Goal: Task Accomplishment & Management: Manage account settings

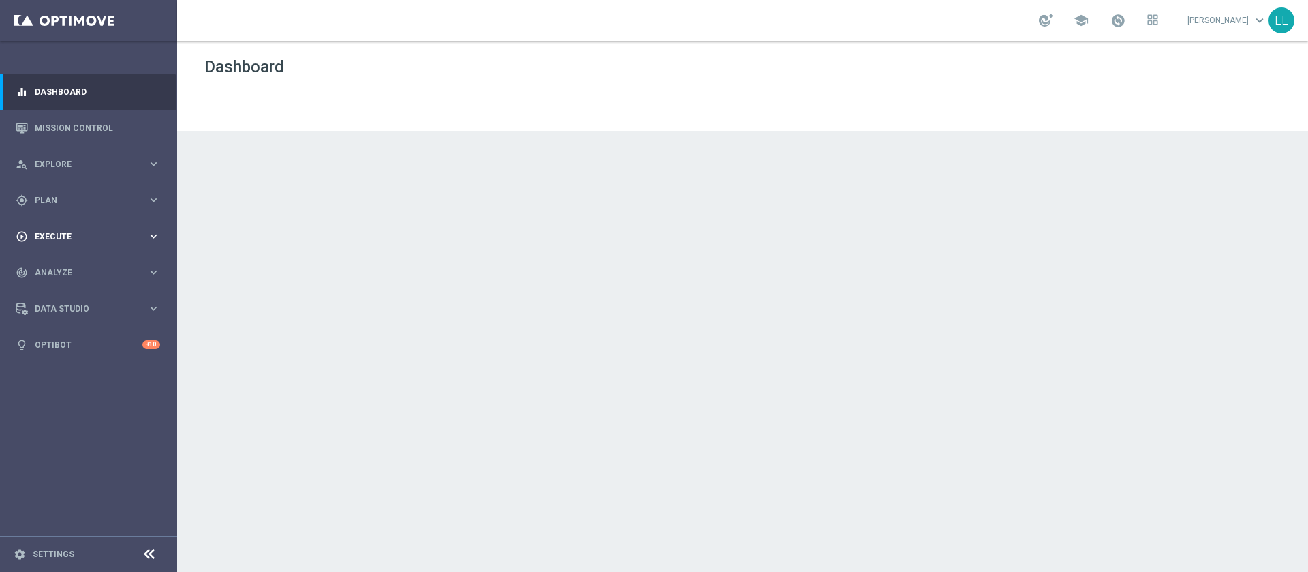
click at [62, 243] on div "play_circle_outline Execute keyboard_arrow_right" at bounding box center [88, 236] width 176 height 36
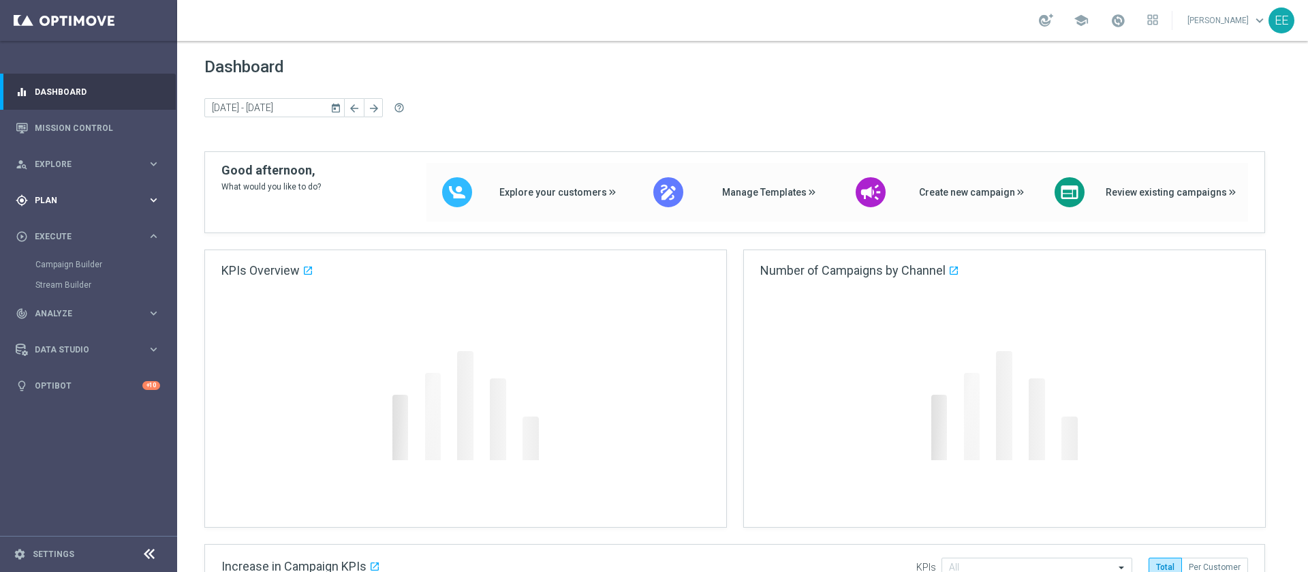
click at [55, 210] on div "gps_fixed Plan keyboard_arrow_right" at bounding box center [88, 200] width 176 height 36
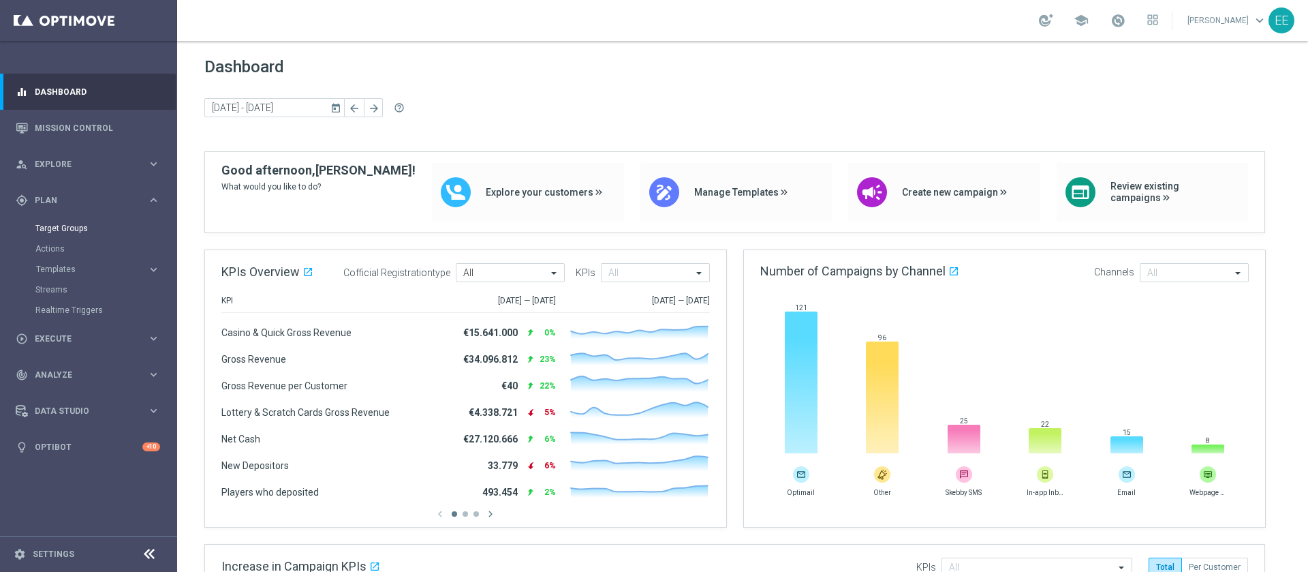
click at [83, 224] on link "Target Groups" at bounding box center [88, 228] width 106 height 11
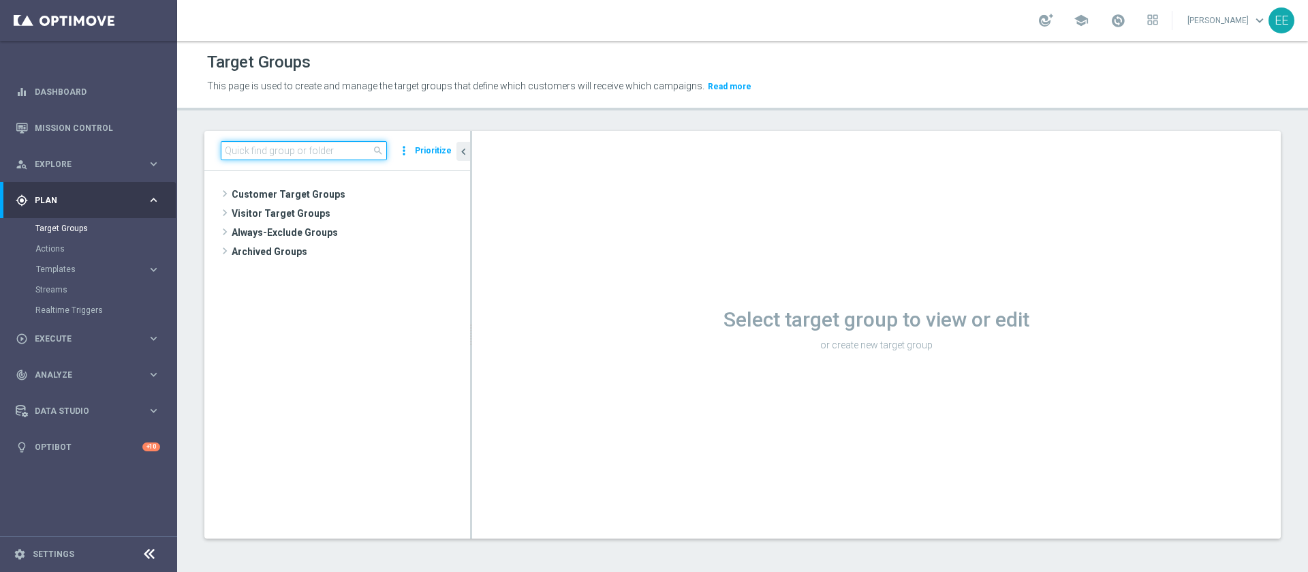
click at [292, 151] on input at bounding box center [304, 150] width 166 height 19
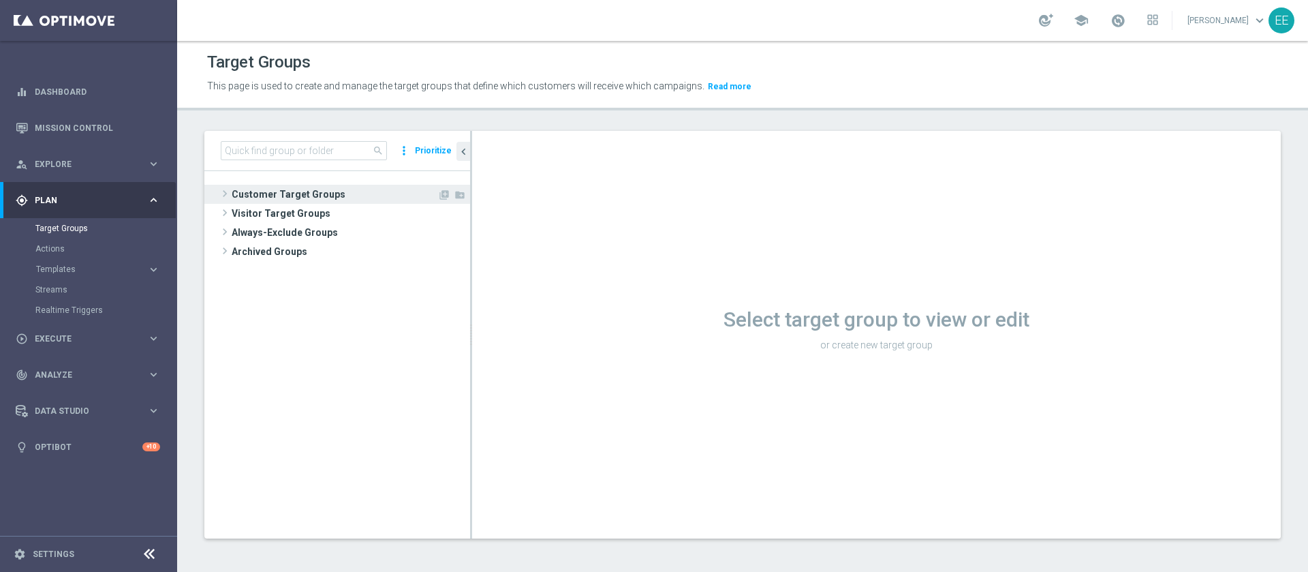
click at [306, 186] on span "Customer Target Groups" at bounding box center [335, 194] width 206 height 19
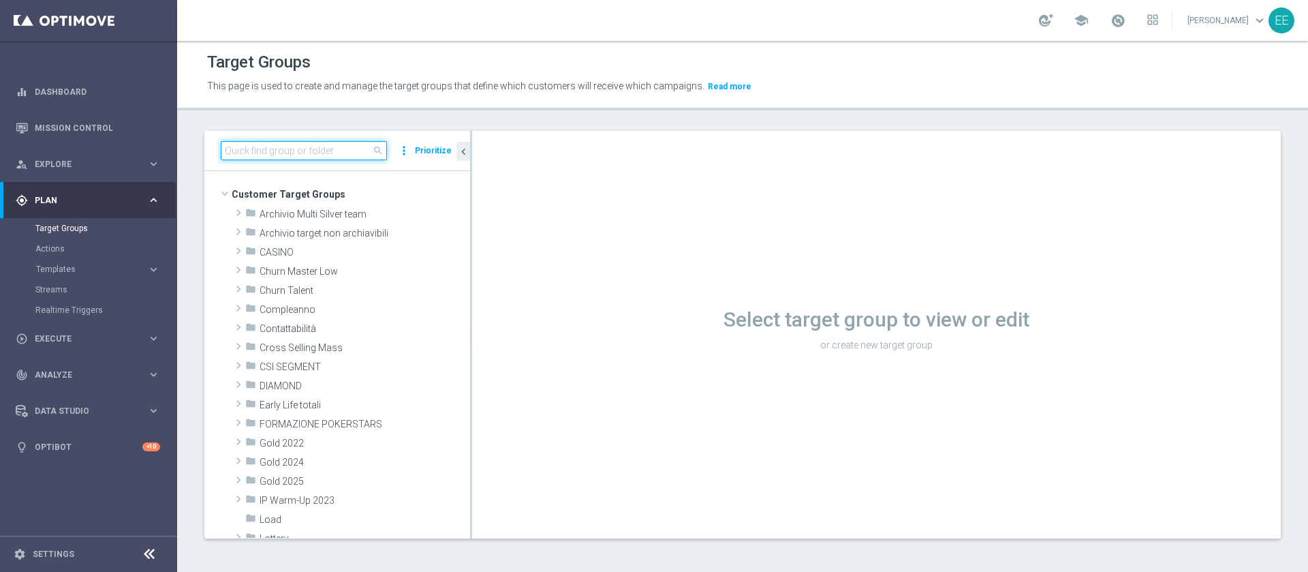
click at [324, 151] on input at bounding box center [304, 150] width 166 height 19
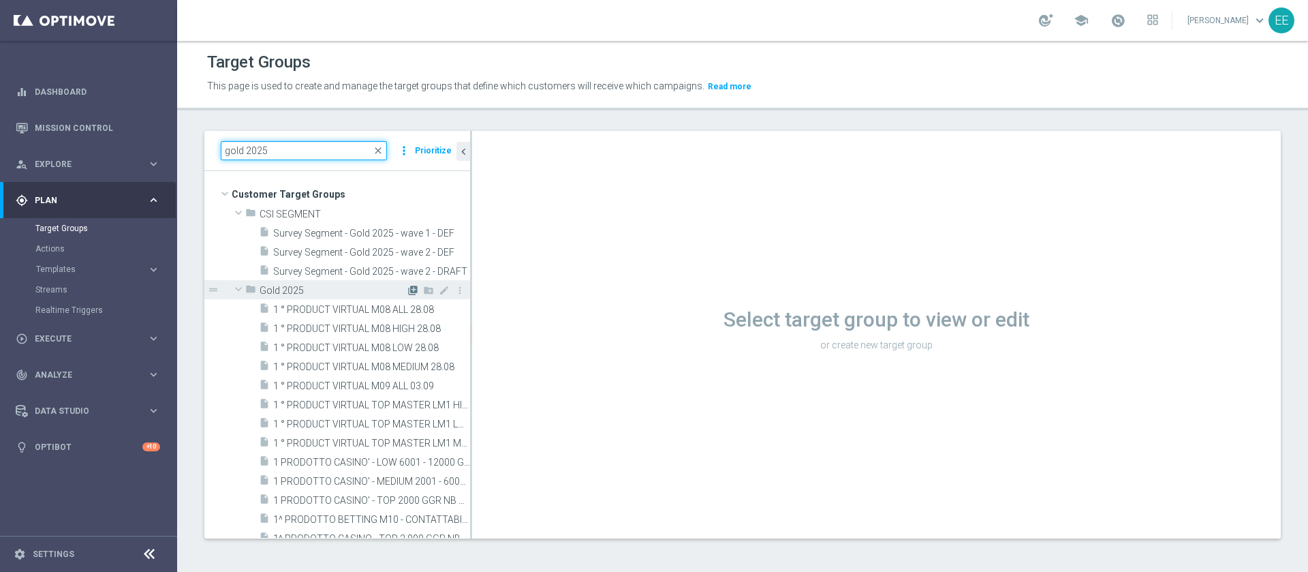
type input "gold 2025"
click at [407, 289] on icon "library_add" at bounding box center [412, 290] width 11 height 11
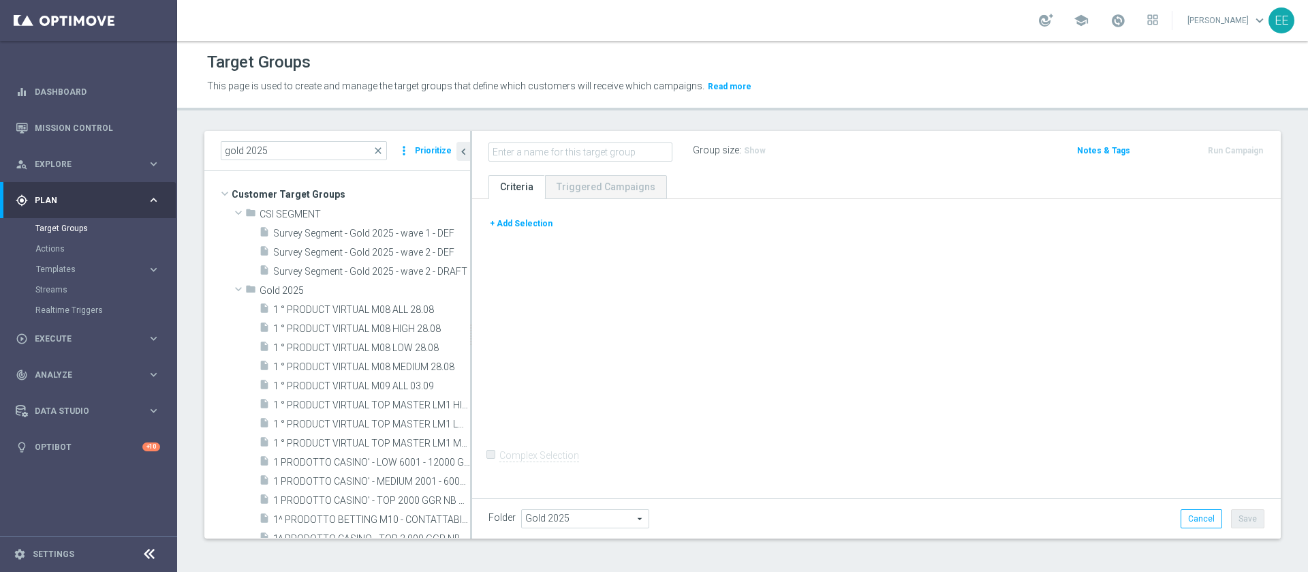
click at [633, 320] on div "+ Add Selection Complex Selection Invalid Expression" at bounding box center [876, 347] width 809 height 296
click at [586, 156] on input "text" at bounding box center [580, 151] width 184 height 19
paste input "TEST A - PREFERENCECASINO ATTIVI SLOT M10 WAGER 100€ E GGR COMPRESO 0€ e 300€ (…"
type input "TEST A - PREFERENCECASINO ATTIVI SLOT M10 WAGER 100€ E GGR COMPRESO 0€ e 300€ (…"
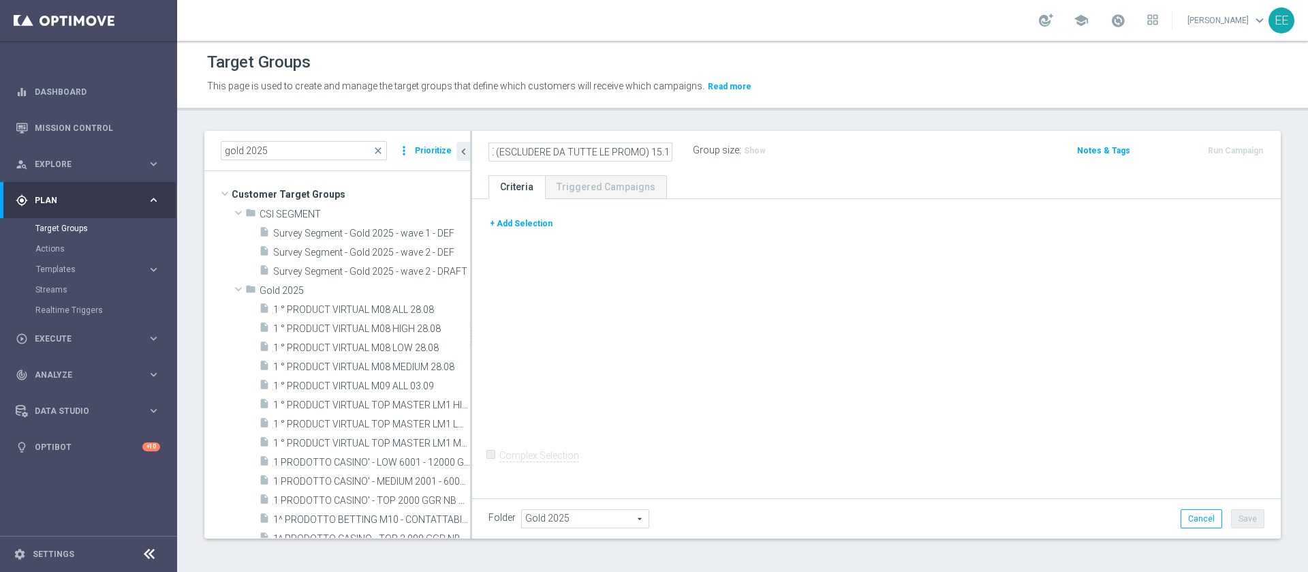
scroll to position [0, 0]
click at [659, 148] on div "TEST A - PREFERENCECASINO ATTIVI SLOT M10 WAGER 100€ E GGR COMPRESO 0€ e 300€ (…" at bounding box center [580, 150] width 184 height 16
click at [674, 157] on div "TEST A - PREFERENCECASINO ATTIVI SLOT M10 WAGER 100€ E GGR COMPRESO 0€ e 300€ (…" at bounding box center [590, 150] width 204 height 19
click at [668, 149] on icon "mode_edit" at bounding box center [666, 150] width 12 height 16
type input "PREFERENCECASINO ATTIVI SLOT M10 WAGER 100€ E GGR COMPRESO 0€ e 300€ (ESCLUDERE…"
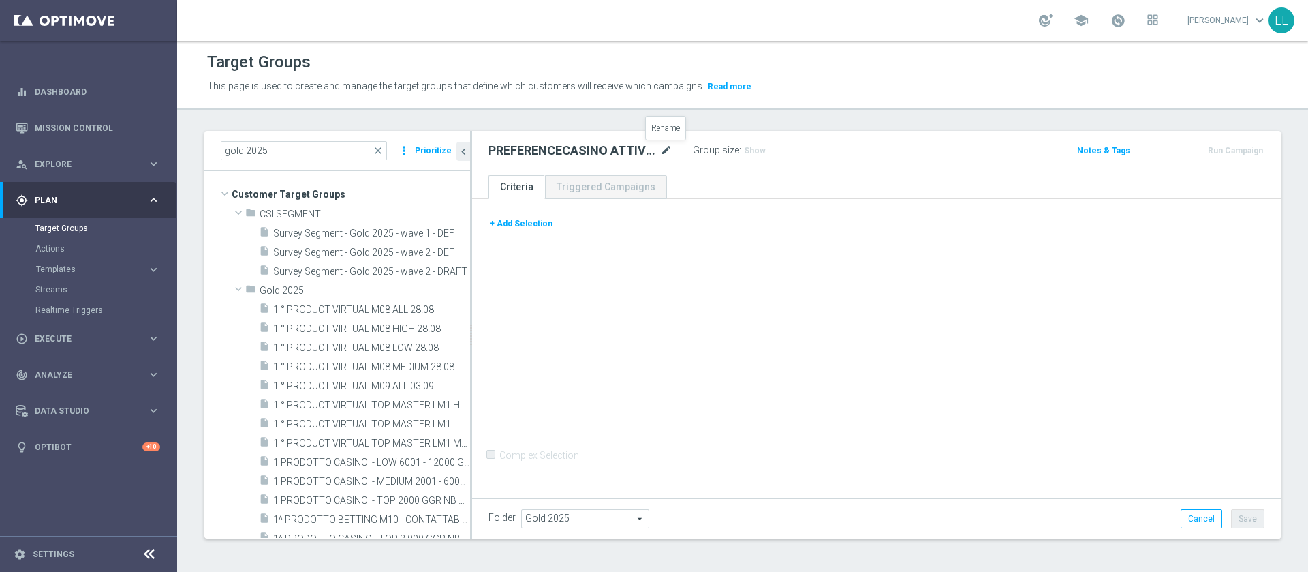
click at [662, 151] on icon "mode_edit" at bounding box center [666, 150] width 12 height 16
type input "PREFERENCE CASINO' ATTIVI SLOT M10 WAGER 100€ E GGR COMPRESO 0€ e 300€ (ESCLUDE…"
click at [531, 222] on button "+ Add Selection" at bounding box center [520, 223] width 65 height 15
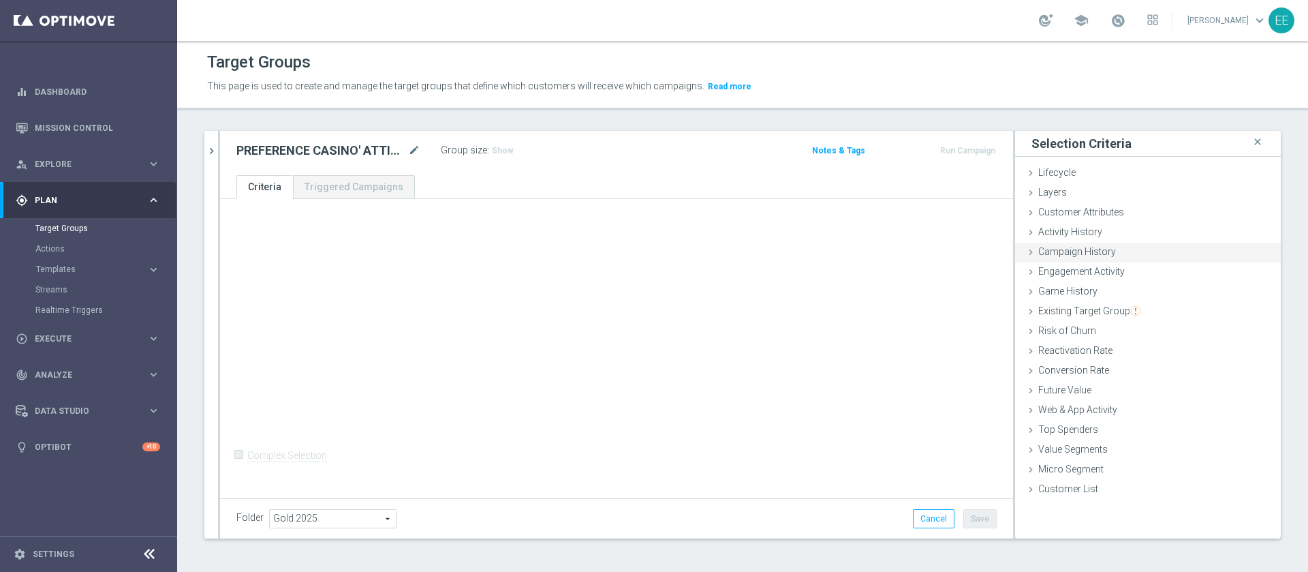
click at [1133, 253] on div "Campaign History done" at bounding box center [1148, 253] width 266 height 20
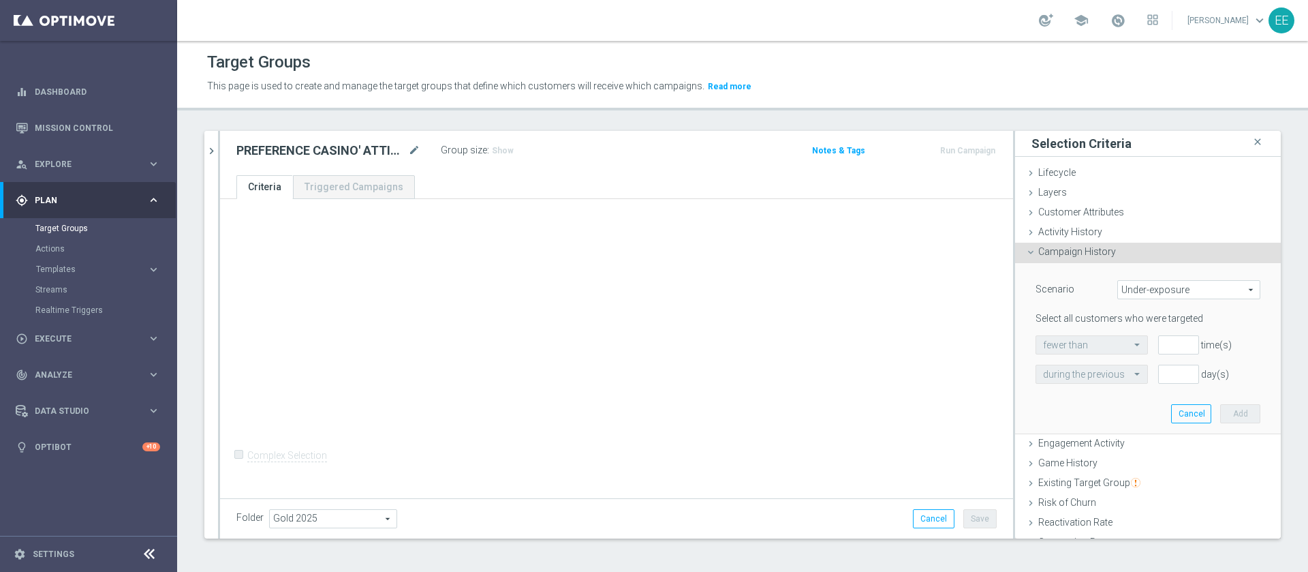
drag, startPoint x: 1123, startPoint y: 254, endPoint x: 1133, endPoint y: 253, distance: 9.6
click at [1133, 253] on div "Campaign History done" at bounding box center [1148, 253] width 266 height 20
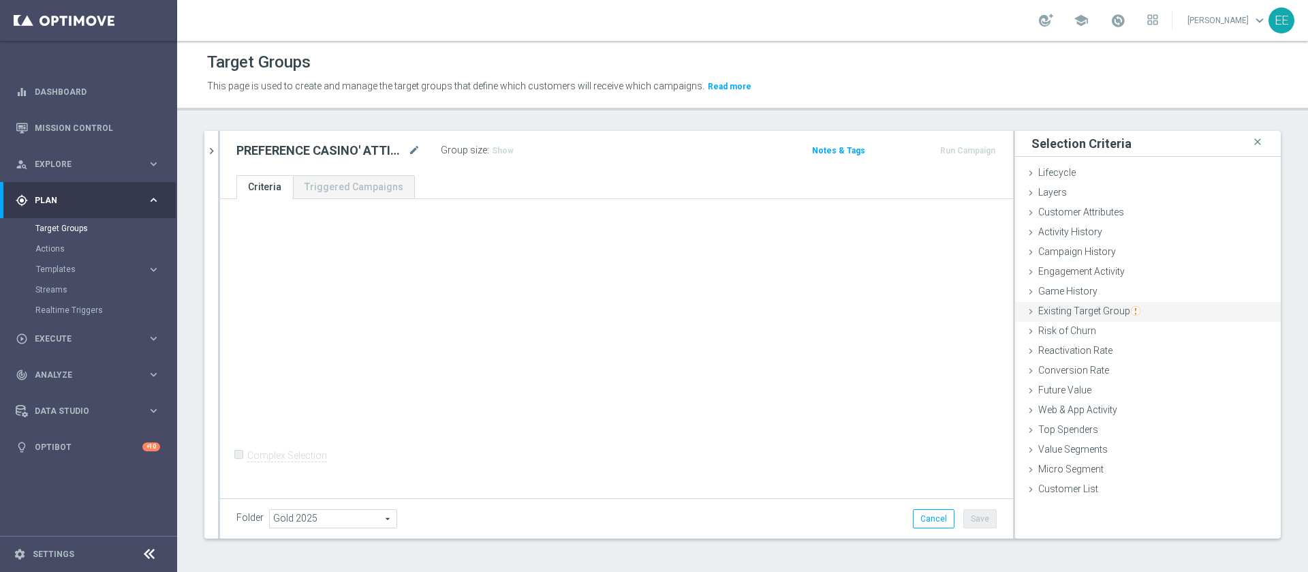
click at [1131, 314] on img "button" at bounding box center [1136, 311] width 10 height 10
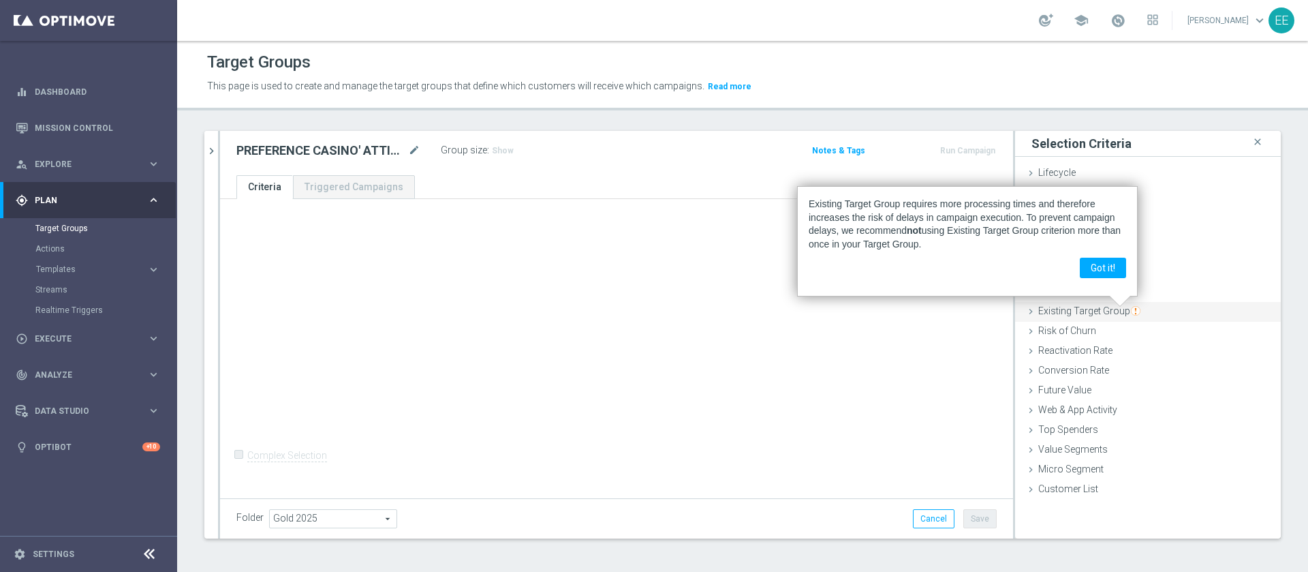
click at [1170, 308] on div "Existing Target Group done" at bounding box center [1148, 312] width 266 height 20
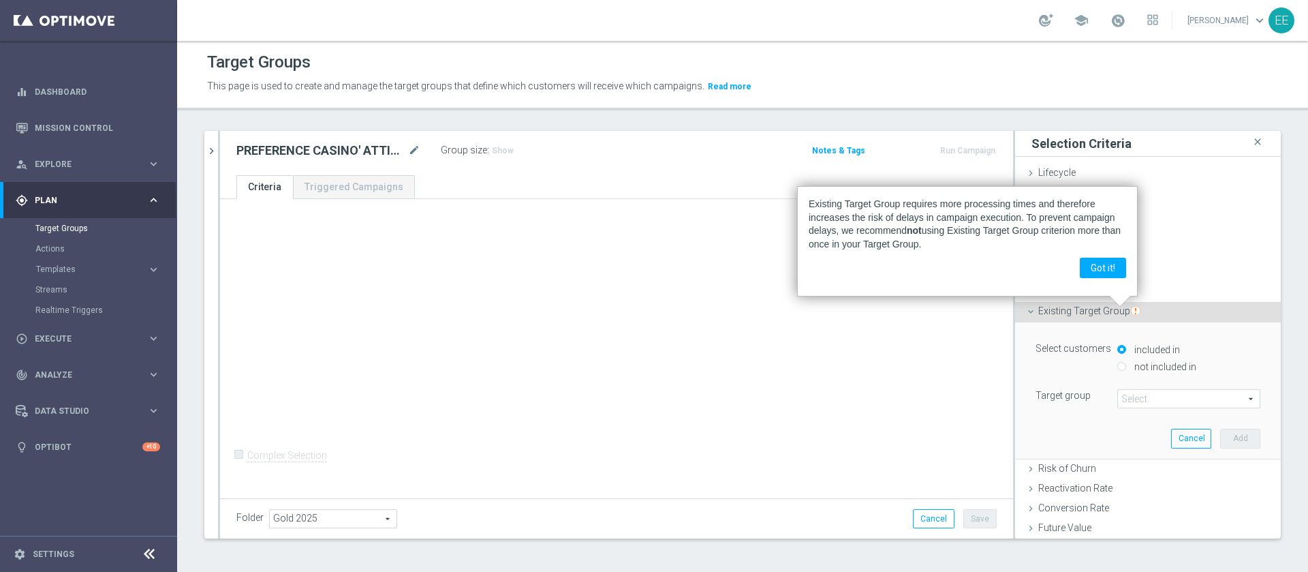
click at [1114, 408] on div "Select customers included in not included in Target group Select arrow_drop_dow…" at bounding box center [1147, 390] width 245 height 136
click at [1119, 402] on span at bounding box center [1189, 399] width 142 height 18
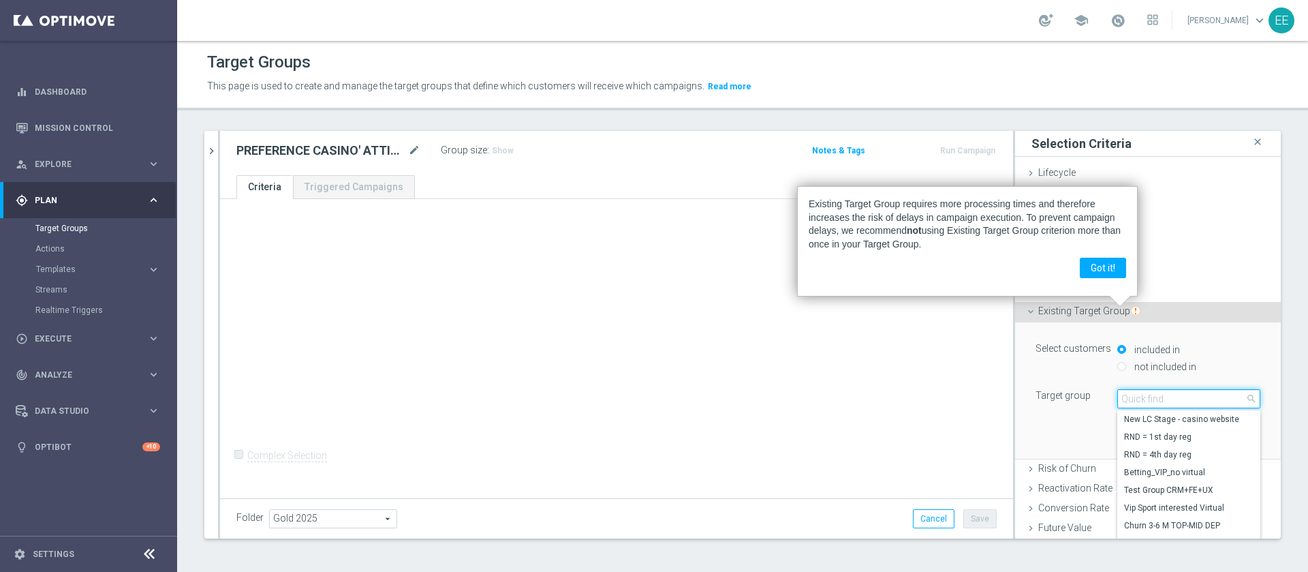
click at [1119, 402] on input "search" at bounding box center [1188, 398] width 143 height 19
type input "top master m10"
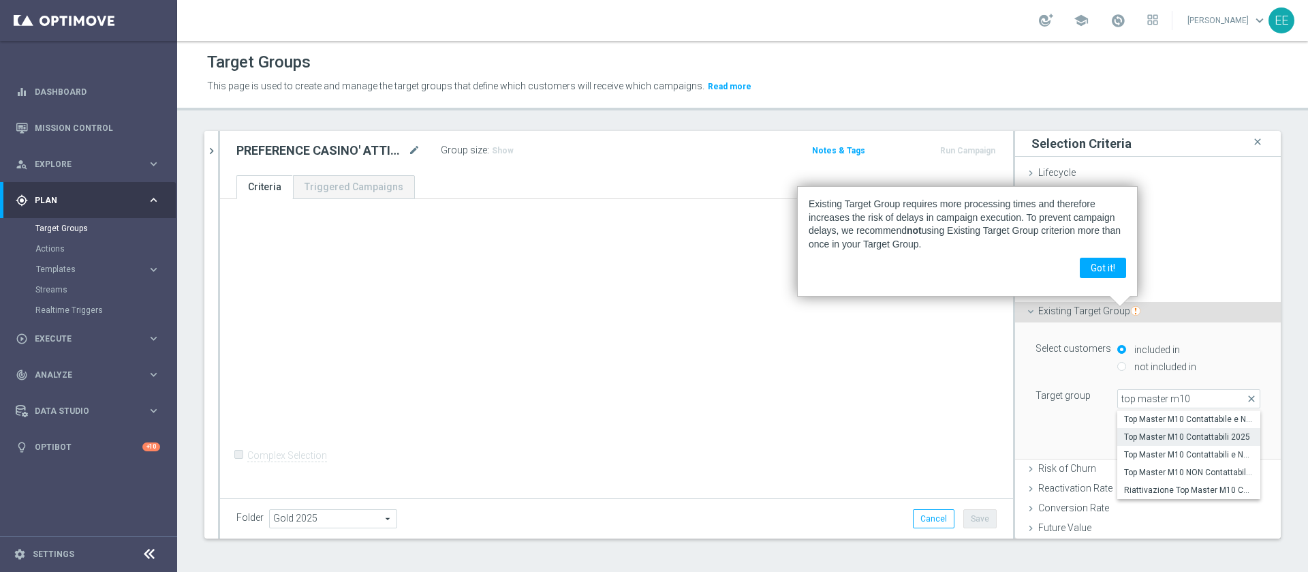
click at [1177, 439] on span "Top Master M10 Contattabili 2025" at bounding box center [1188, 436] width 129 height 11
type input "Top Master M10 Contattabili 2025"
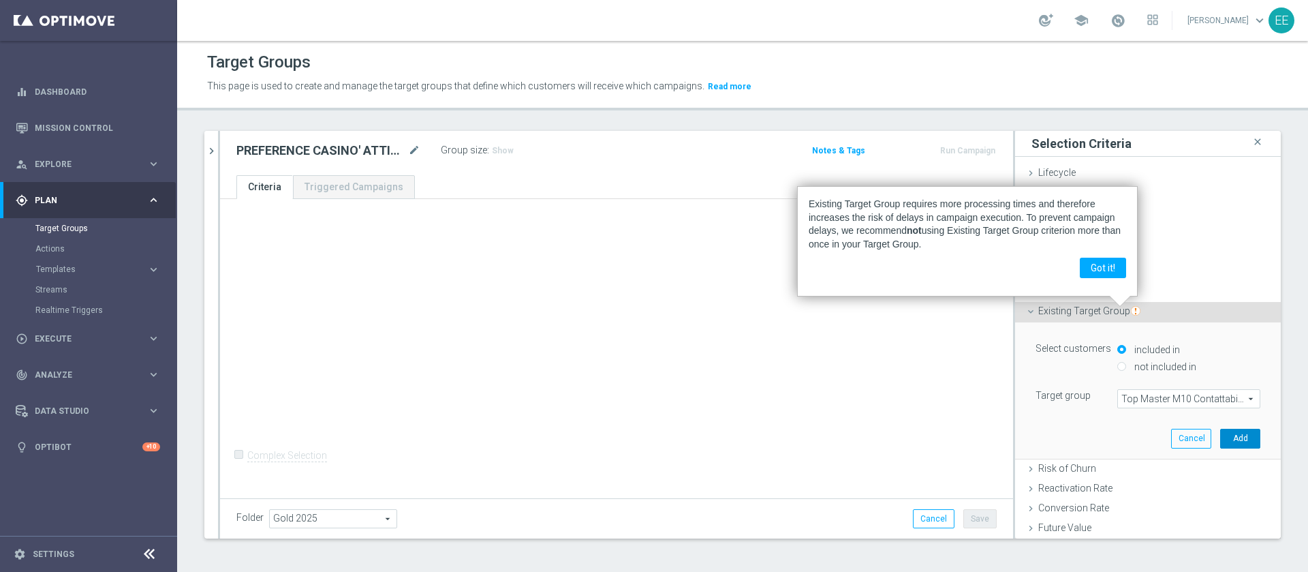
click at [1220, 435] on button "Add" at bounding box center [1240, 438] width 40 height 19
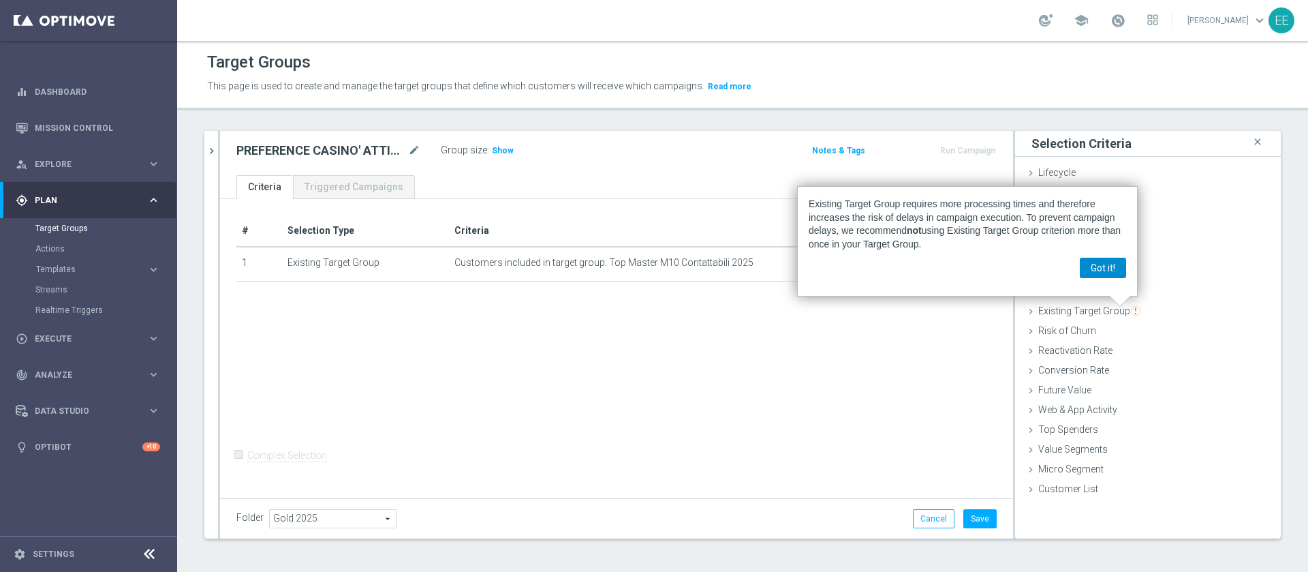
click at [1115, 267] on button "Got it!" at bounding box center [1103, 268] width 46 height 20
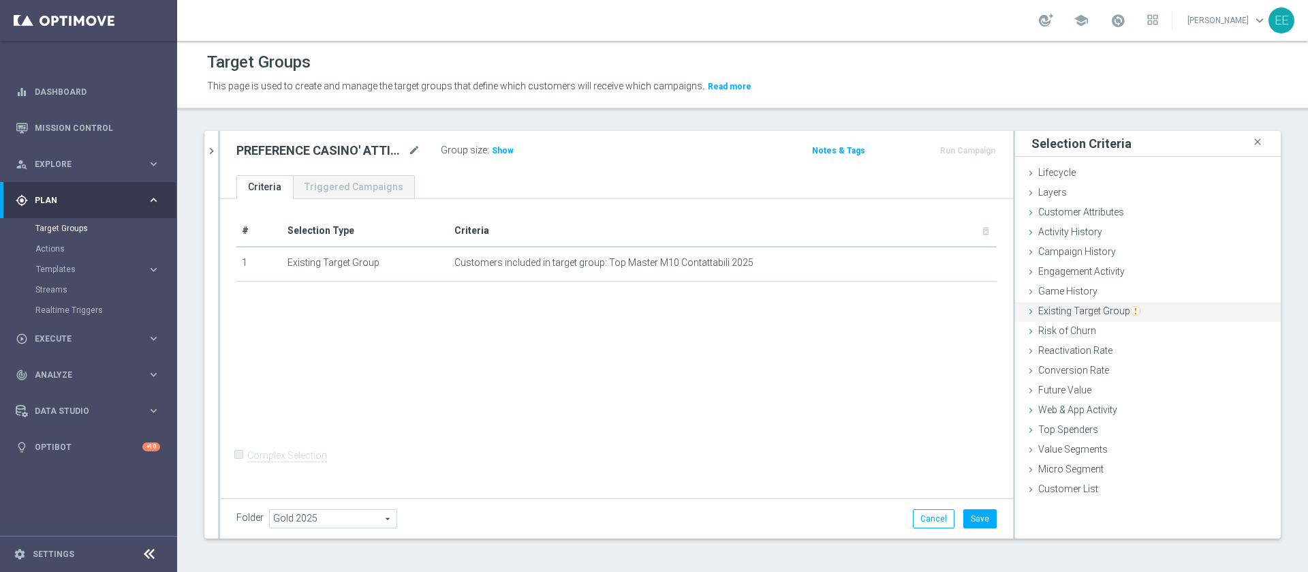
click at [1083, 310] on span "Existing Target Group" at bounding box center [1089, 310] width 102 height 11
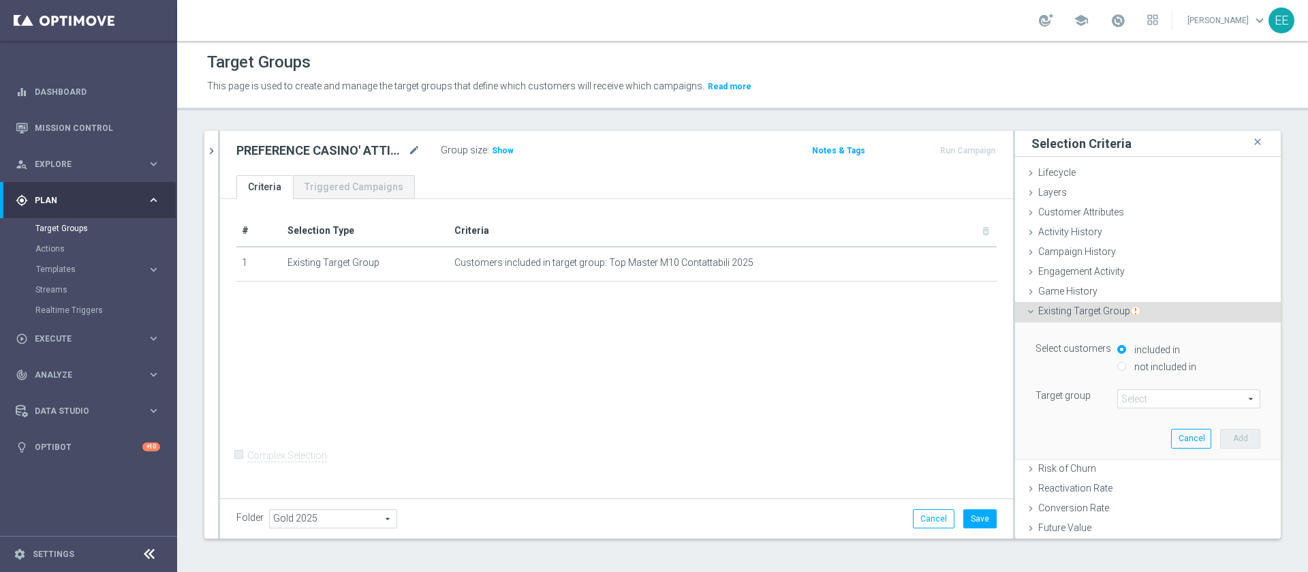
click at [1131, 364] on label "not included in" at bounding box center [1163, 366] width 65 height 12
click at [1126, 364] on input "not included in" at bounding box center [1121, 366] width 9 height 9
radio input "true"
click at [1158, 399] on span at bounding box center [1189, 399] width 142 height 18
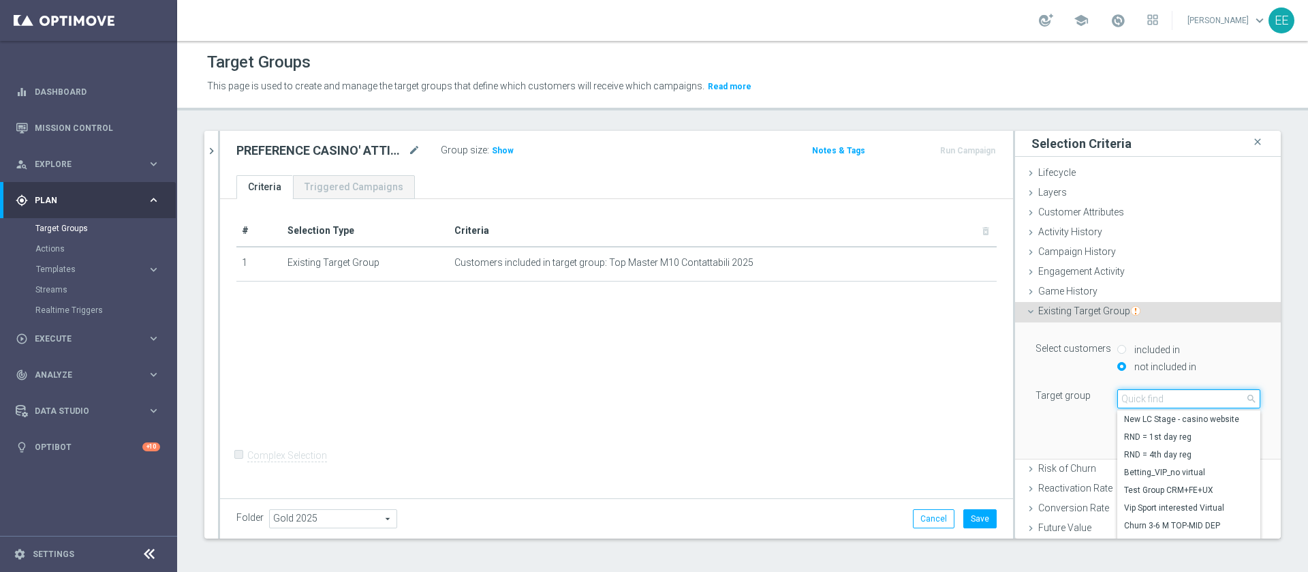
click at [1158, 399] on input "search" at bounding box center [1188, 398] width 143 height 19
type input "regole generosi"
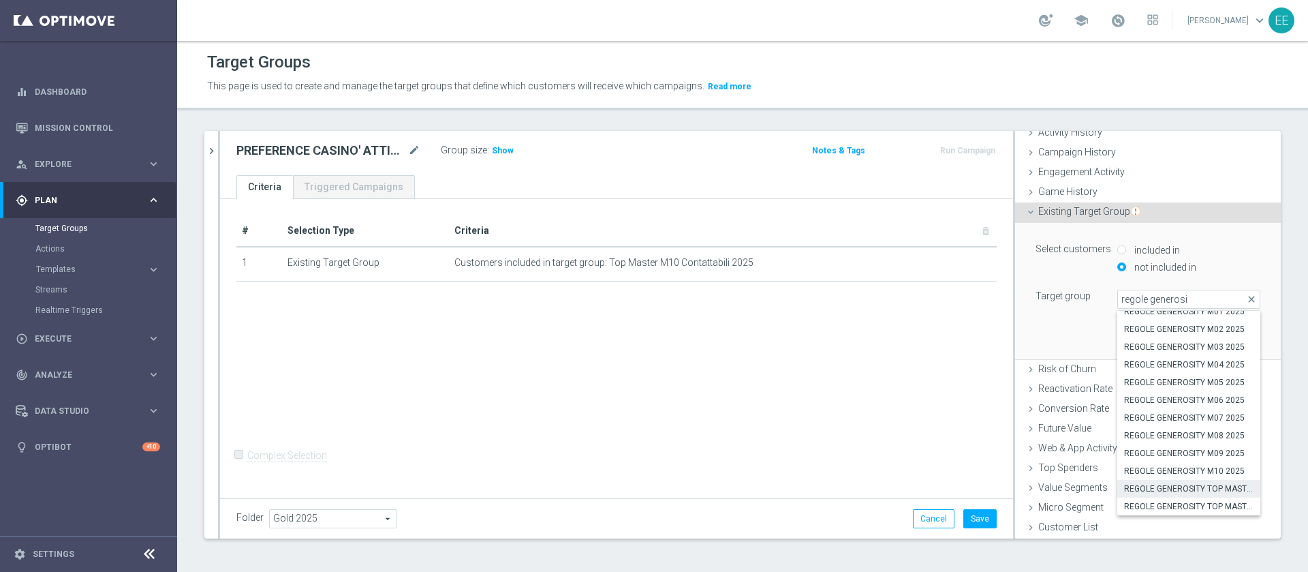
click at [1157, 486] on span "REGOLE GENEROSITY TOP MASTER CASINO'" at bounding box center [1188, 488] width 129 height 11
type input "REGOLE GENEROSITY TOP MASTER CASINO'"
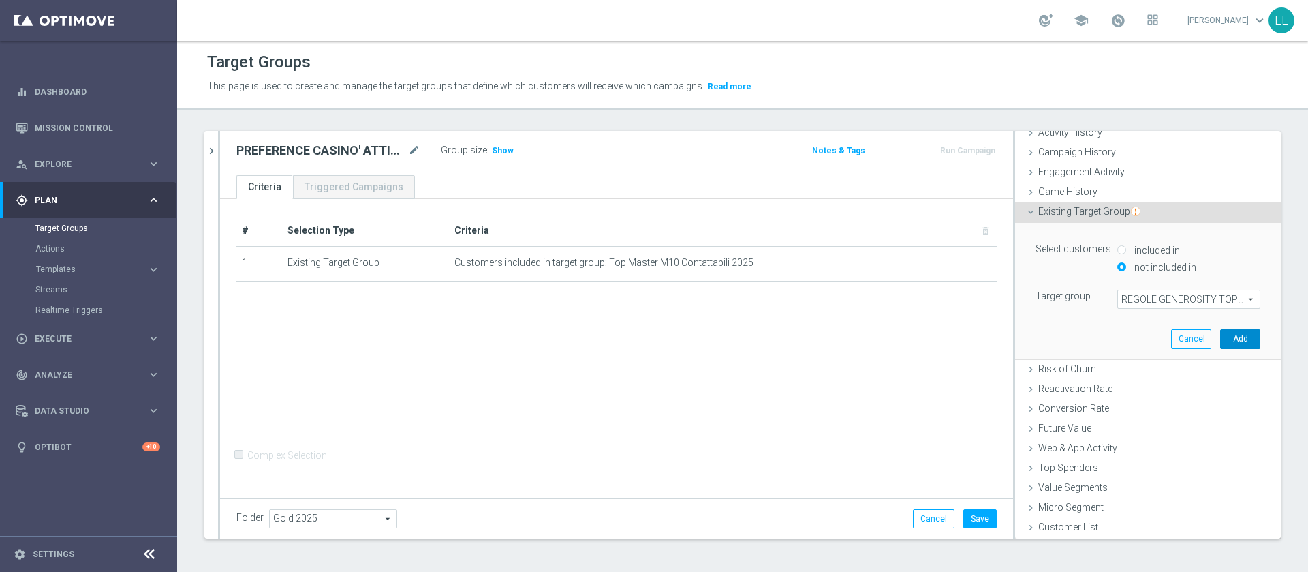
click at [1220, 338] on button "Add" at bounding box center [1240, 338] width 40 height 19
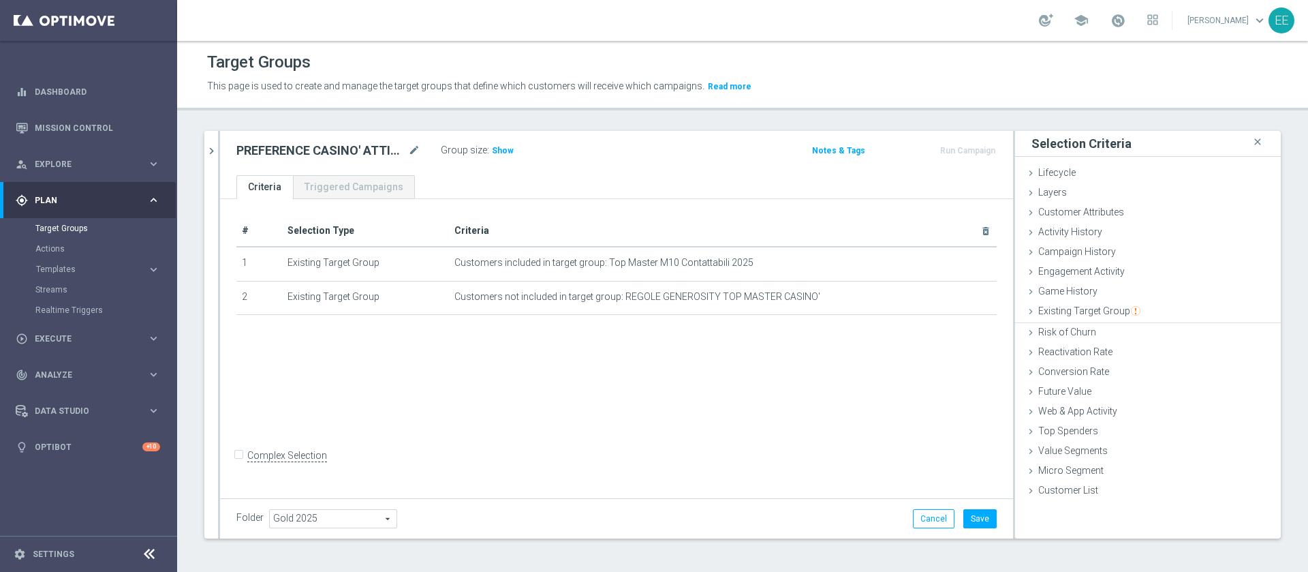
scroll to position [0, 0]
click at [1098, 314] on span "Existing Target Group" at bounding box center [1089, 310] width 102 height 11
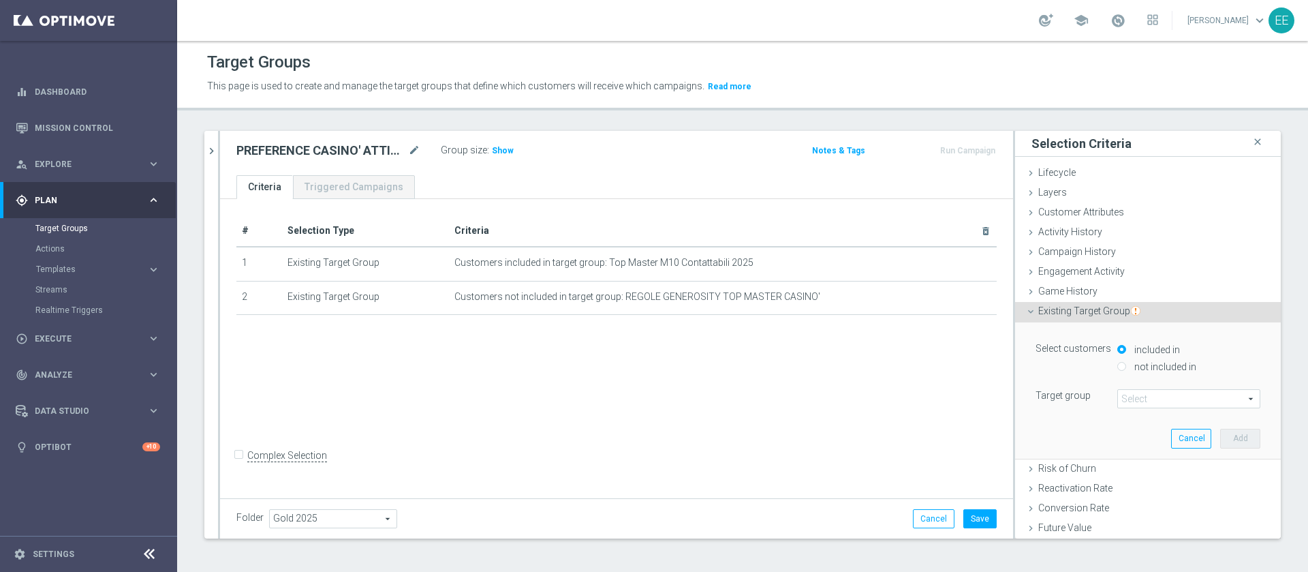
click at [1149, 363] on label "not included in" at bounding box center [1163, 366] width 65 height 12
click at [1126, 363] on input "not included in" at bounding box center [1121, 366] width 9 height 9
radio input "true"
click at [1118, 400] on span at bounding box center [1189, 399] width 142 height 18
click at [0, 0] on input "search" at bounding box center [0, 0] width 0 height 0
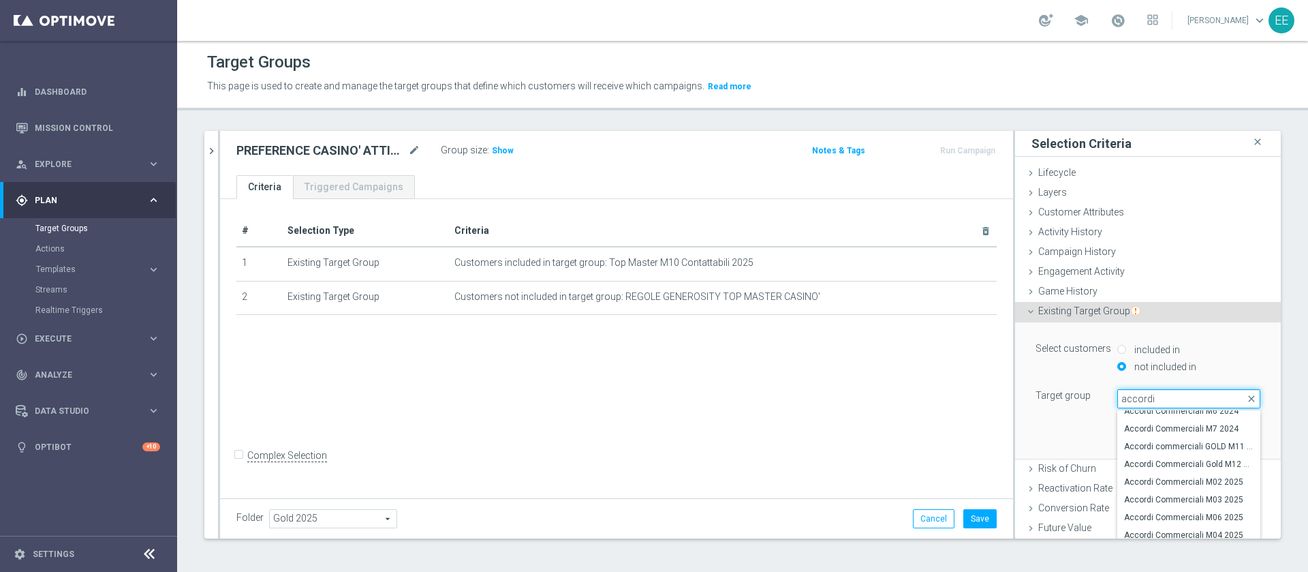
scroll to position [99, 0]
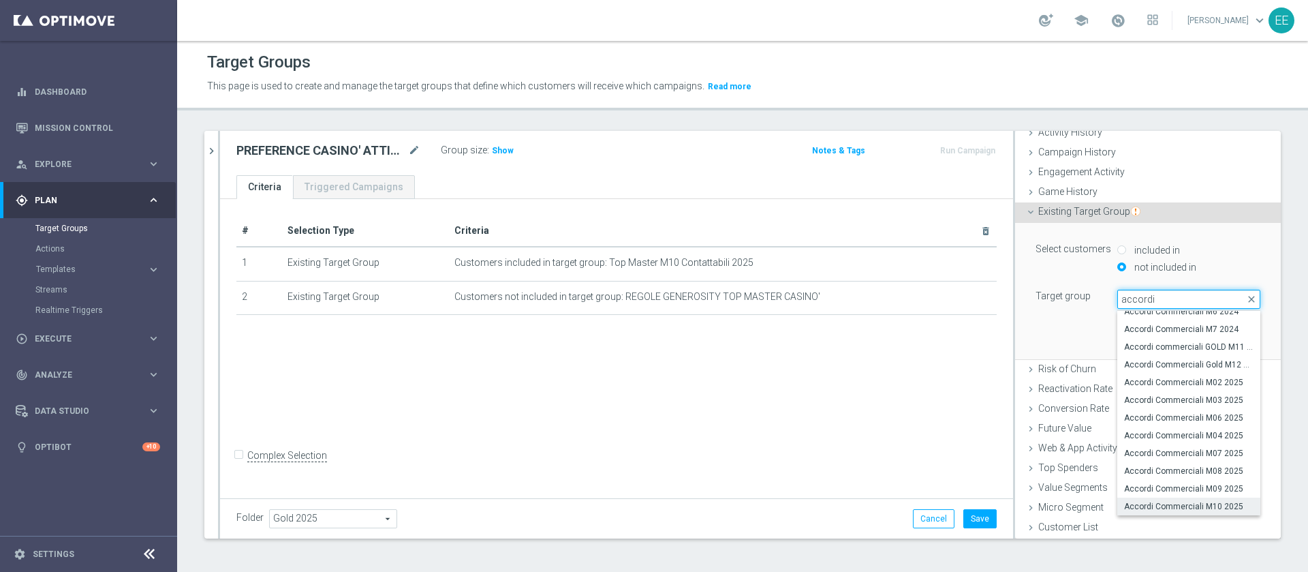
type input "accordi"
click at [1179, 504] on span "Accordi Commerciali M10 2025" at bounding box center [1188, 506] width 129 height 11
type input "Accordi Commerciali M10 2025"
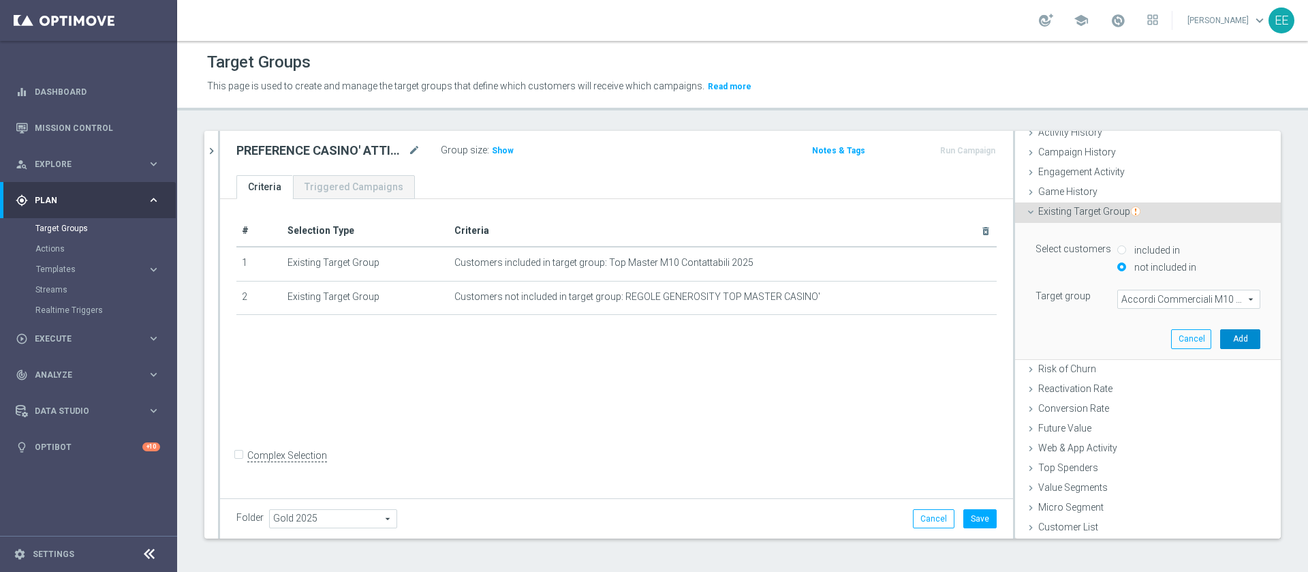
click at [1221, 345] on button "Add" at bounding box center [1240, 338] width 40 height 19
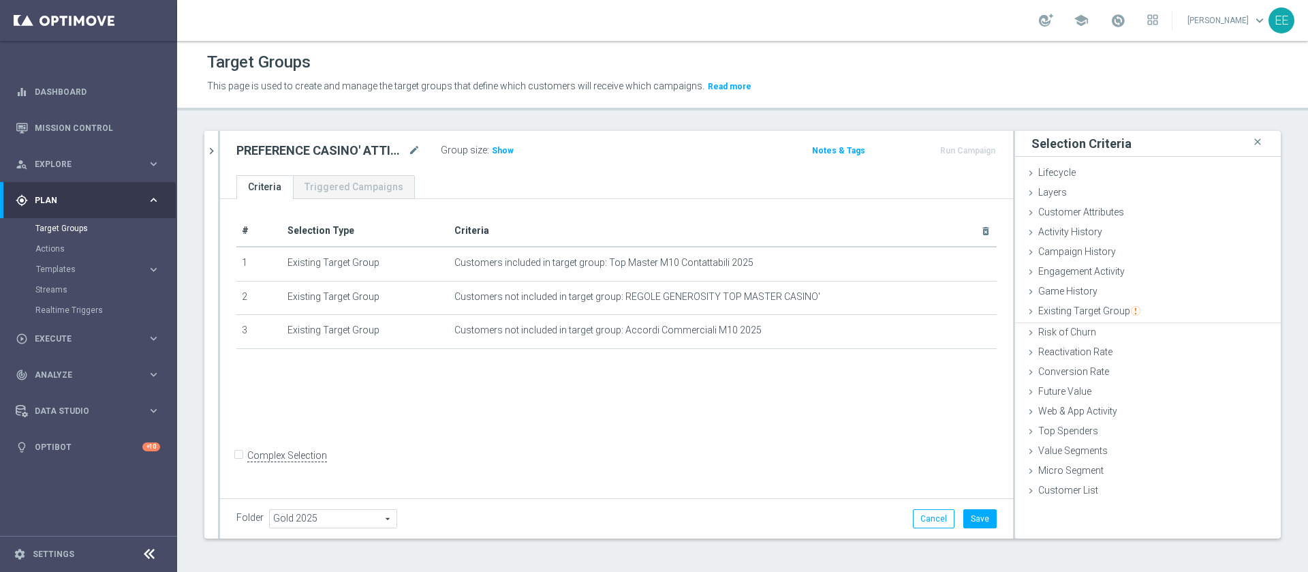
scroll to position [0, 0]
click at [238, 463] on input "Complex Selection" at bounding box center [240, 457] width 9 height 19
checkbox input "true"
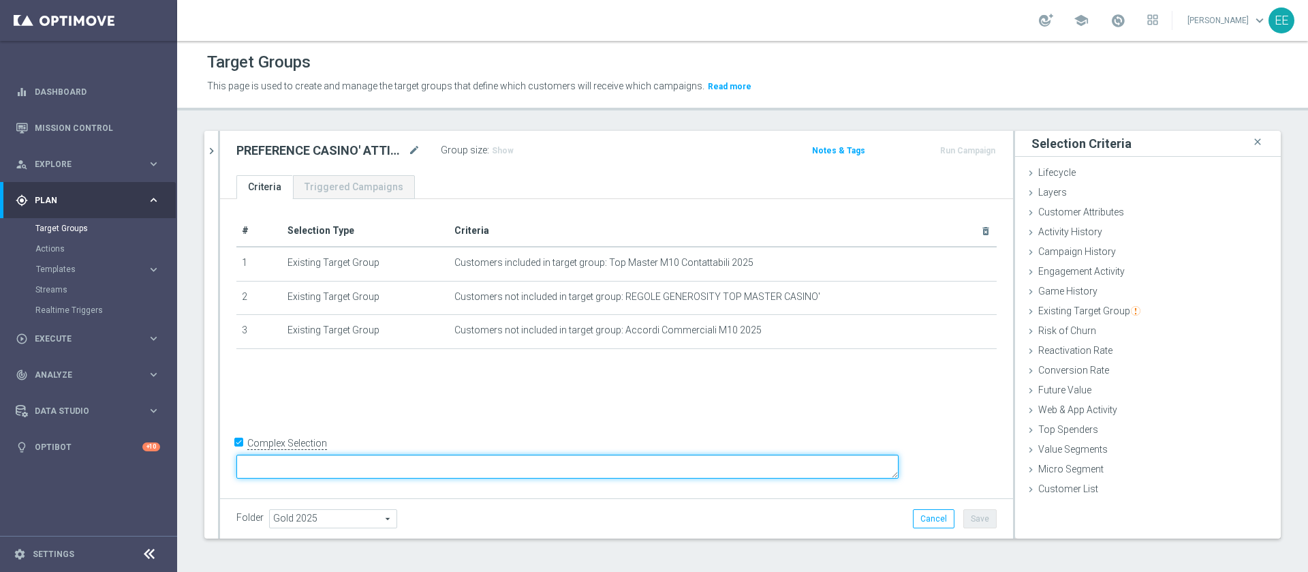
click at [393, 467] on textarea at bounding box center [567, 466] width 662 height 24
type textarea "(1 and 2 and 3 and 4"
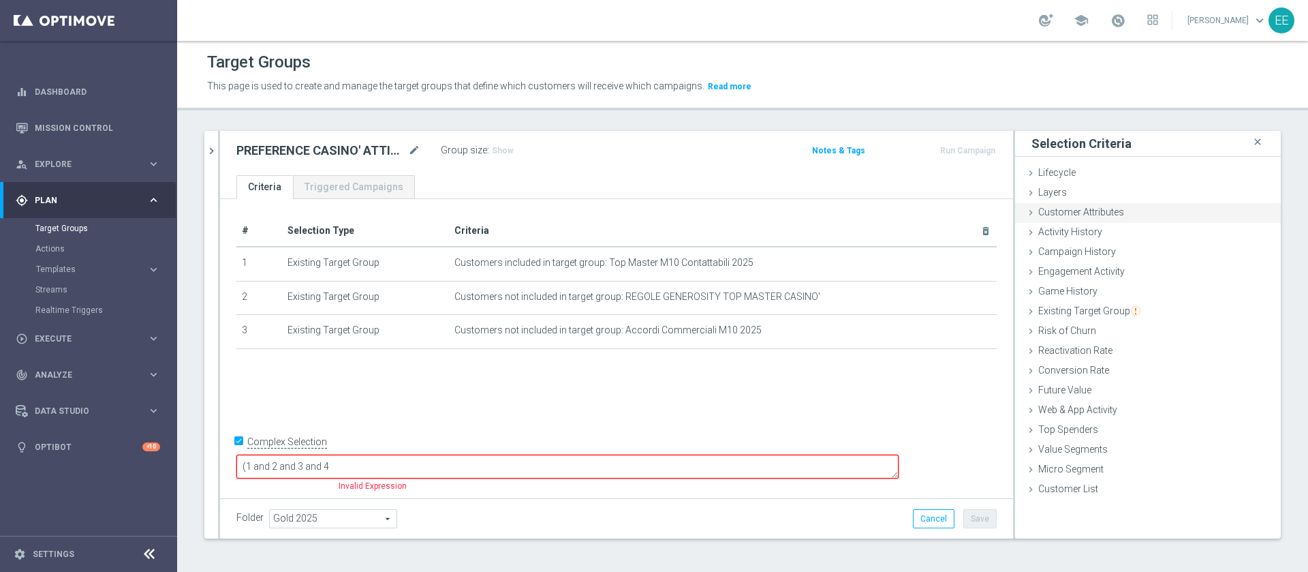
click at [1083, 211] on span "Customer Attributes" at bounding box center [1081, 211] width 86 height 11
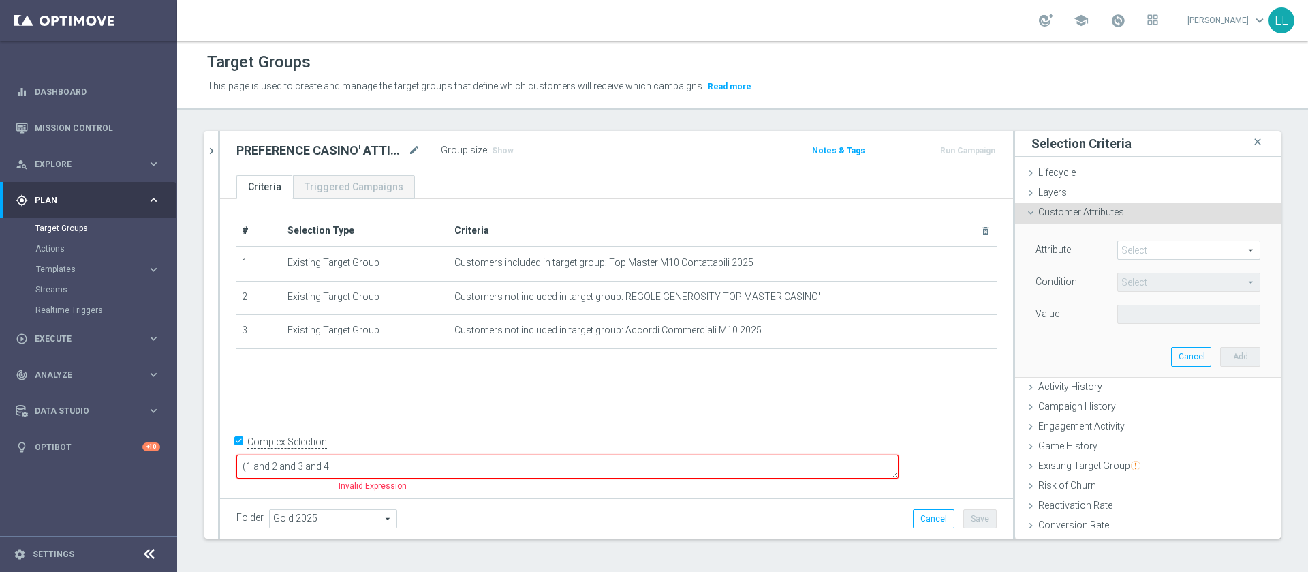
click at [1140, 249] on span at bounding box center [1189, 250] width 142 height 18
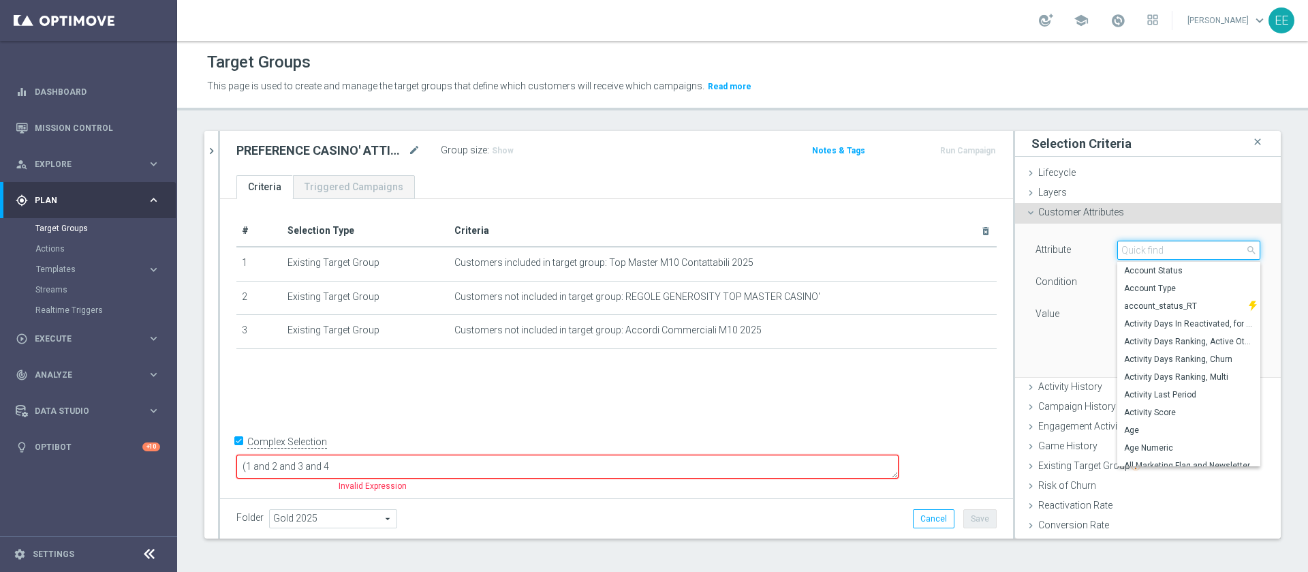
click at [1140, 249] on input "search" at bounding box center [1188, 249] width 143 height 19
type input "preference"
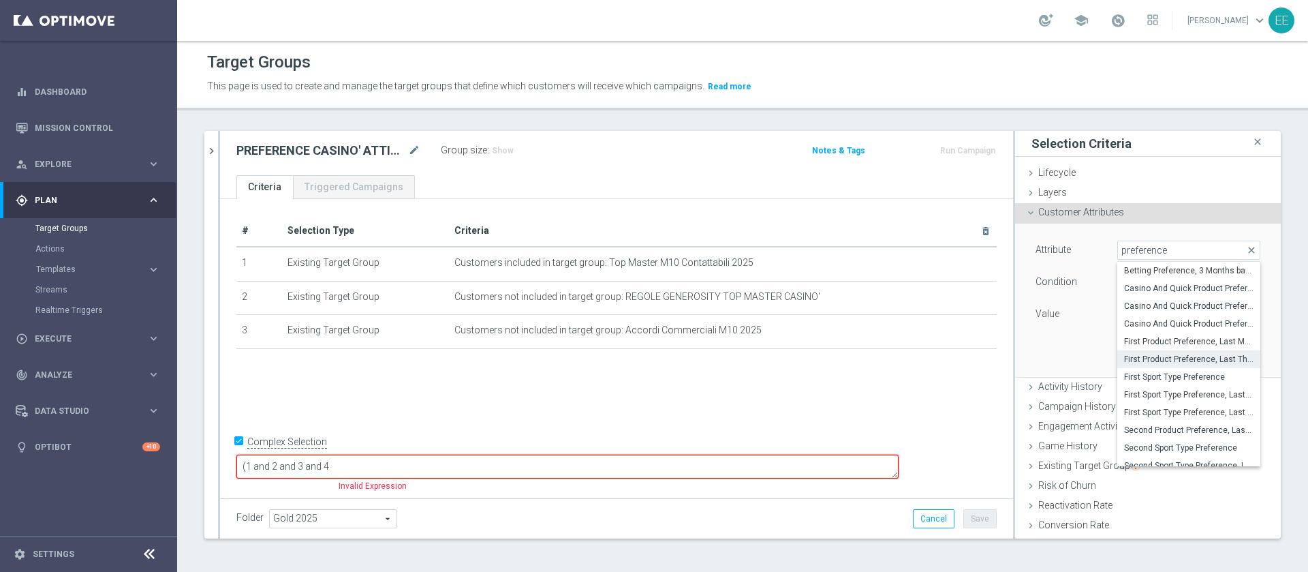
click at [1146, 355] on span "First Product Preference, Last Three Months" at bounding box center [1188, 359] width 129 height 11
type input "First Product Preference, Last Three Months"
type input "Equals"
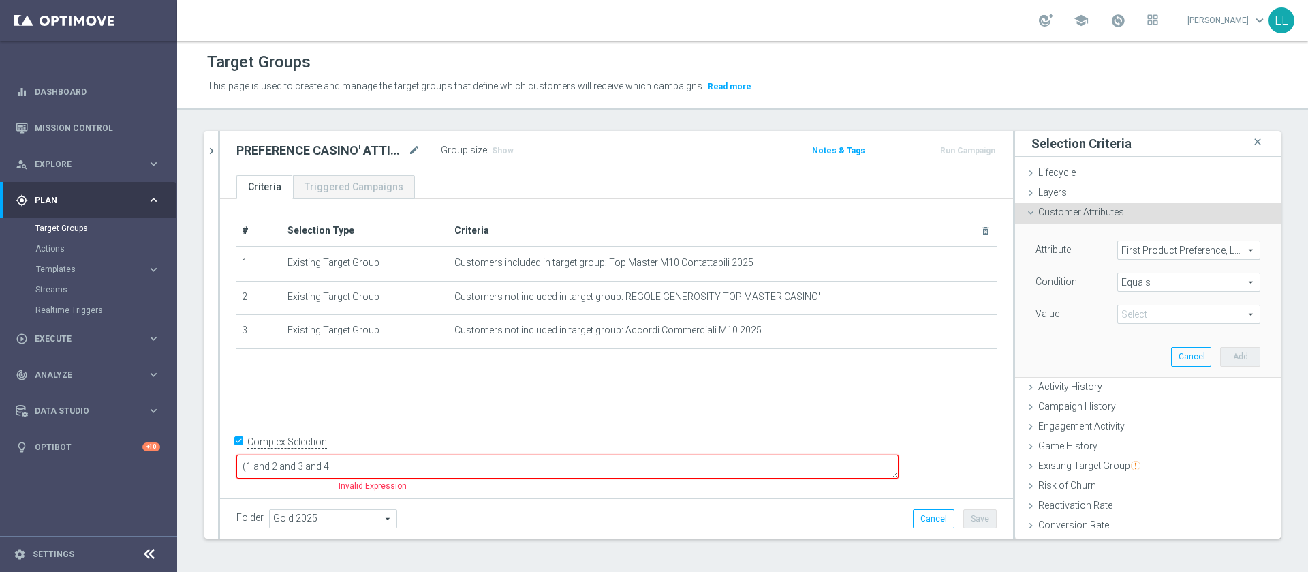
click at [1173, 315] on span at bounding box center [1189, 314] width 142 height 18
click at [1146, 350] on span "Casino" at bounding box center [1188, 352] width 129 height 11
type input "Casino"
click at [1220, 350] on button "Add" at bounding box center [1240, 356] width 40 height 19
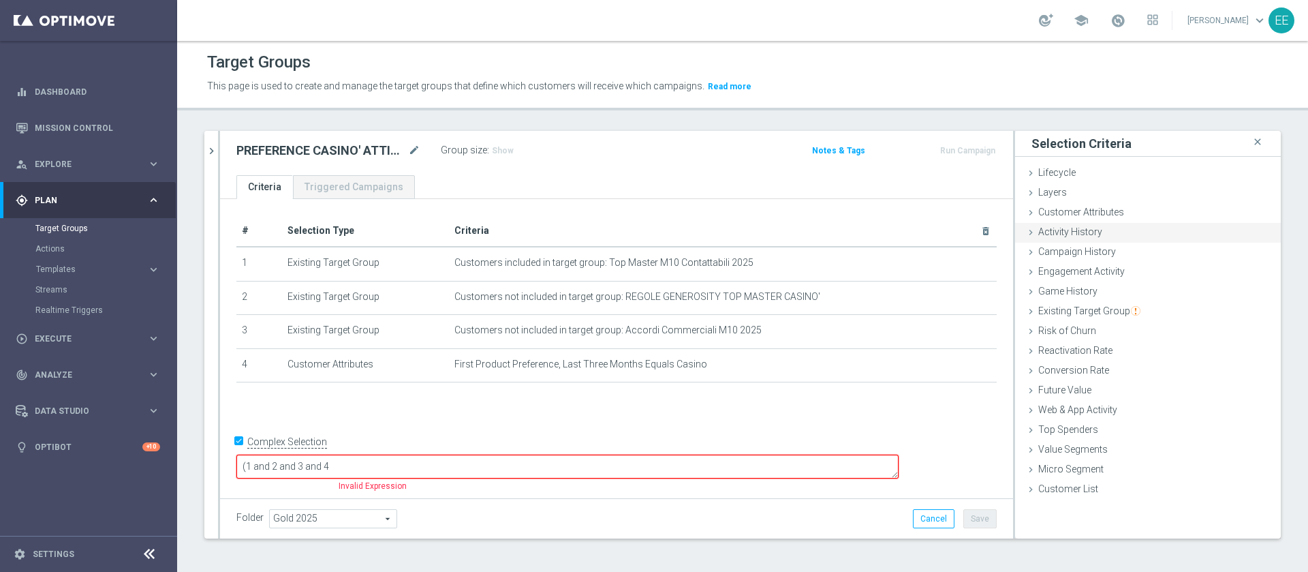
click at [1083, 233] on span "Activity History" at bounding box center [1070, 231] width 64 height 11
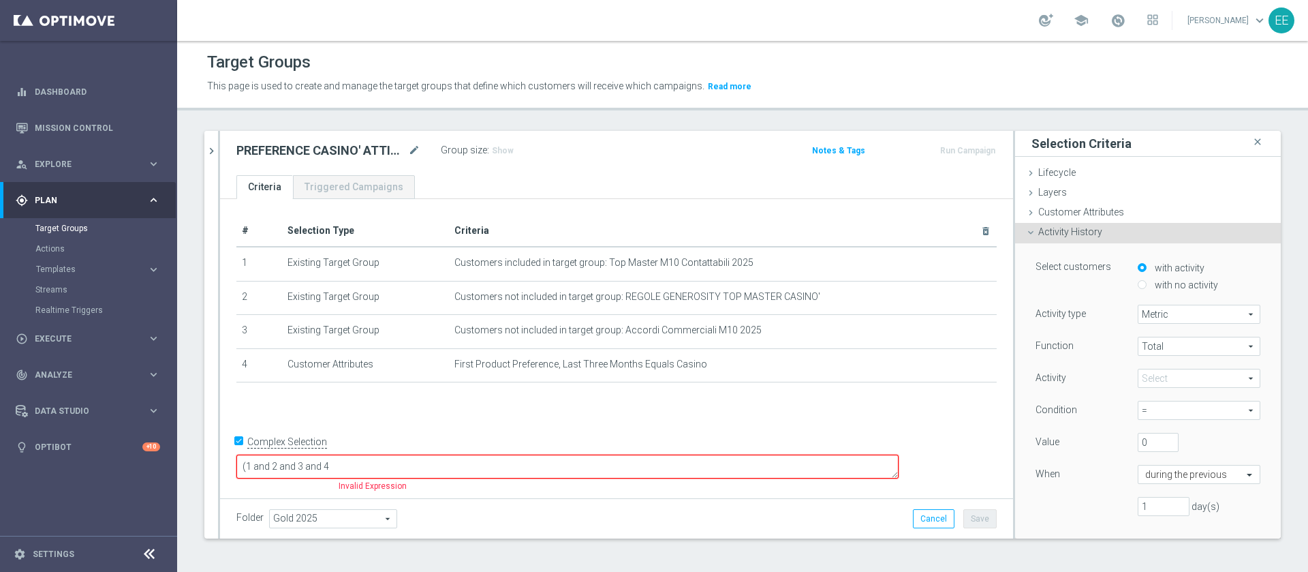
click at [1168, 378] on span at bounding box center [1198, 378] width 121 height 18
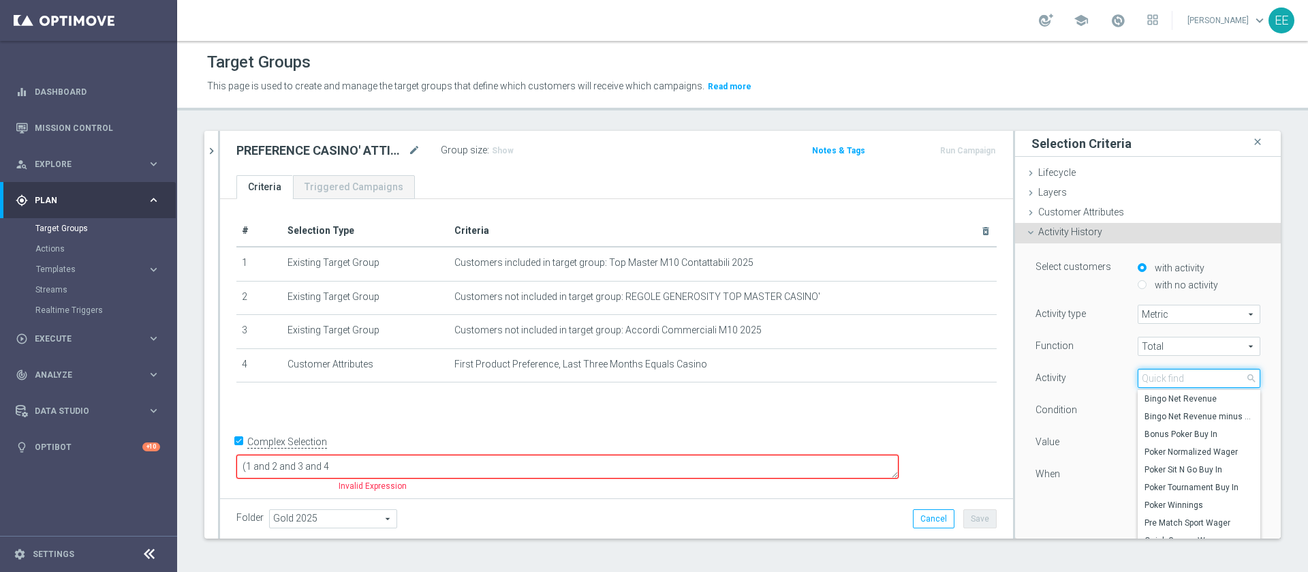
click at [1168, 378] on input "search" at bounding box center [1199, 378] width 123 height 19
type input "s"
click at [1025, 507] on div "1 day(s)" at bounding box center [1147, 506] width 245 height 19
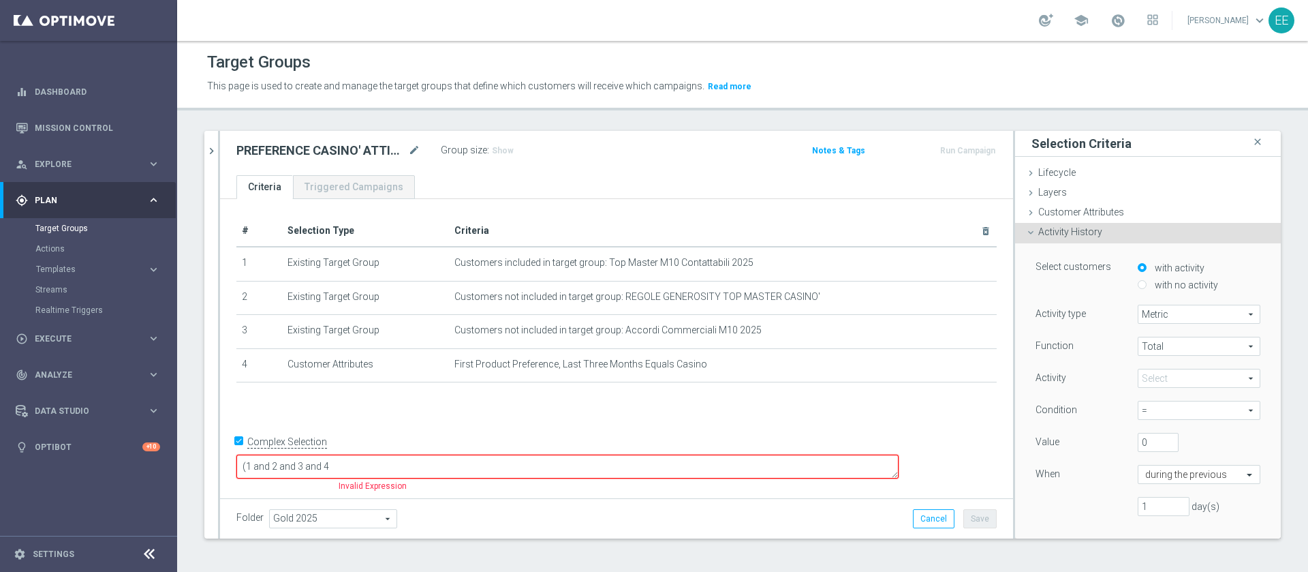
click at [1155, 230] on div "Activity History done" at bounding box center [1148, 233] width 266 height 20
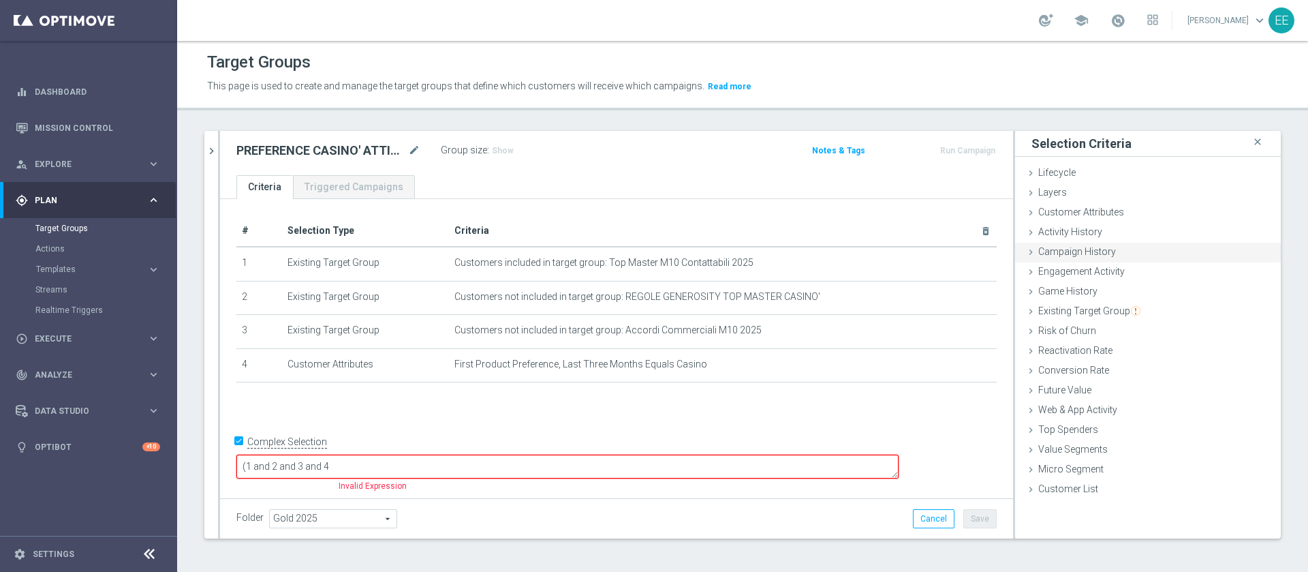
click at [1106, 251] on div "Campaign History done" at bounding box center [1148, 253] width 266 height 20
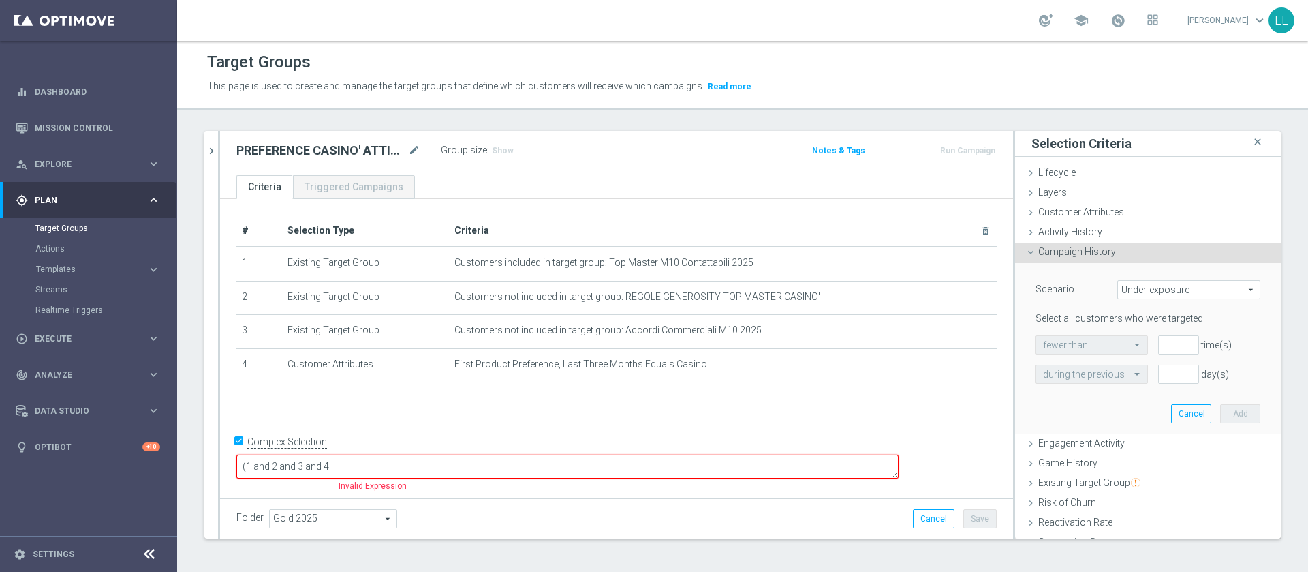
click at [1111, 264] on div "Scenario Under-exposure Under-exposure arrow_drop_down search Select all custom…" at bounding box center [1147, 348] width 245 height 170
click at [1115, 239] on div "Activity History done" at bounding box center [1148, 233] width 266 height 20
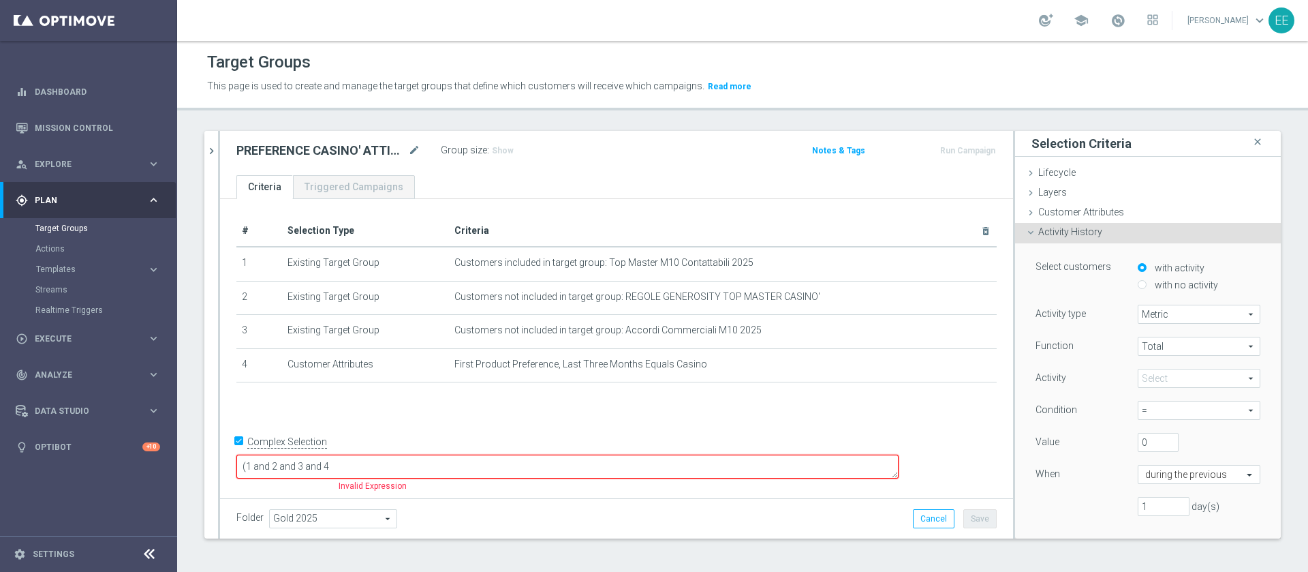
click at [1149, 307] on span "Metric" at bounding box center [1198, 314] width 121 height 18
click at [1138, 374] on span at bounding box center [1198, 378] width 121 height 18
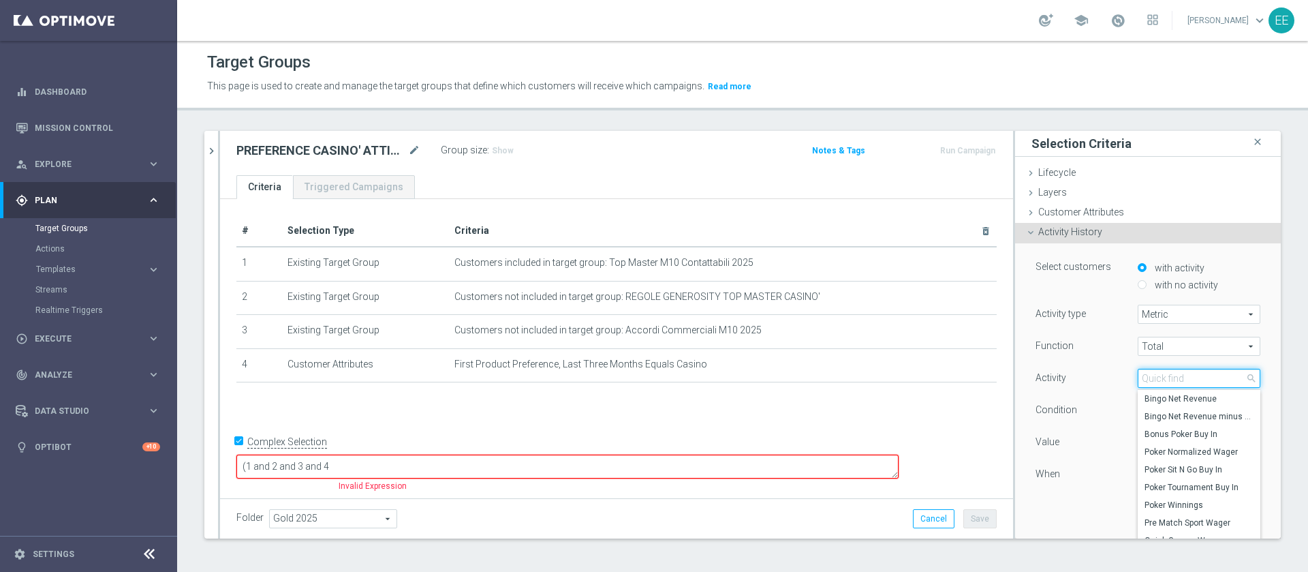
click at [1138, 374] on input "search" at bounding box center [1199, 378] width 123 height 19
type input "s"
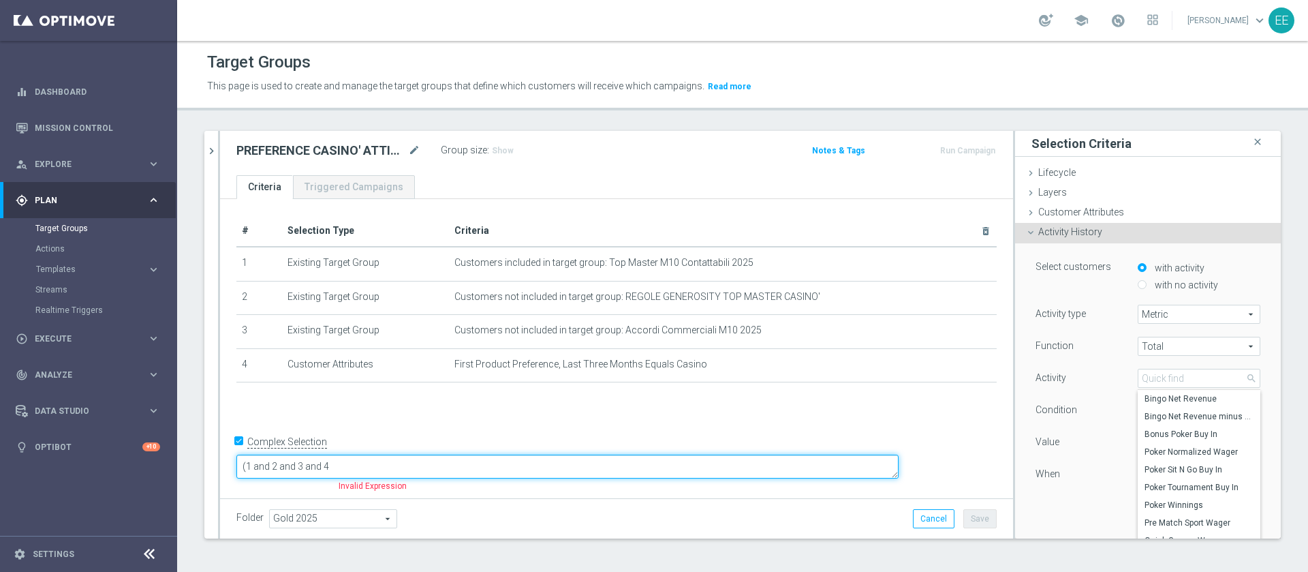
click at [437, 465] on textarea "(1 and 2 and 3 and 4" at bounding box center [567, 466] width 662 height 24
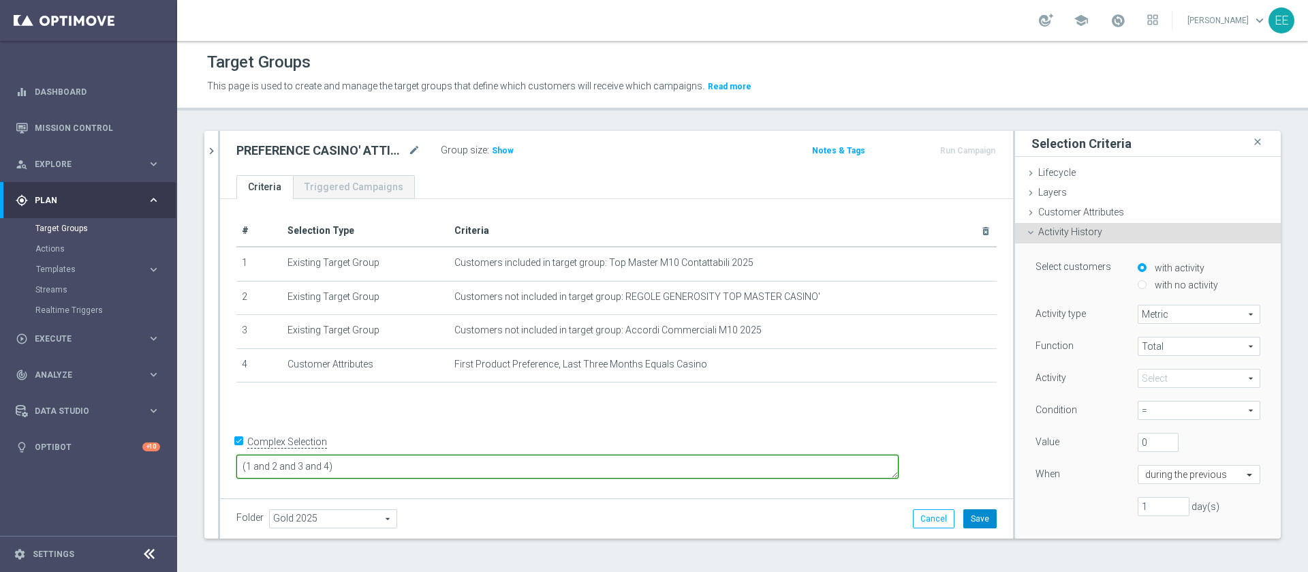
type textarea "(1 and 2 and 3 and 4)"
click at [975, 522] on button "Save" at bounding box center [979, 518] width 33 height 19
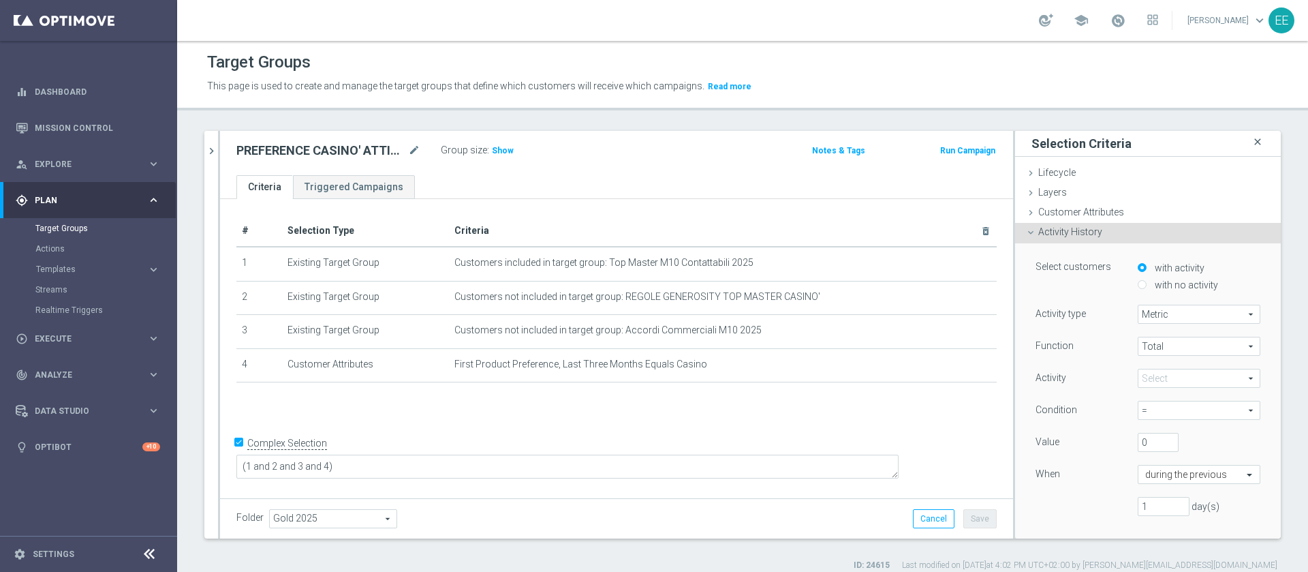
click at [1251, 142] on icon "close" at bounding box center [1258, 142] width 14 height 18
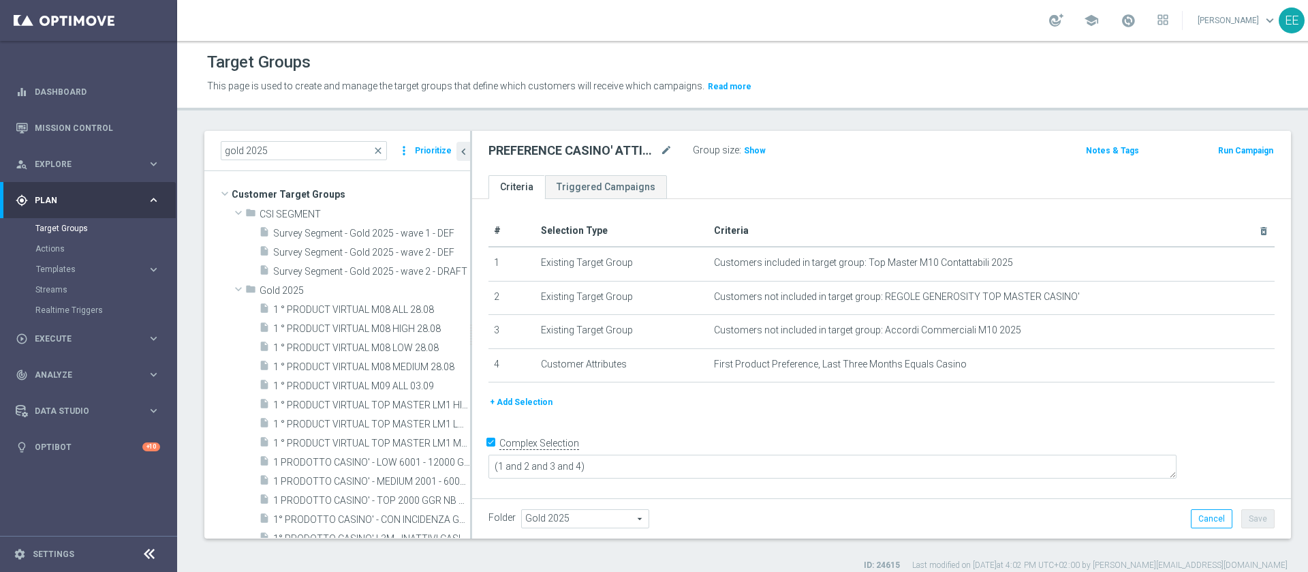
click at [471, 157] on div at bounding box center [471, 334] width 2 height 407
click at [467, 154] on icon "chevron_left" at bounding box center [463, 151] width 13 height 13
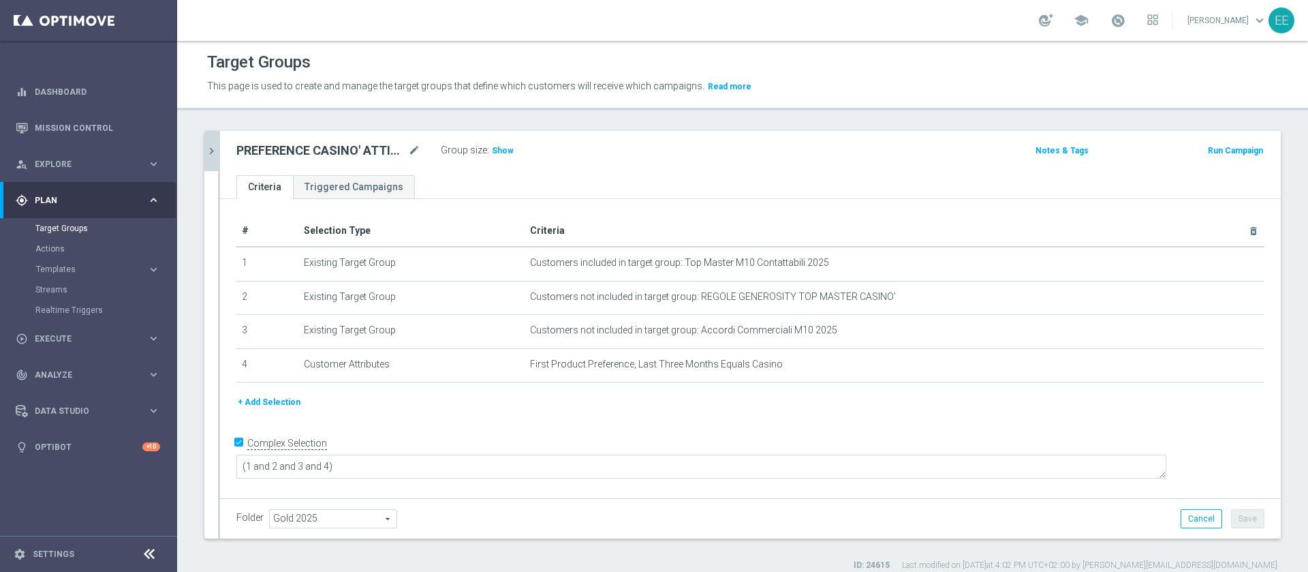
click at [285, 399] on button "+ Add Selection" at bounding box center [268, 401] width 65 height 15
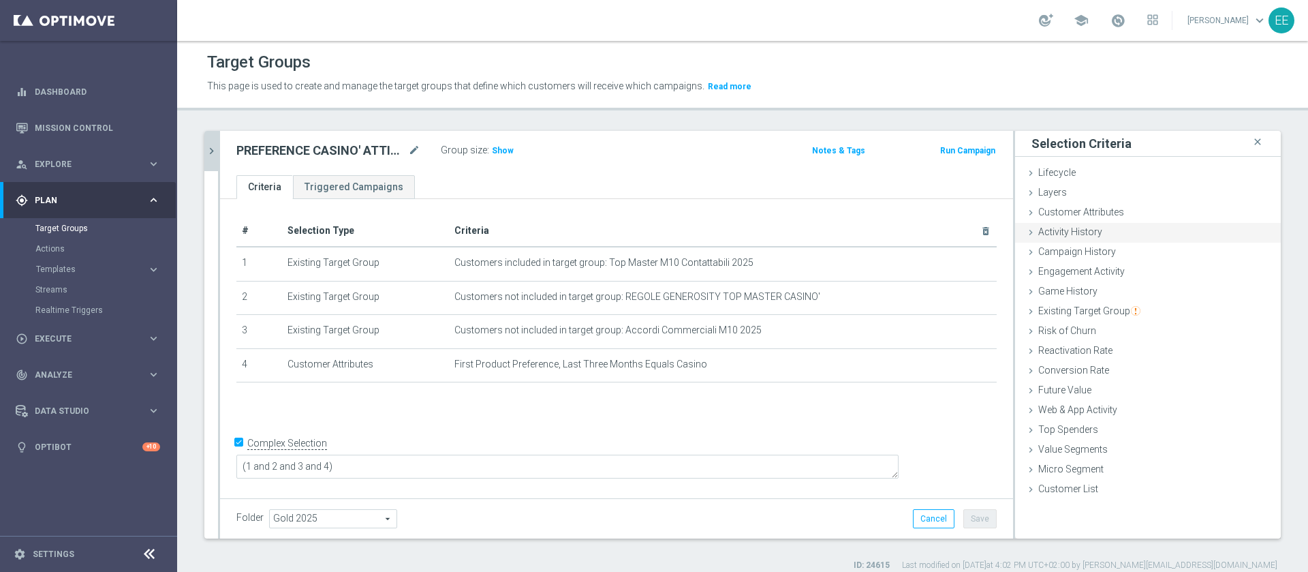
click at [1052, 230] on span "Activity History" at bounding box center [1070, 231] width 64 height 11
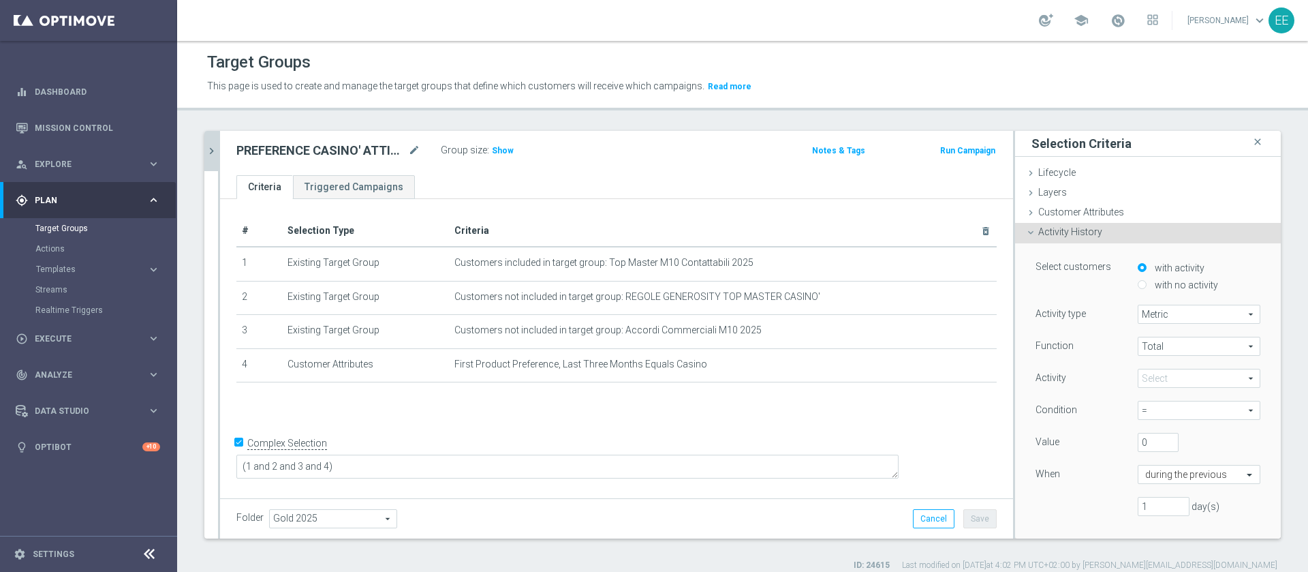
click at [1049, 230] on span "Activity History" at bounding box center [1070, 231] width 64 height 11
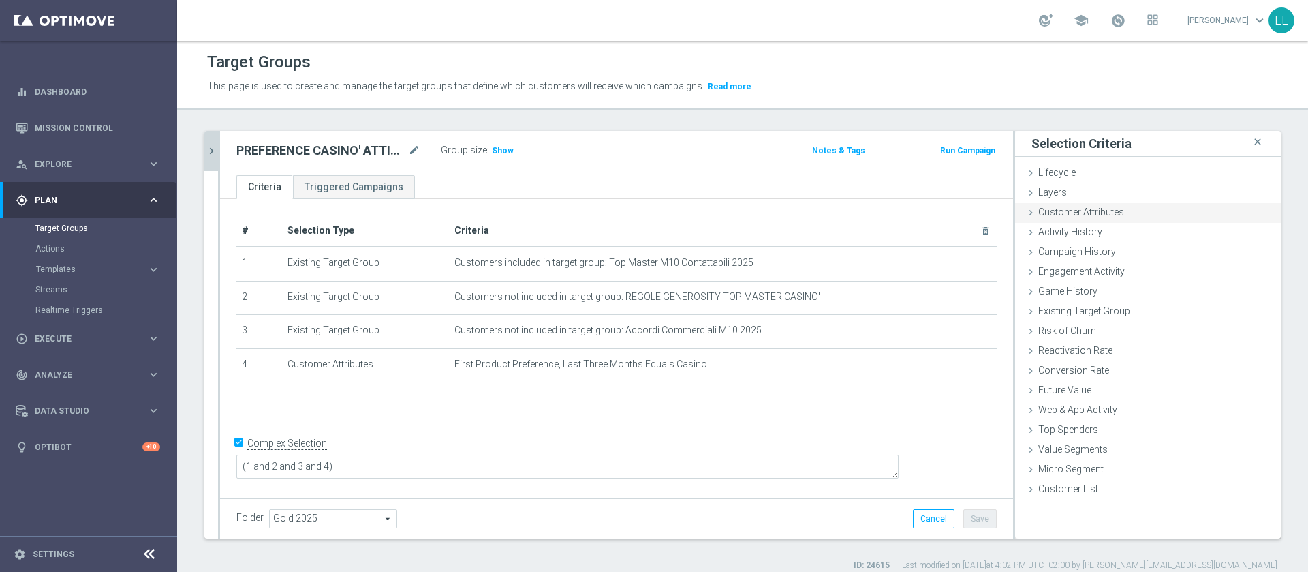
click at [1088, 209] on span "Customer Attributes" at bounding box center [1081, 211] width 86 height 11
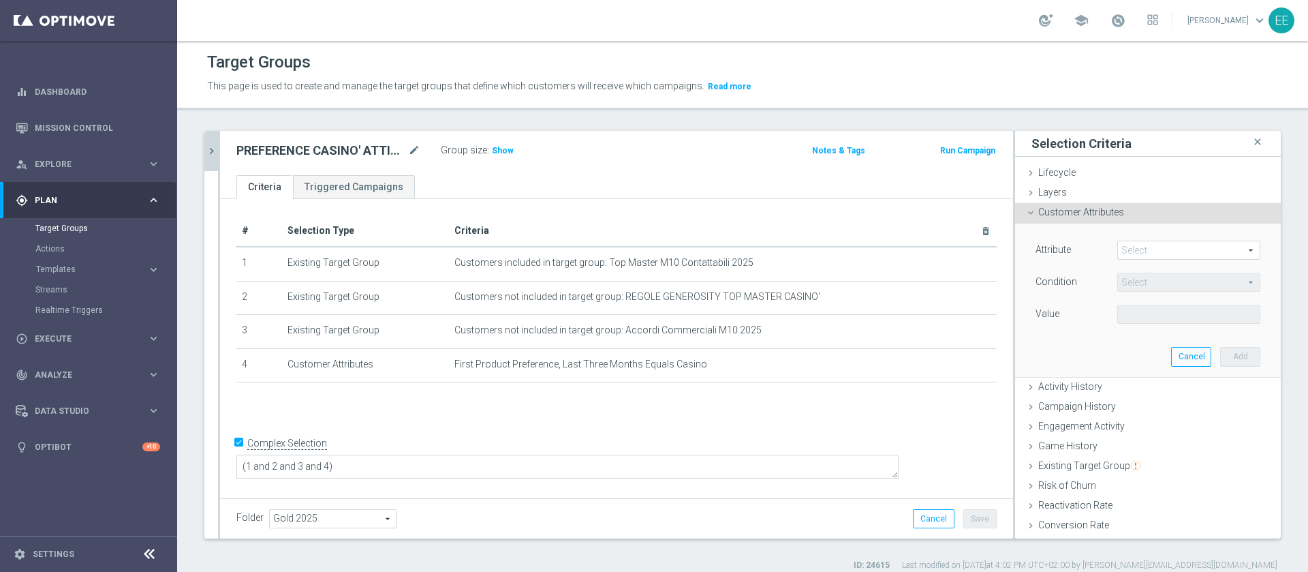
click at [1146, 249] on span at bounding box center [1189, 250] width 142 height 18
click at [0, 0] on input "search" at bounding box center [0, 0] width 0 height 0
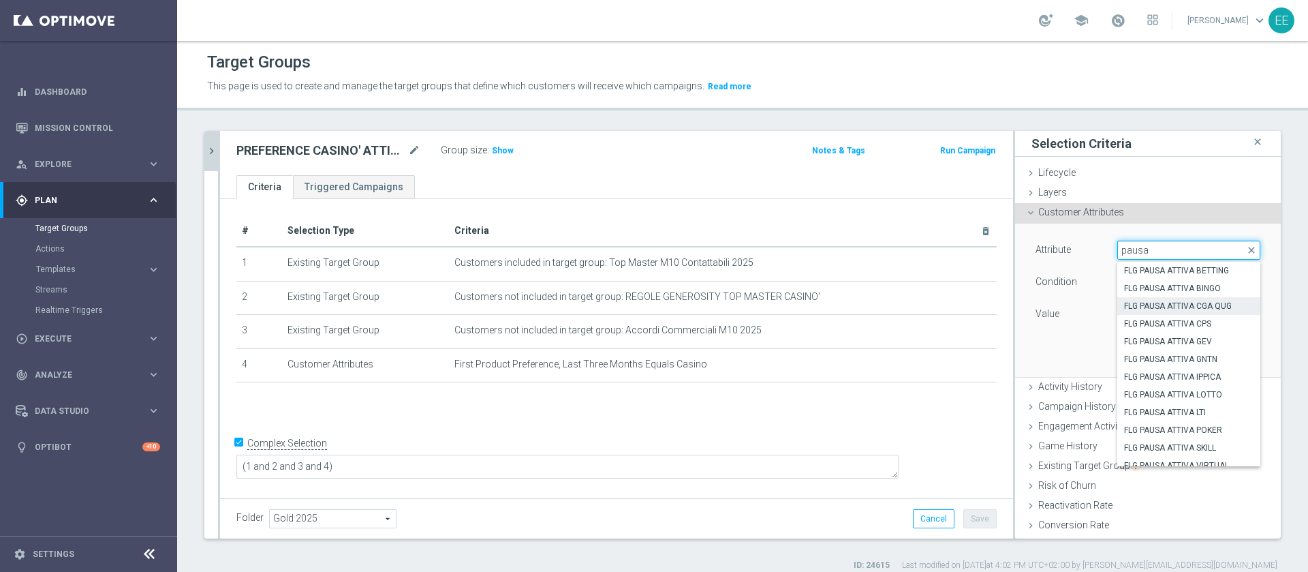
type input "pausa"
click at [1181, 298] on label "FLG PAUSA ATTIVA CGA QUG" at bounding box center [1188, 306] width 143 height 18
type input "FLG PAUSA ATTIVA CGA QUG"
type input "Equals"
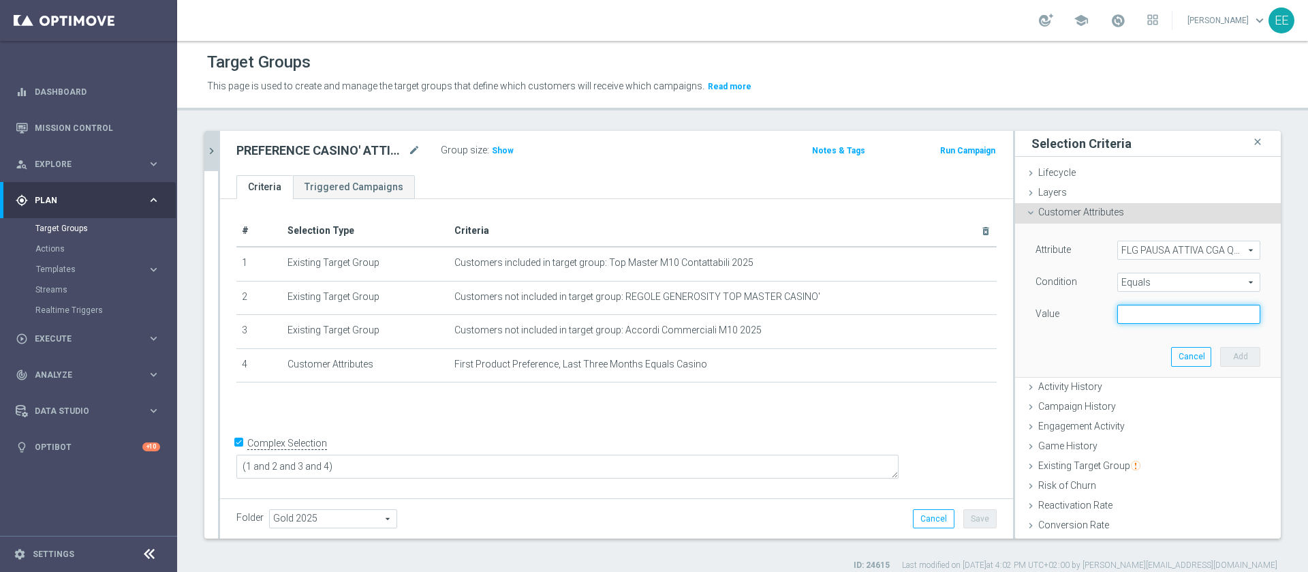
click at [1176, 315] on input "text" at bounding box center [1188, 314] width 143 height 19
type input "N"
click at [1220, 350] on button "Add" at bounding box center [1240, 356] width 40 height 19
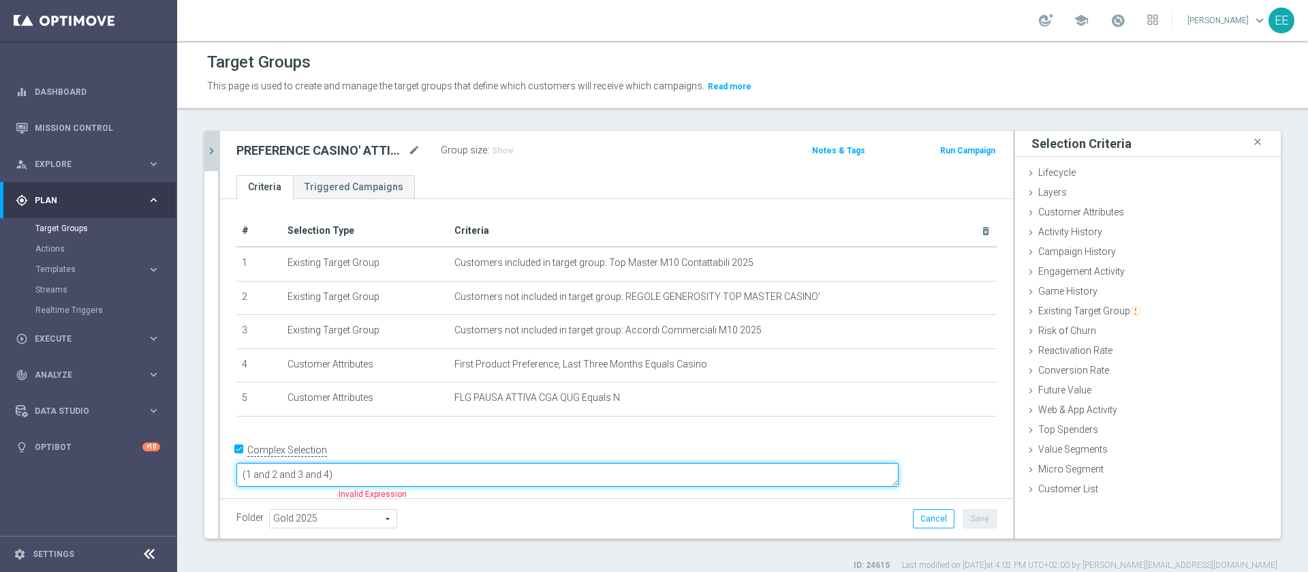
click at [424, 463] on textarea "(1 and 2 and 3 and 4)" at bounding box center [567, 475] width 662 height 24
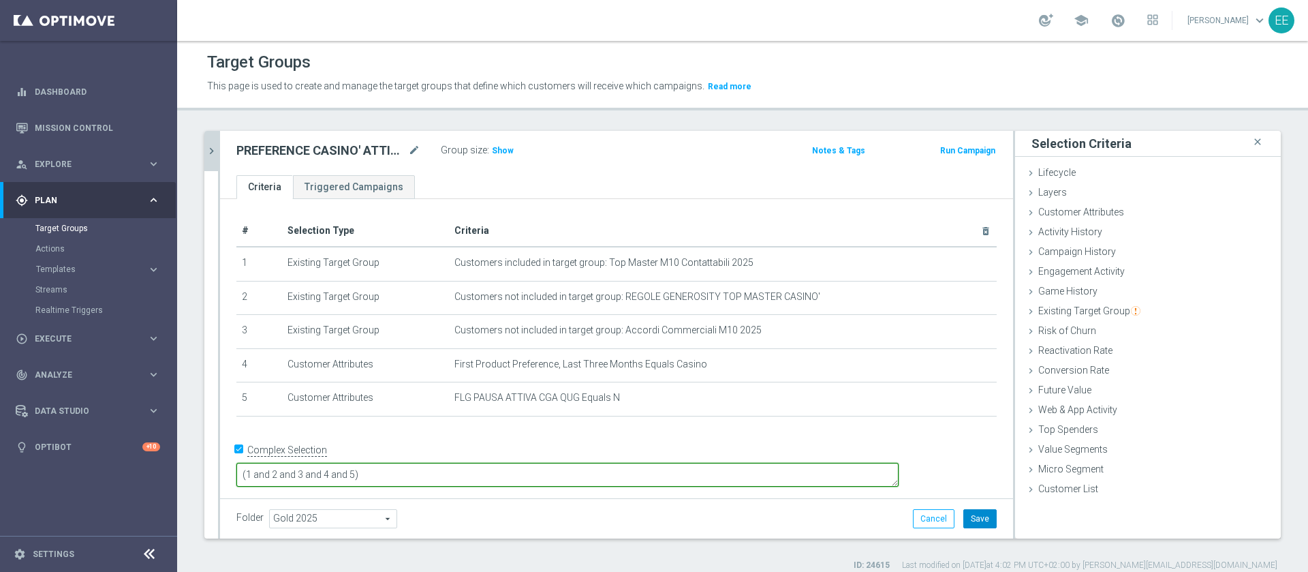
type textarea "(1 and 2 and 3 and 4 and 5)"
click at [963, 509] on button "Save" at bounding box center [979, 518] width 33 height 19
click at [508, 153] on span "Show" at bounding box center [503, 151] width 22 height 10
click at [500, 150] on span "8,876" at bounding box center [505, 152] width 24 height 13
click at [1074, 240] on div "Activity History done" at bounding box center [1148, 233] width 266 height 20
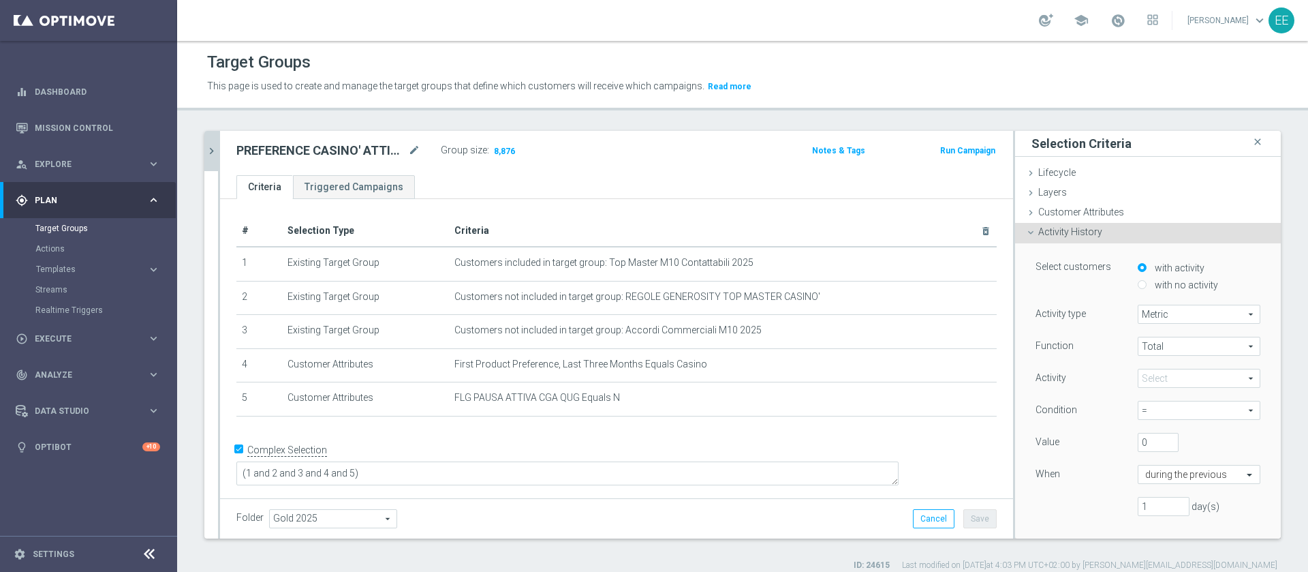
click at [1143, 375] on span at bounding box center [1198, 378] width 121 height 18
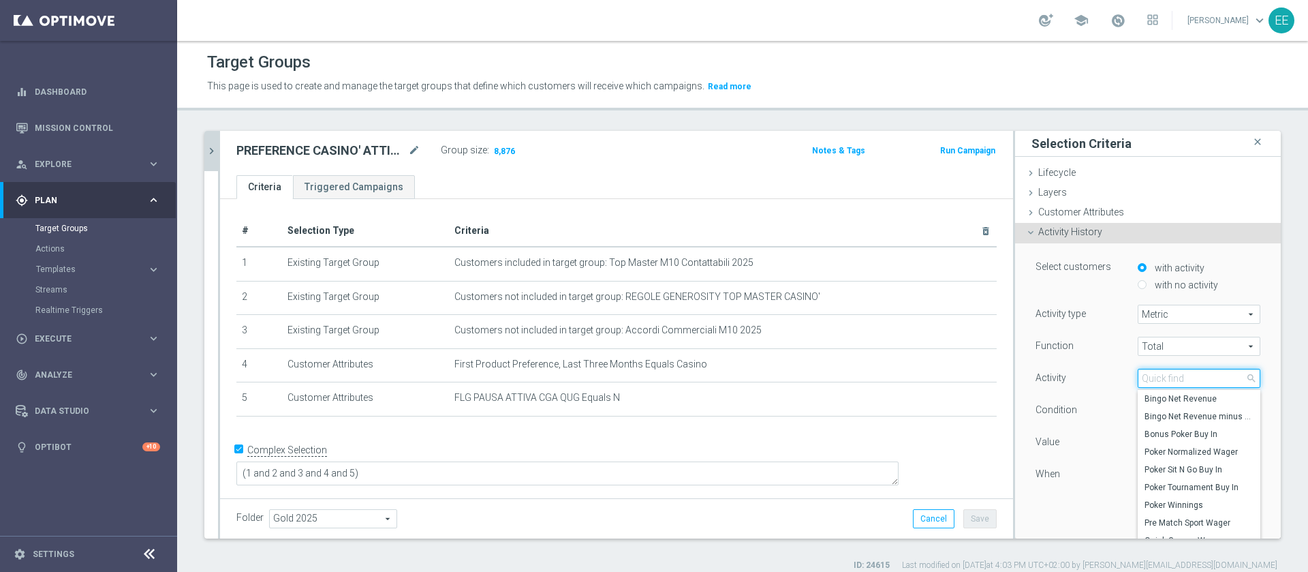
click at [1143, 375] on input "search" at bounding box center [1199, 378] width 123 height 19
type input "casin"
click at [1168, 450] on span "Casino Wager" at bounding box center [1199, 451] width 109 height 11
type input "Casino Wager"
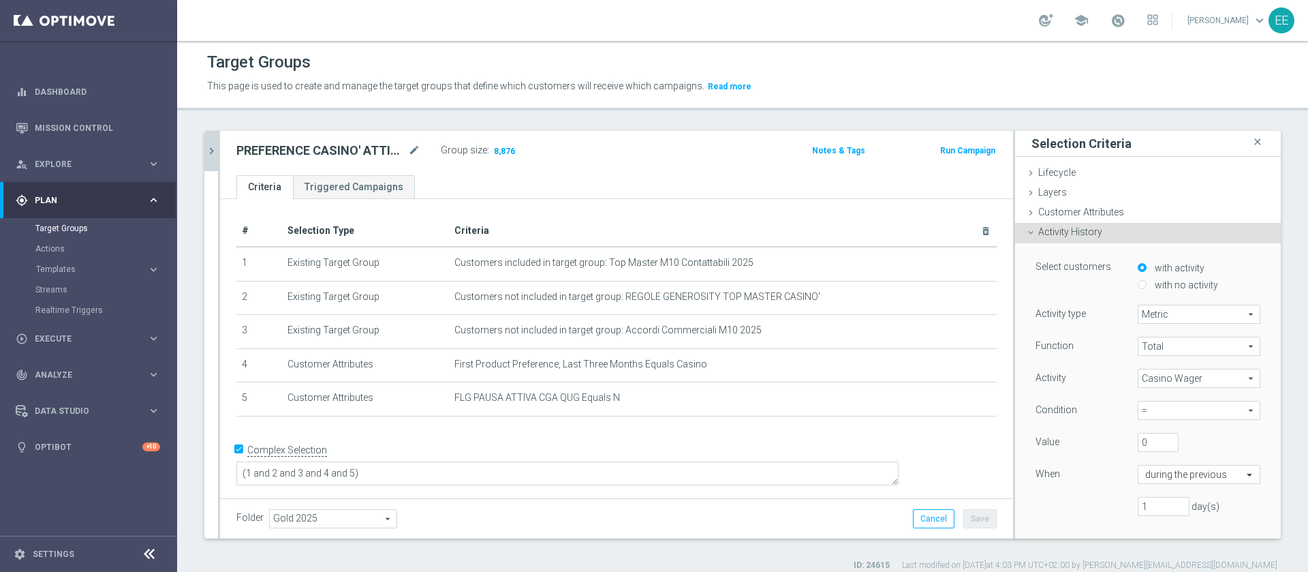
click at [1138, 408] on span "=" at bounding box center [1198, 410] width 121 height 18
click at [1150, 469] on span ">" at bounding box center [1199, 466] width 109 height 11
type input ">"
click at [1158, 478] on input "text" at bounding box center [1185, 475] width 80 height 12
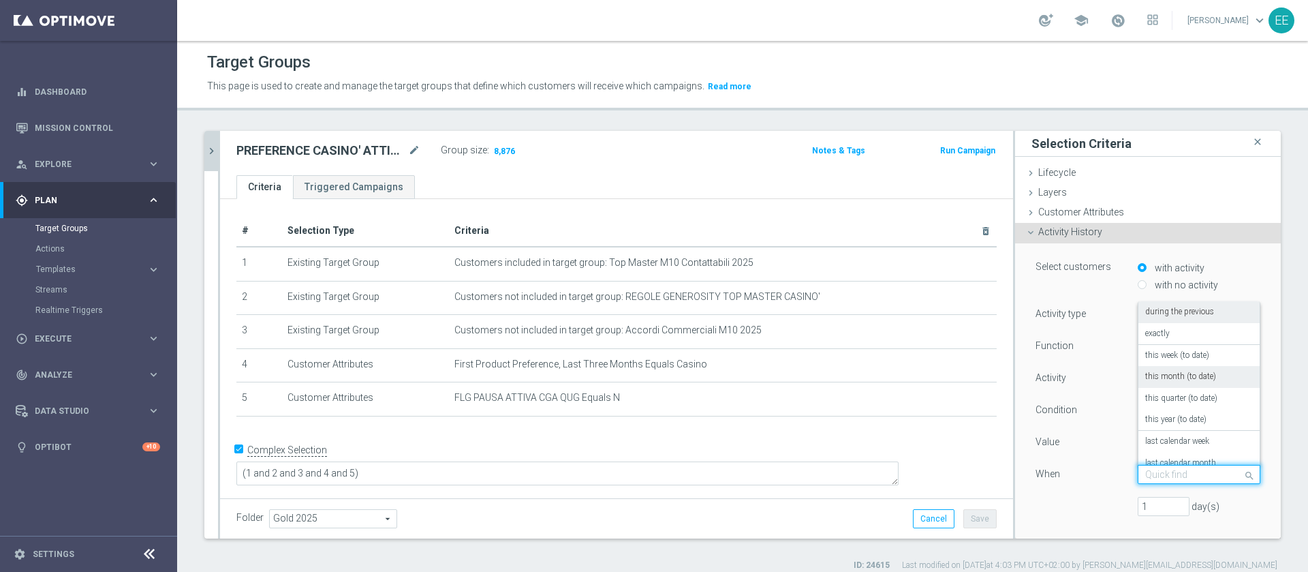
click at [1187, 379] on label "this month (to date)" at bounding box center [1180, 376] width 71 height 11
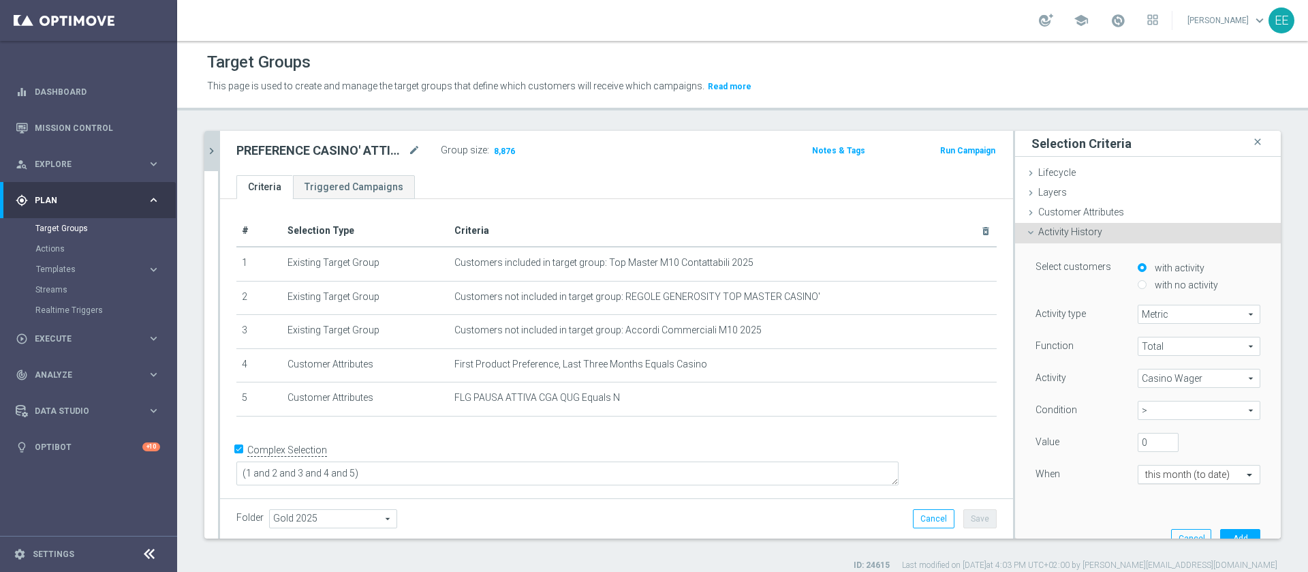
scroll to position [61, 0]
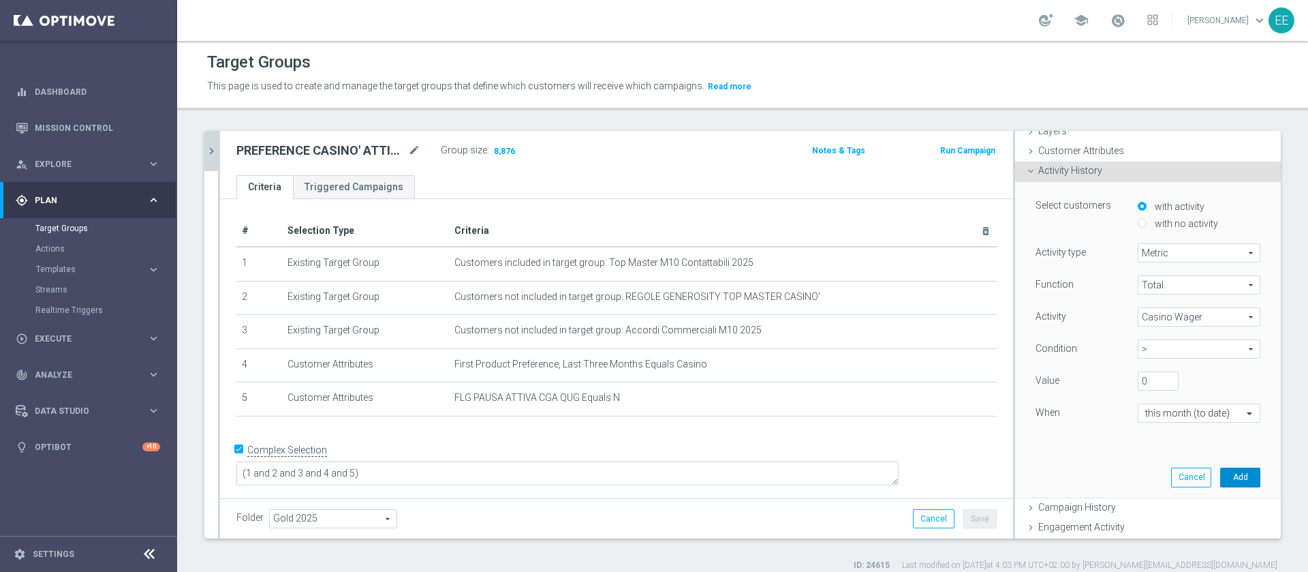
click at [1220, 473] on button "Add" at bounding box center [1240, 476] width 40 height 19
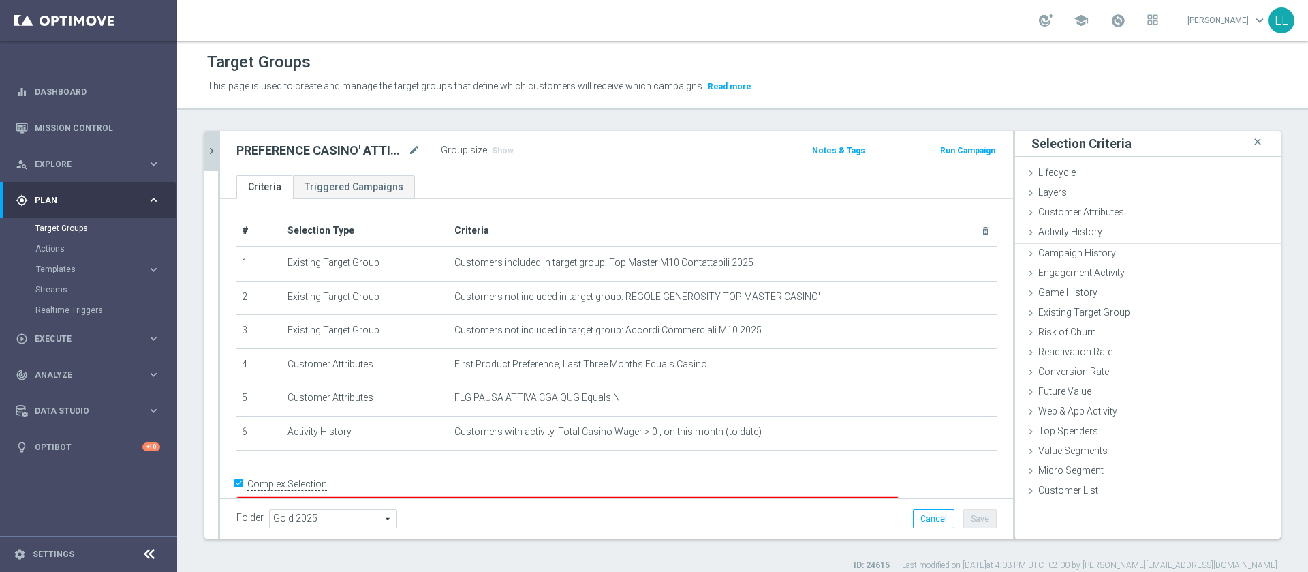
scroll to position [0, 0]
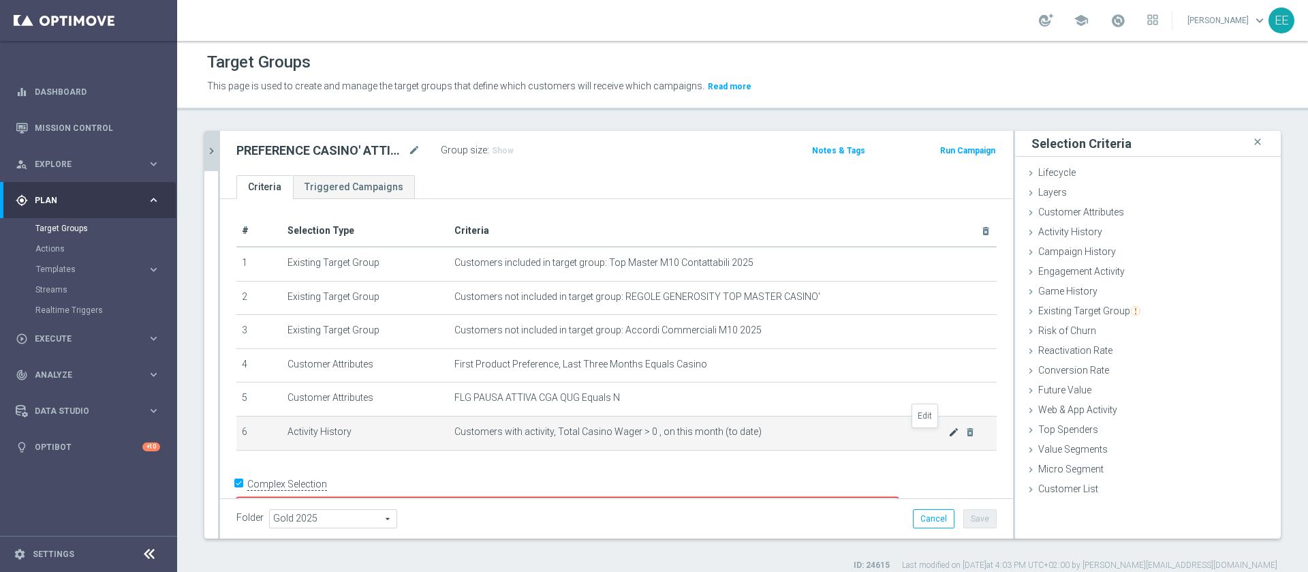
click at [948, 433] on icon "mode_edit" at bounding box center [953, 431] width 11 height 11
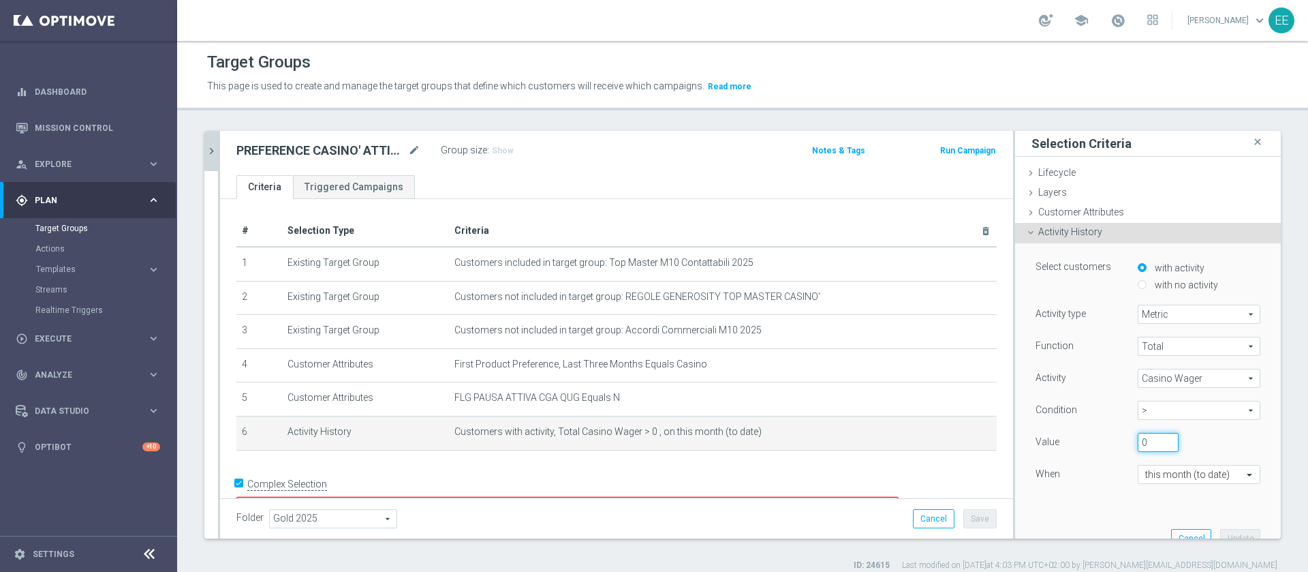
click at [1138, 436] on input "0" at bounding box center [1158, 442] width 41 height 19
type input "100"
click at [1224, 531] on button "Update" at bounding box center [1240, 538] width 40 height 19
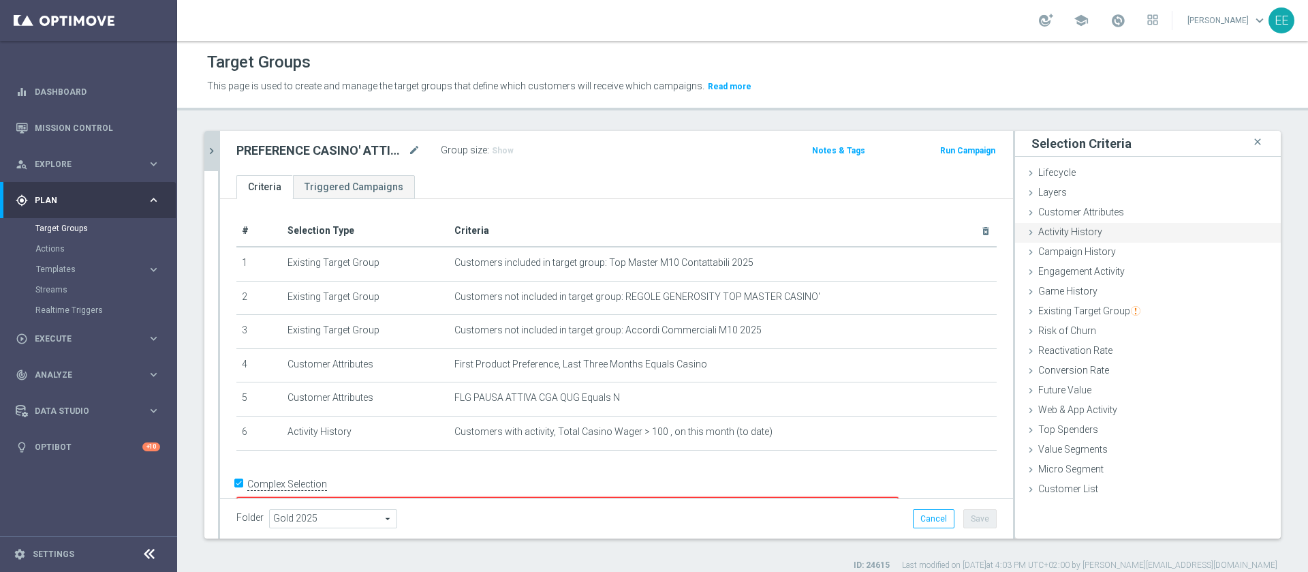
click at [1087, 229] on div "Activity History done selection updated" at bounding box center [1148, 233] width 266 height 20
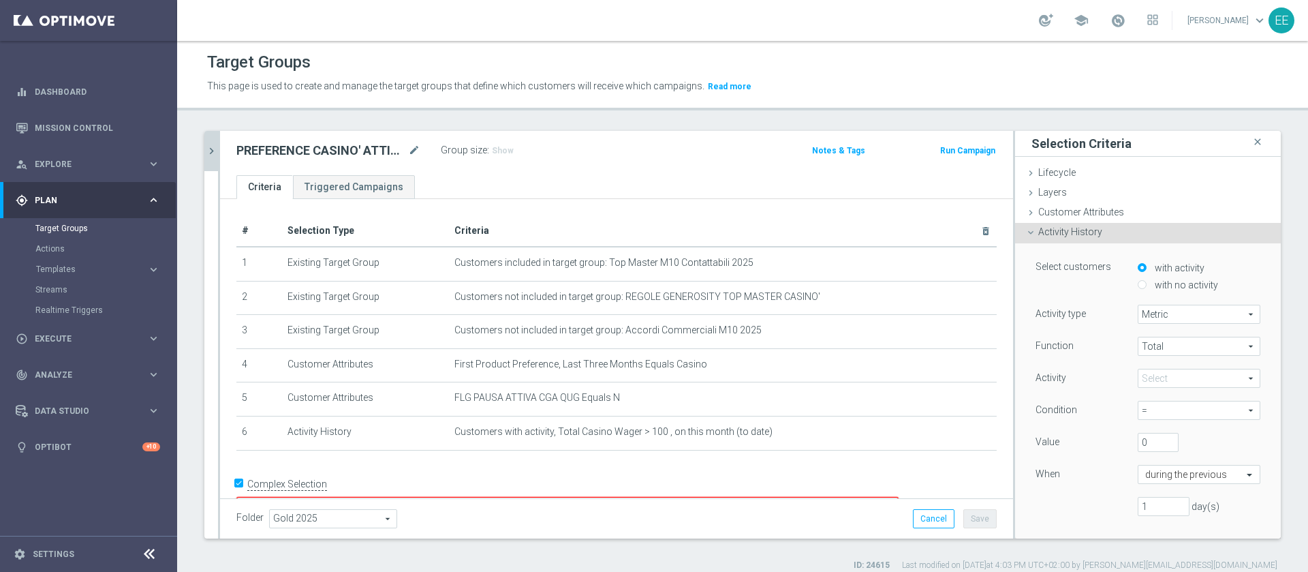
click at [1160, 377] on span at bounding box center [1198, 378] width 121 height 18
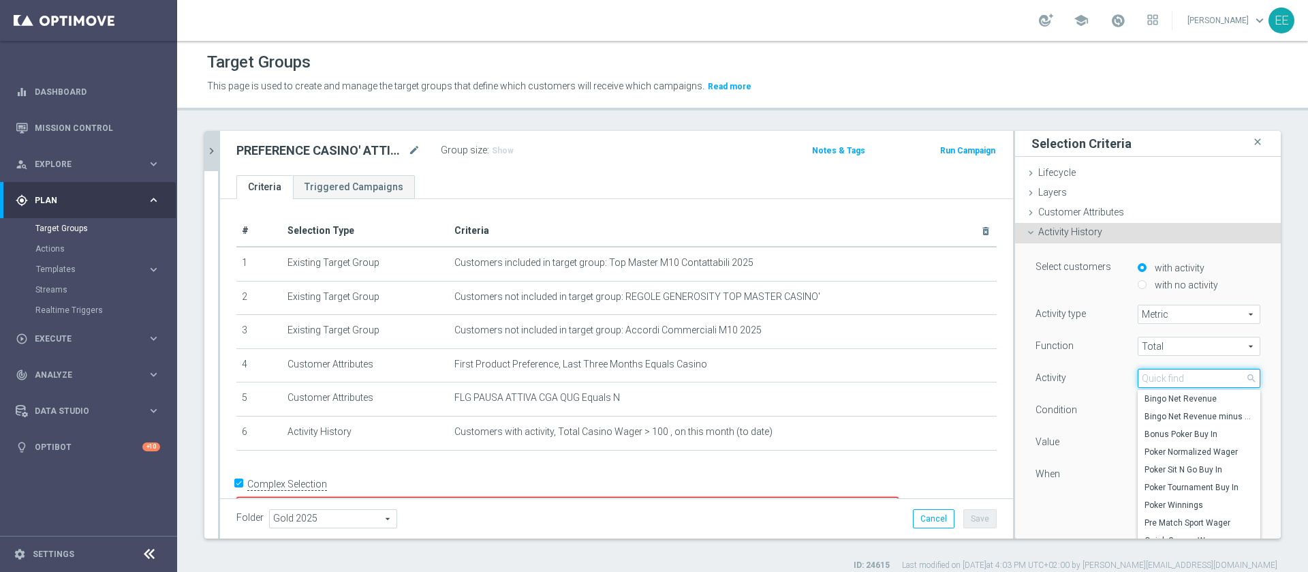
click at [1160, 377] on input "search" at bounding box center [1199, 378] width 123 height 19
type input "gross"
click at [1173, 431] on span "Casino Gross Gaming Revenue" at bounding box center [1199, 425] width 109 height 11
type input "Casino Gross Gaming Revenue"
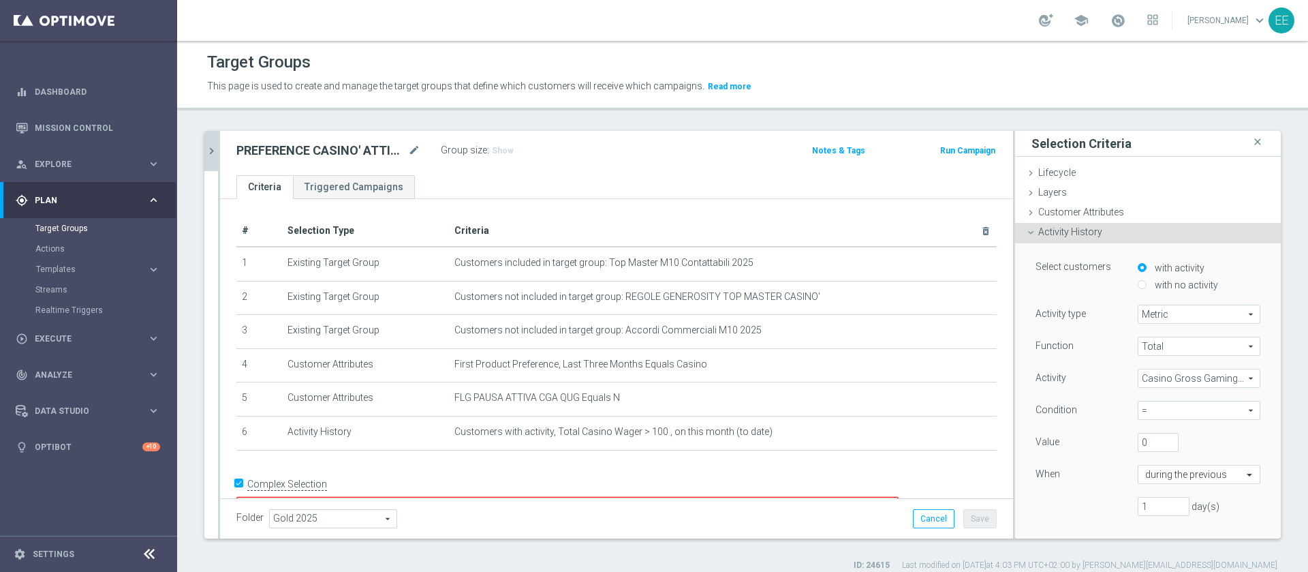
click at [1138, 412] on span "=" at bounding box center [1198, 410] width 121 height 18
click at [1155, 533] on span "between" at bounding box center [1199, 536] width 109 height 11
type input "between"
click at [1138, 442] on input "0" at bounding box center [1158, 442] width 41 height 19
type input "100"
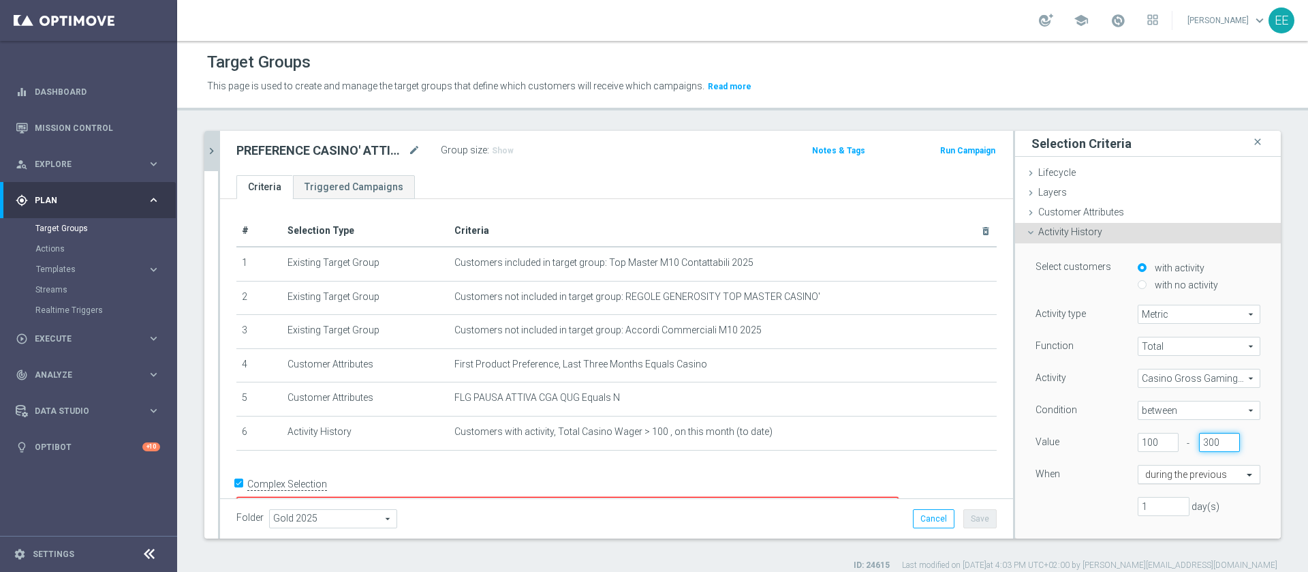
type input "300"
click at [1180, 476] on input "text" at bounding box center [1185, 475] width 80 height 12
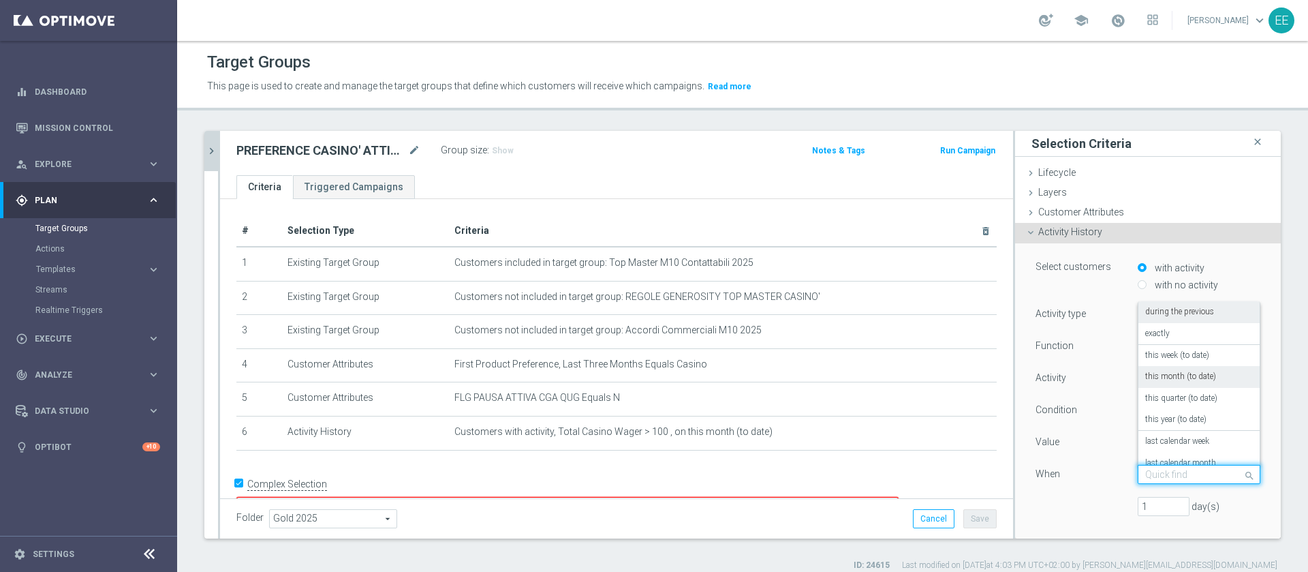
click at [1175, 369] on div "this month (to date)" at bounding box center [1199, 377] width 108 height 22
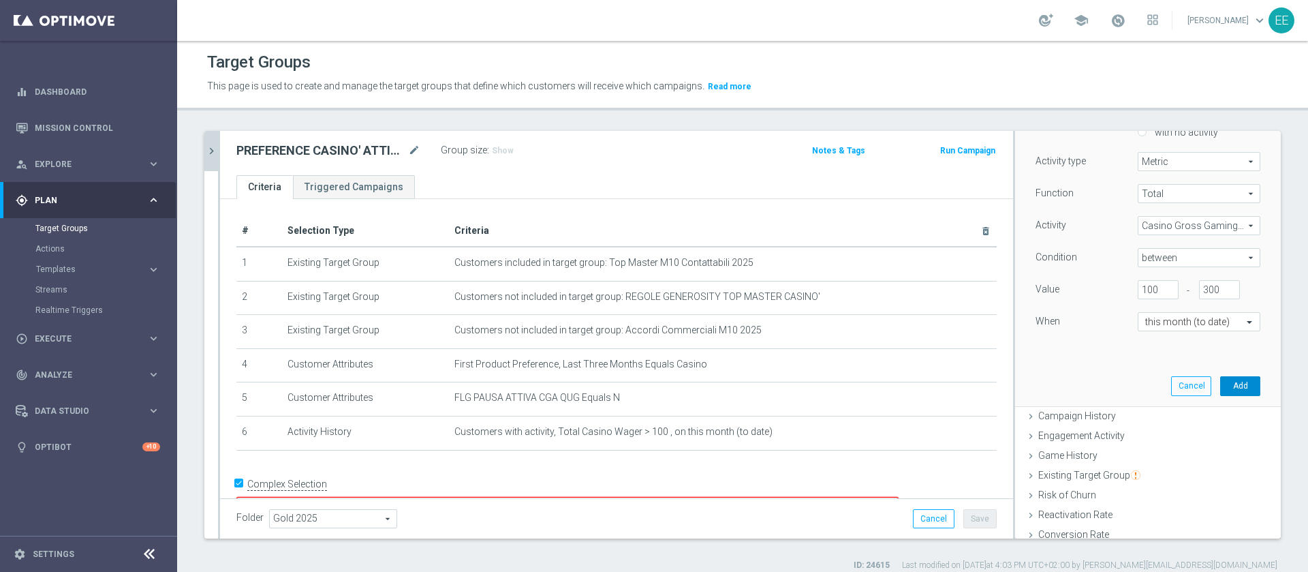
click at [1222, 389] on button "Add" at bounding box center [1240, 385] width 40 height 19
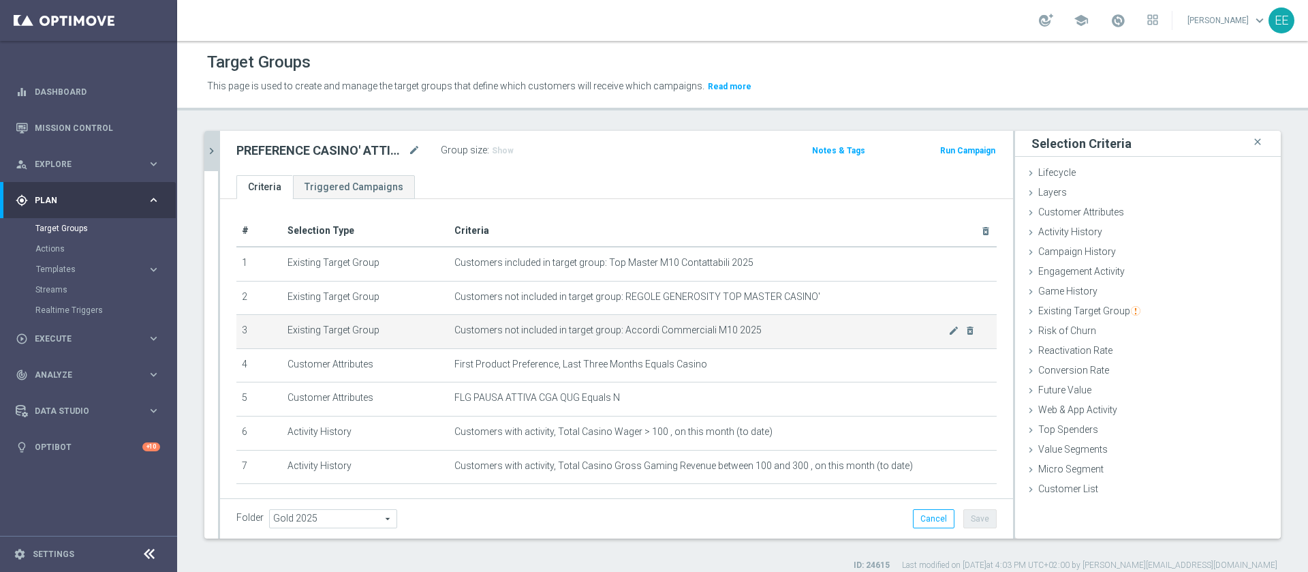
scroll to position [56, 0]
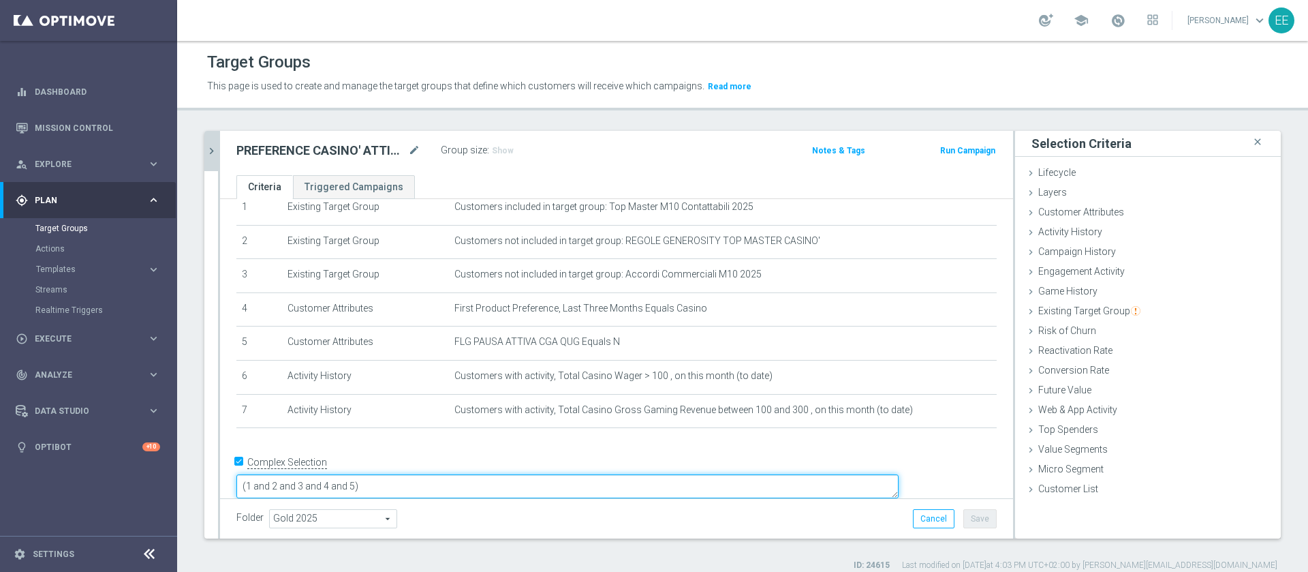
click at [450, 474] on textarea "(1 and 2 and 3 and 4 and 5)" at bounding box center [567, 486] width 662 height 24
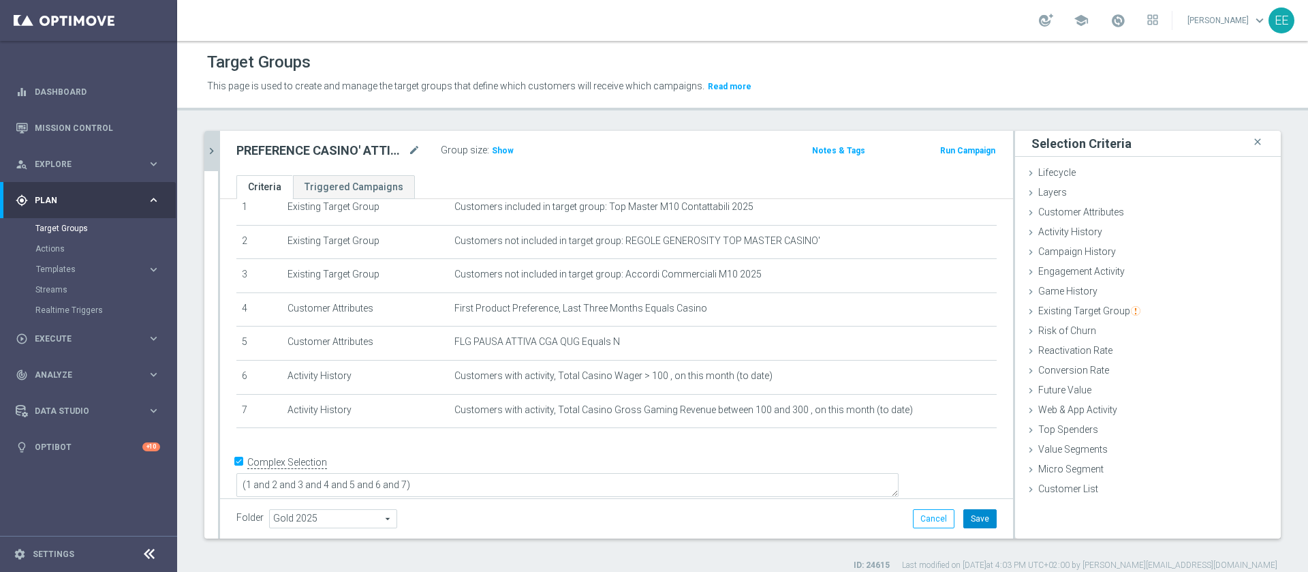
click at [970, 518] on button "Save" at bounding box center [979, 518] width 33 height 19
click at [505, 149] on span "Show" at bounding box center [503, 151] width 22 height 10
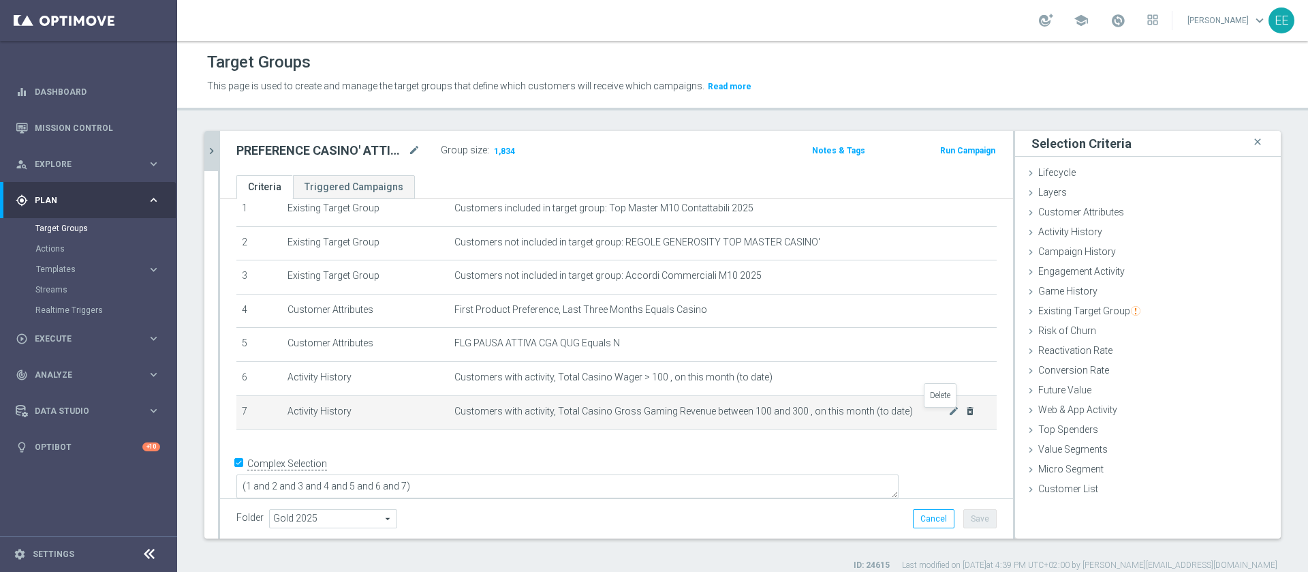
click at [965, 409] on icon "delete_forever" at bounding box center [970, 410] width 11 height 11
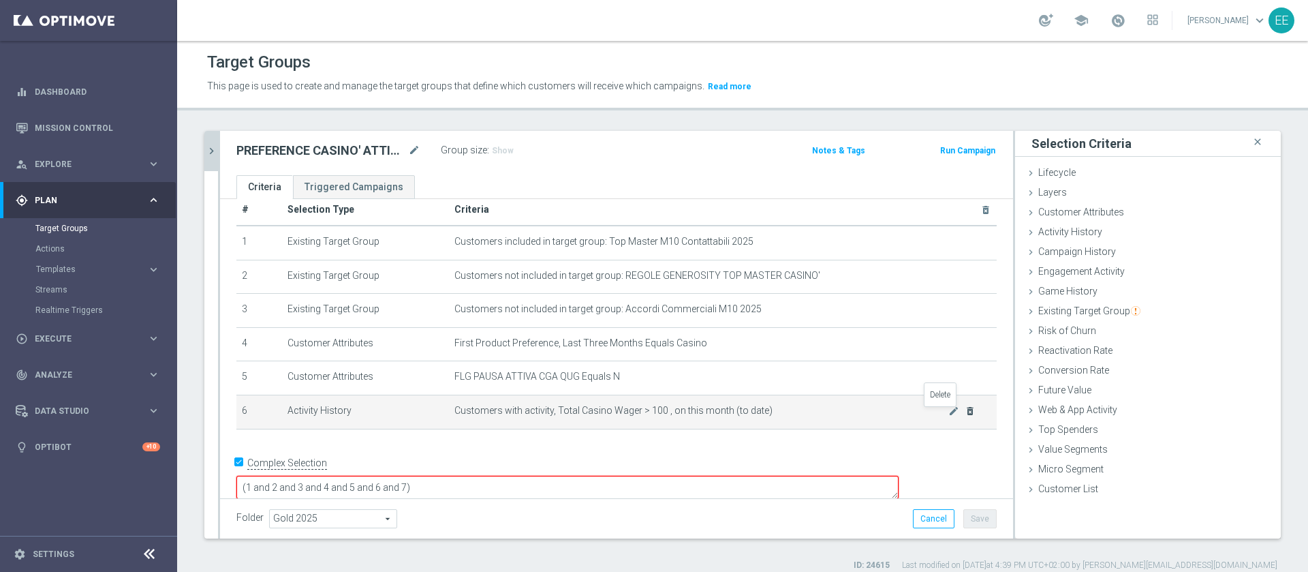
click at [965, 409] on icon "delete_forever" at bounding box center [970, 410] width 11 height 11
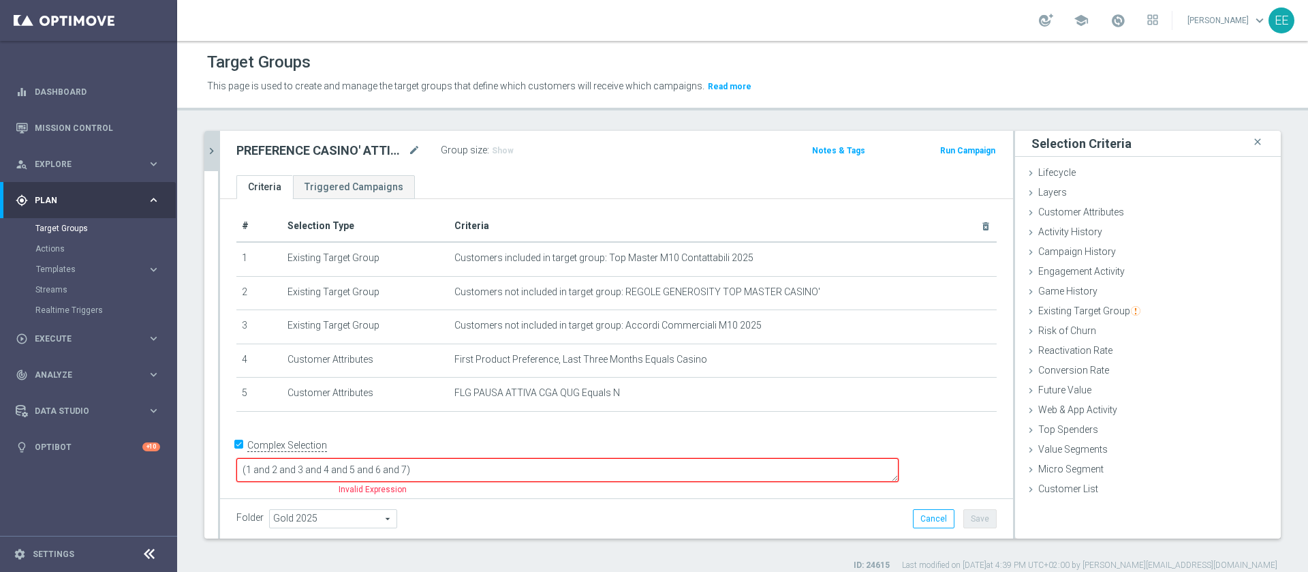
scroll to position [0, 0]
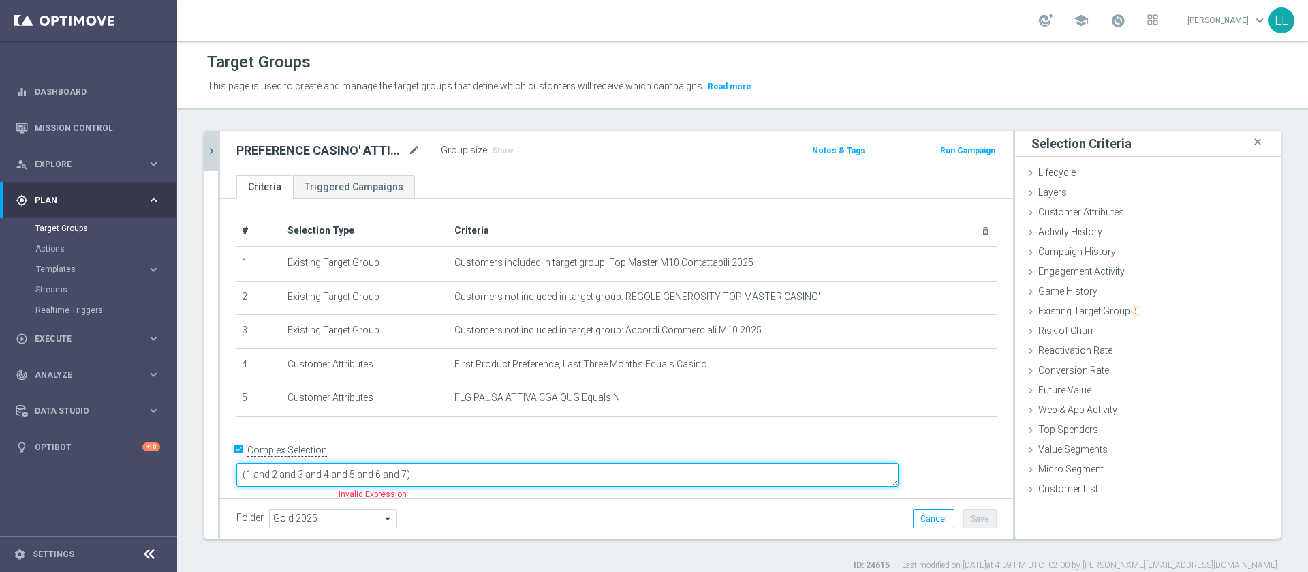
click at [498, 463] on textarea "(1 and 2 and 3 and 4 and 5 and 6 and 7)" at bounding box center [567, 475] width 662 height 24
type textarea "(1 and 2 and 3 and 4 and 5 and 6)"
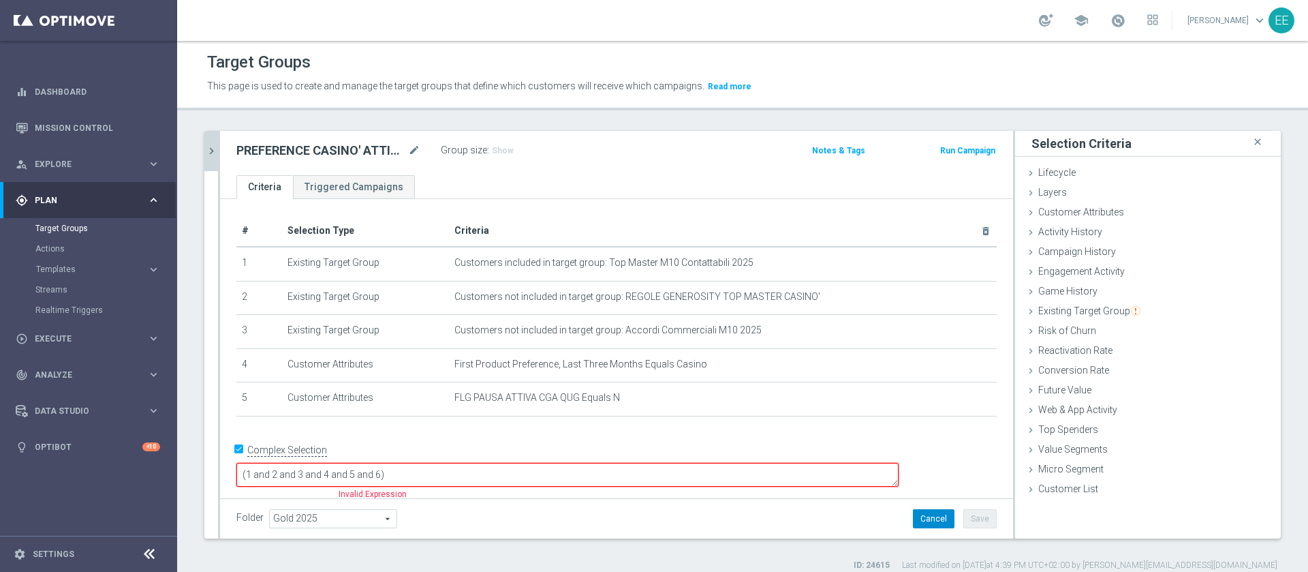
click at [913, 510] on button "Cancel" at bounding box center [934, 518] width 42 height 19
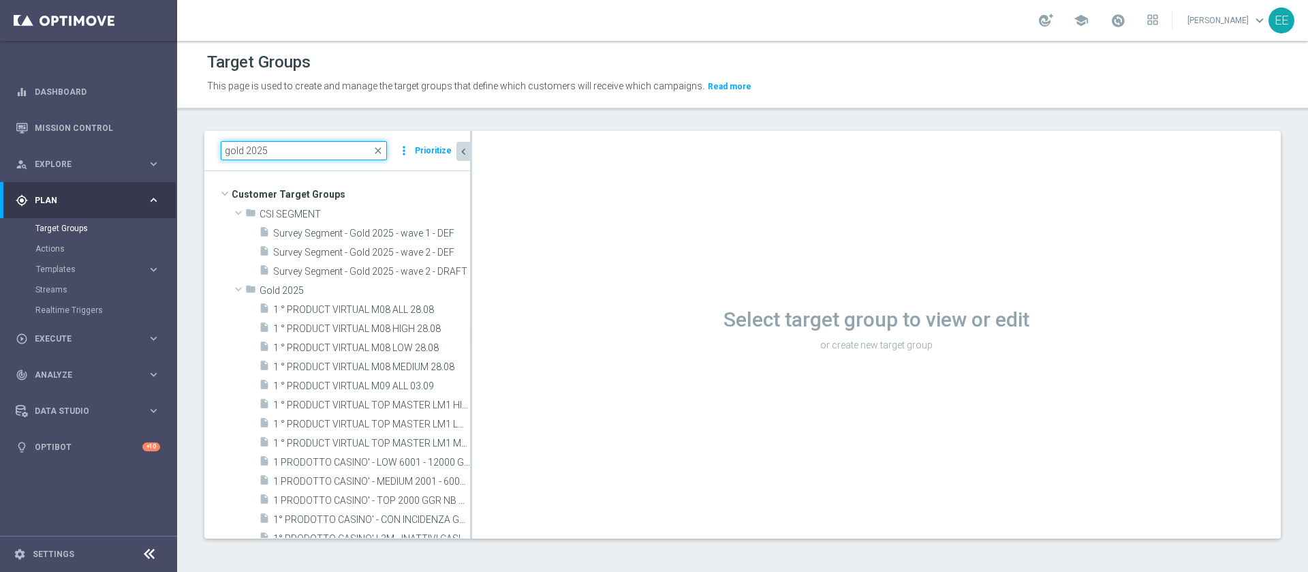
click at [339, 157] on input "gold 2025" at bounding box center [304, 150] width 166 height 19
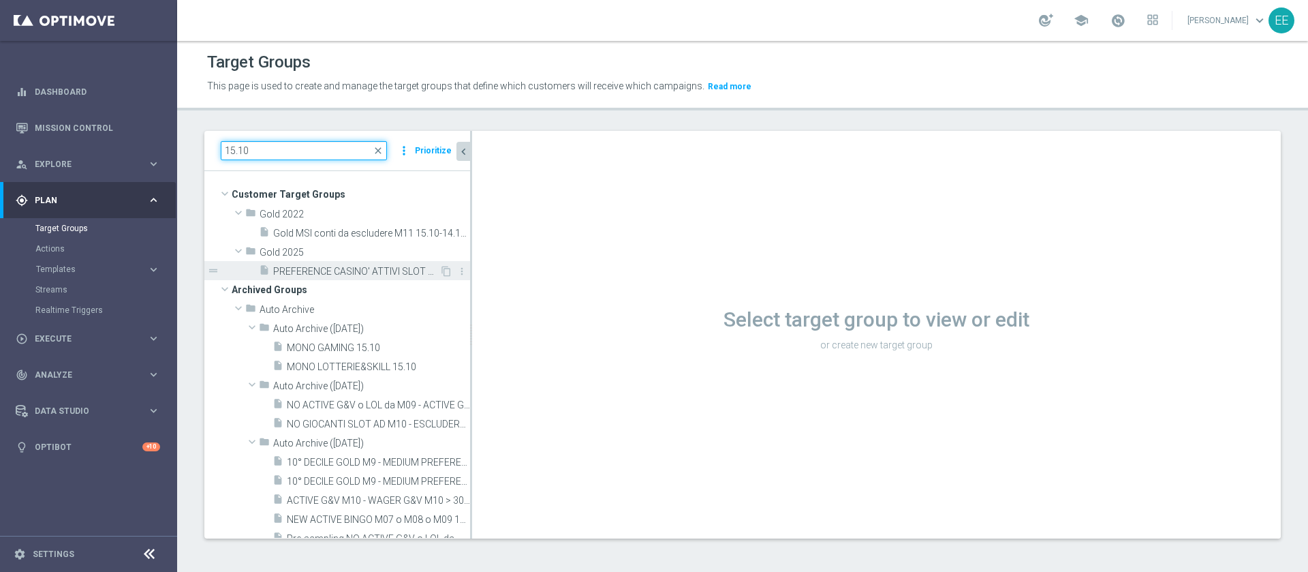
type input "15.10"
click at [354, 273] on span "PREFERENCE CASINO' ATTIVI SLOT M10 WAGER 100€ E GGR COMPRESO 0€ e 300€ (ESCLUDE…" at bounding box center [356, 272] width 166 height 12
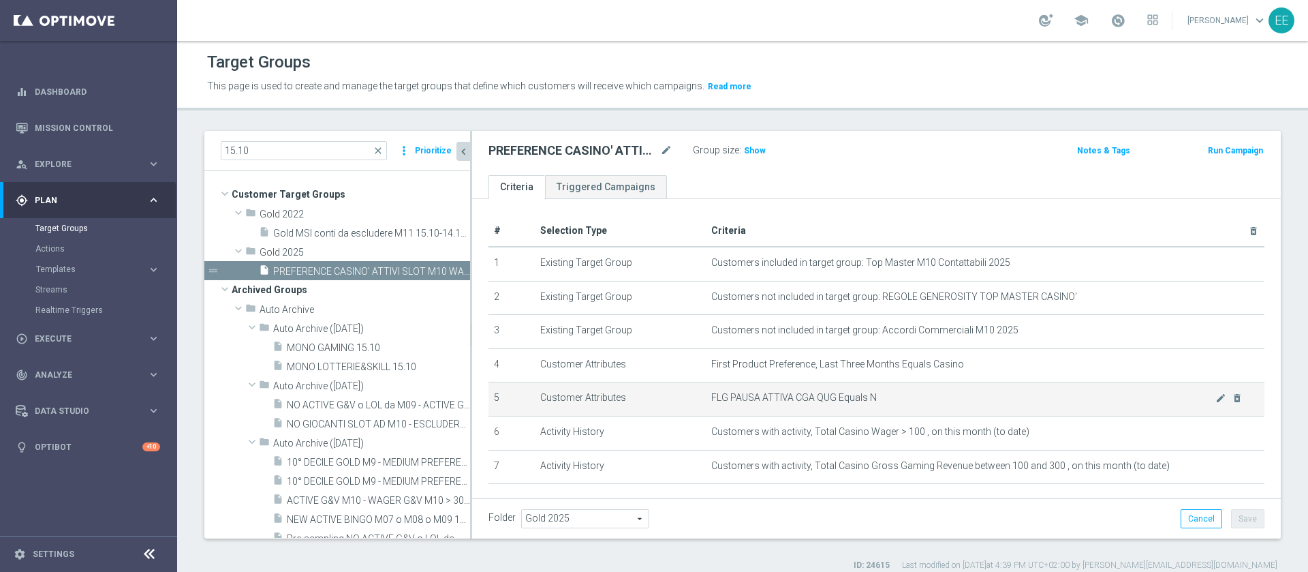
scroll to position [69, 0]
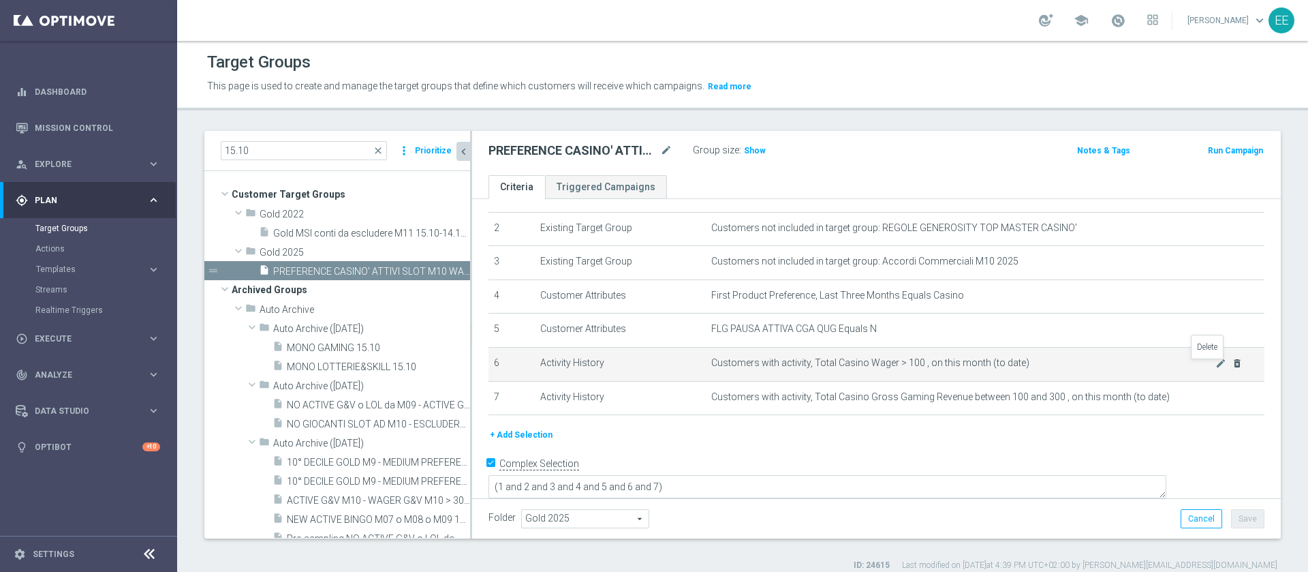
click at [1232, 365] on icon "delete_forever" at bounding box center [1237, 363] width 11 height 11
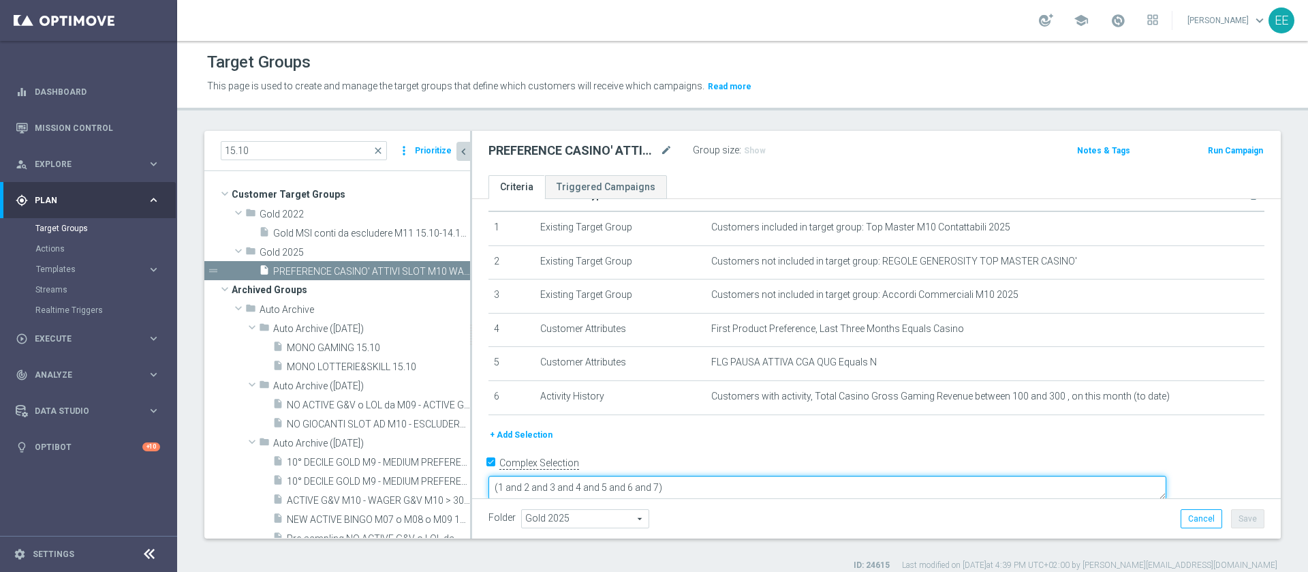
click at [758, 476] on textarea "(1 and 2 and 3 and 4 and 5 and 6 and 7)" at bounding box center [827, 488] width 678 height 24
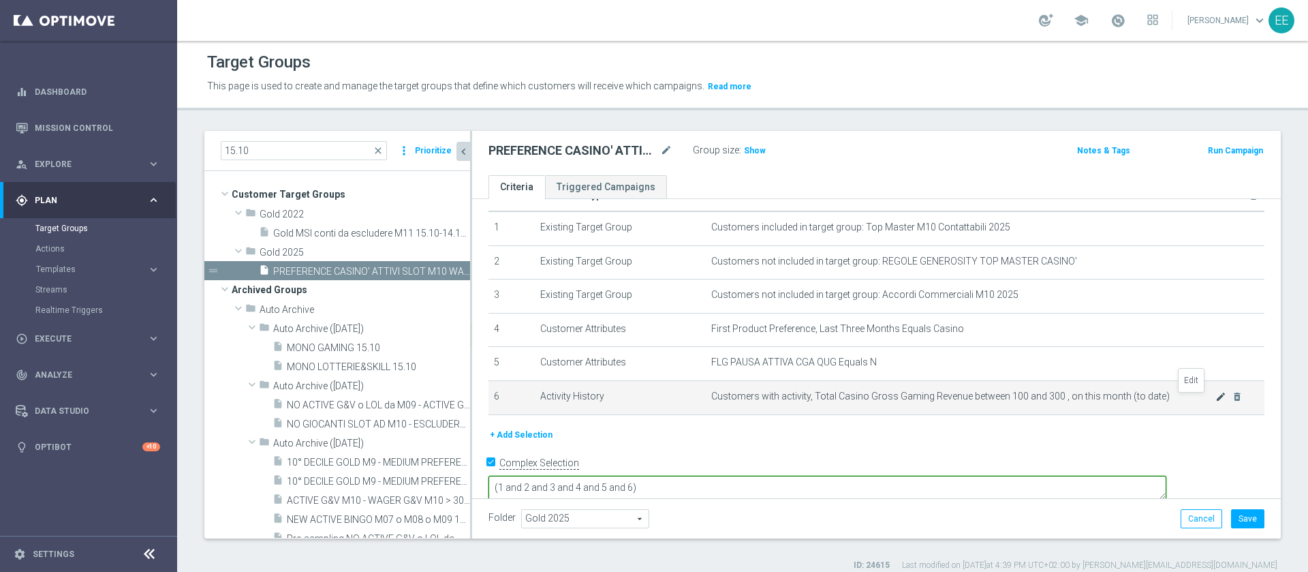
type textarea "(1 and 2 and 3 and 4 and 5 and 6)"
click at [1215, 397] on icon "mode_edit" at bounding box center [1220, 396] width 11 height 11
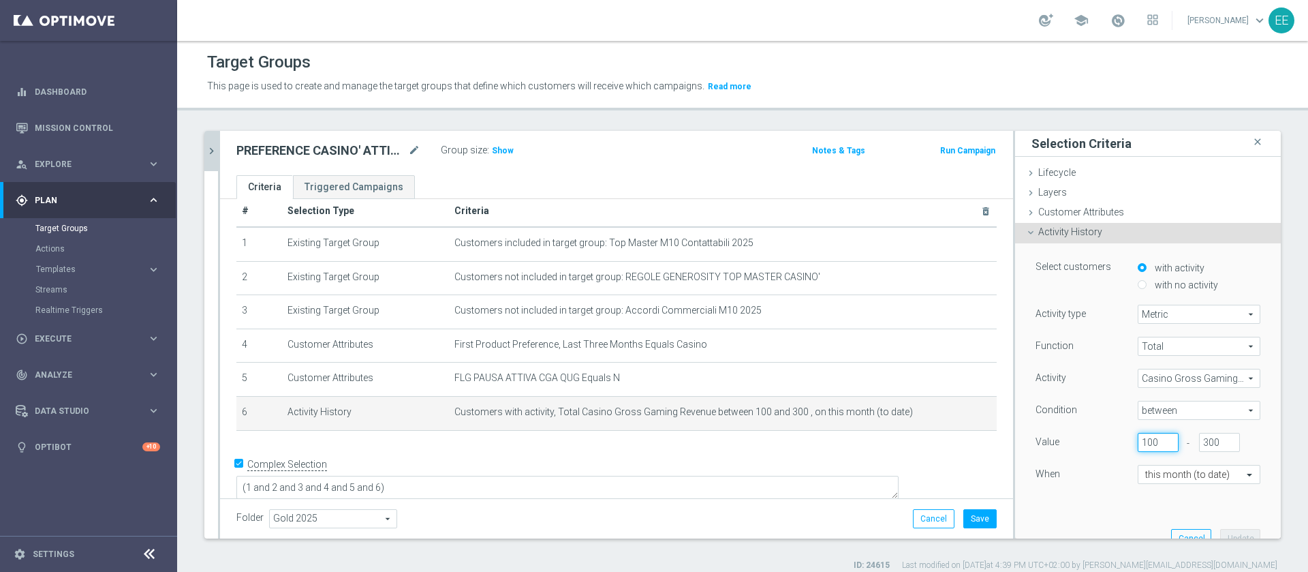
click at [1138, 442] on input "100" at bounding box center [1158, 442] width 41 height 19
type input "1"
click at [1199, 437] on input "300" at bounding box center [1219, 442] width 41 height 19
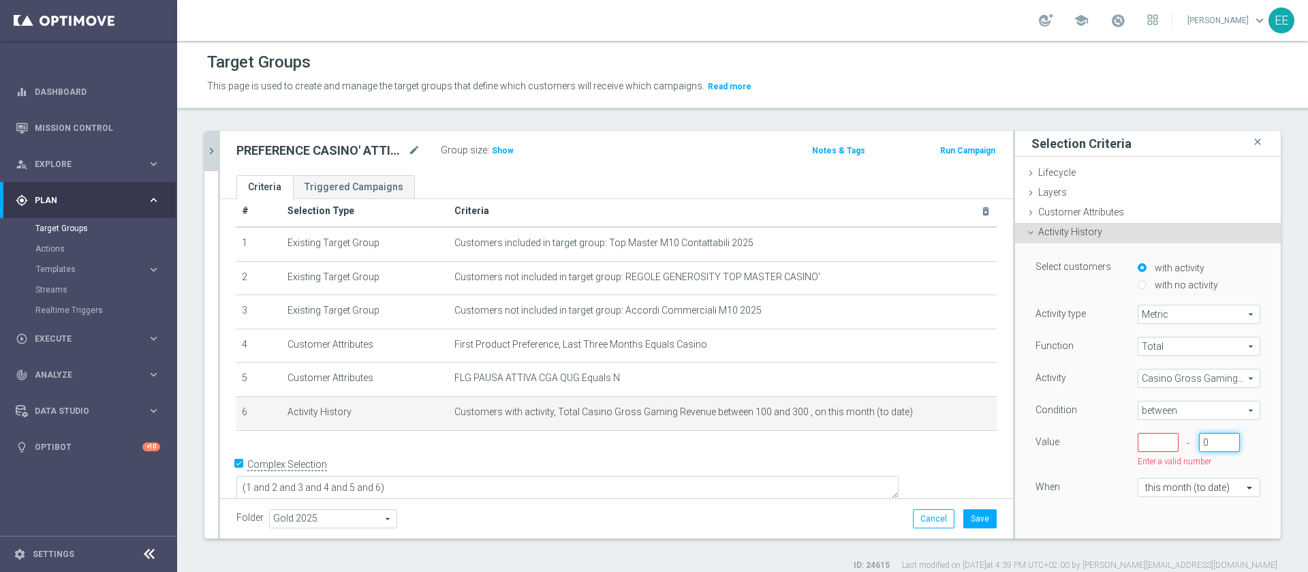
type input "0"
click at [1138, 445] on input "number" at bounding box center [1158, 442] width 41 height 19
click at [1152, 404] on span "between" at bounding box center [1198, 410] width 121 height 18
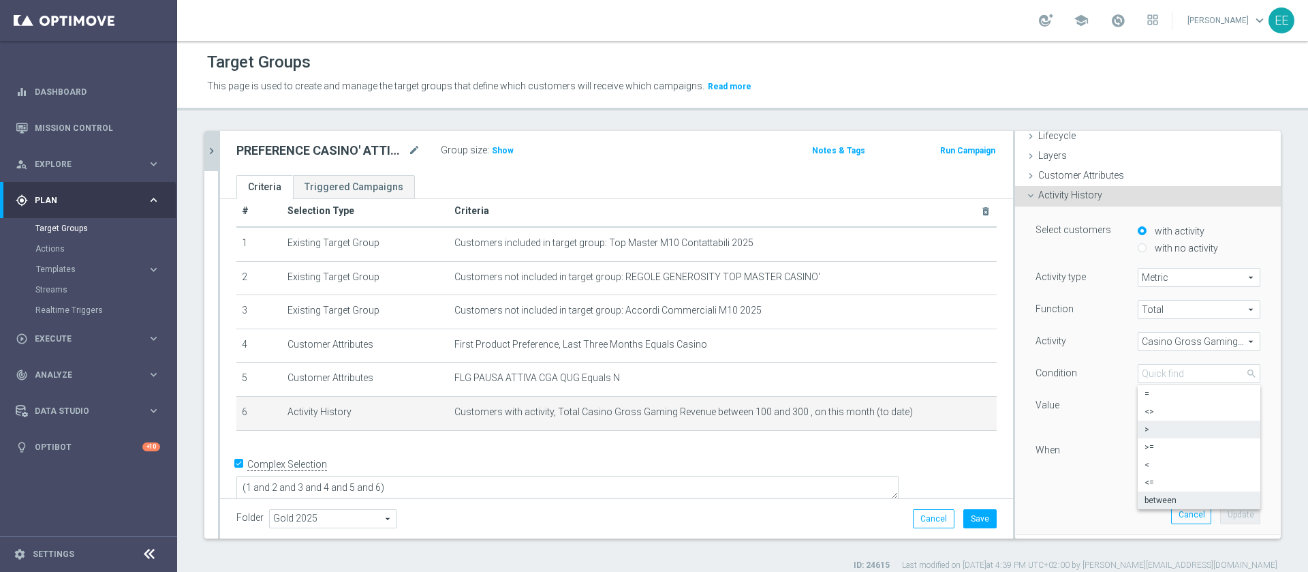
scroll to position [45, 0]
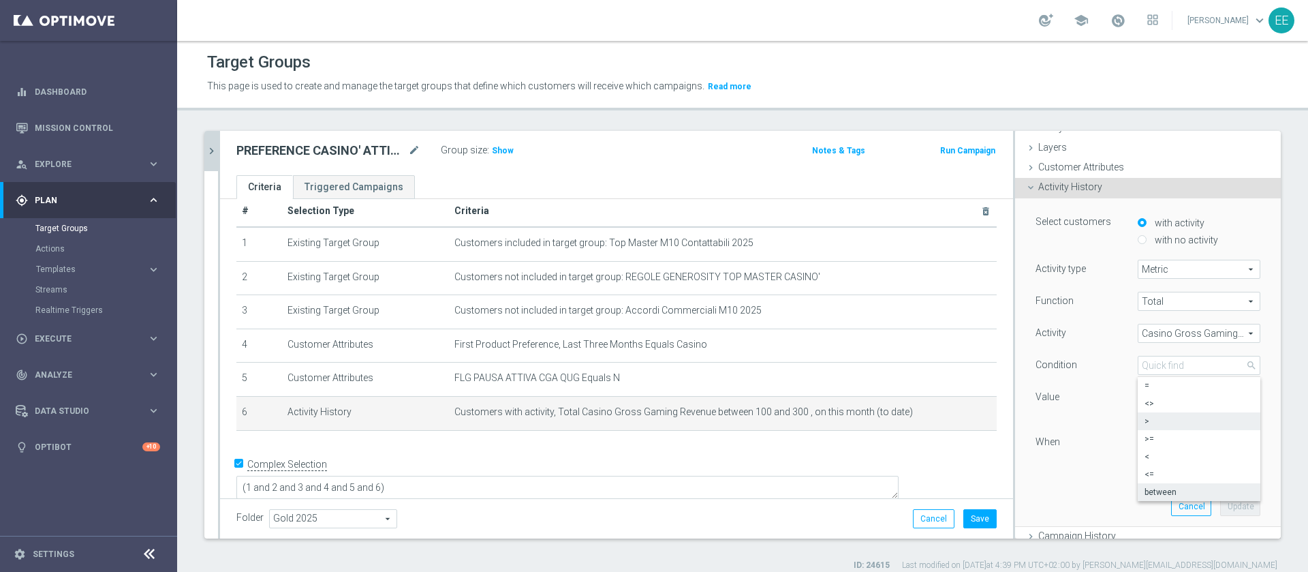
click at [1164, 422] on span ">" at bounding box center [1199, 421] width 109 height 11
type input ">"
click at [1138, 397] on input "number" at bounding box center [1158, 397] width 41 height 19
type input "0"
click at [1220, 493] on button "Update" at bounding box center [1240, 493] width 40 height 19
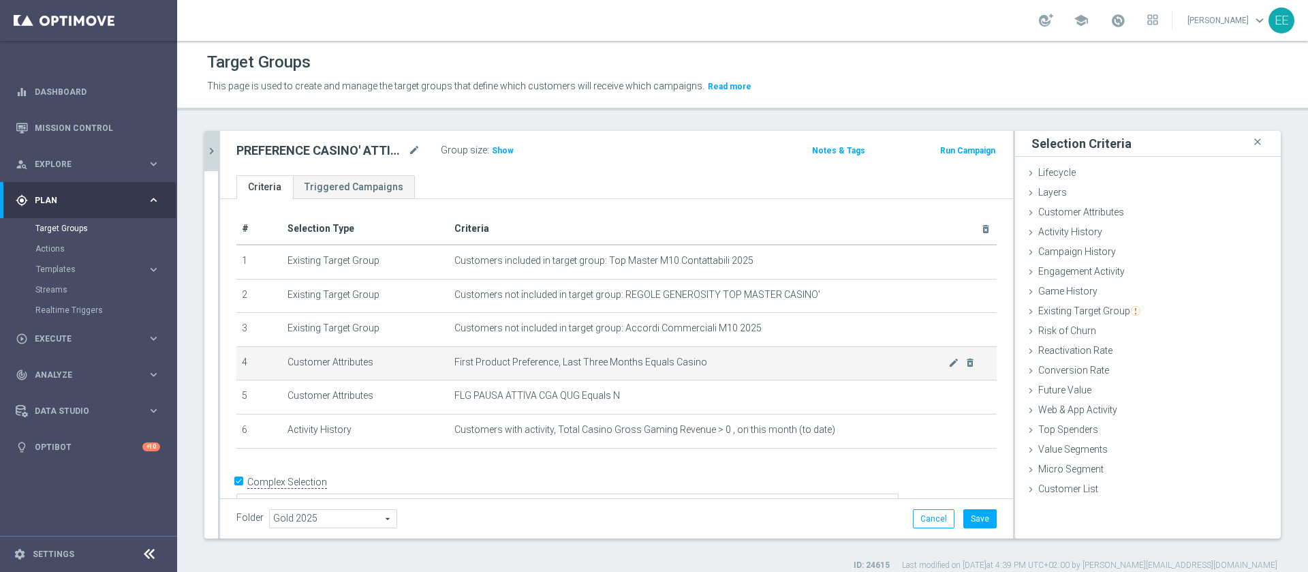
scroll to position [20, 0]
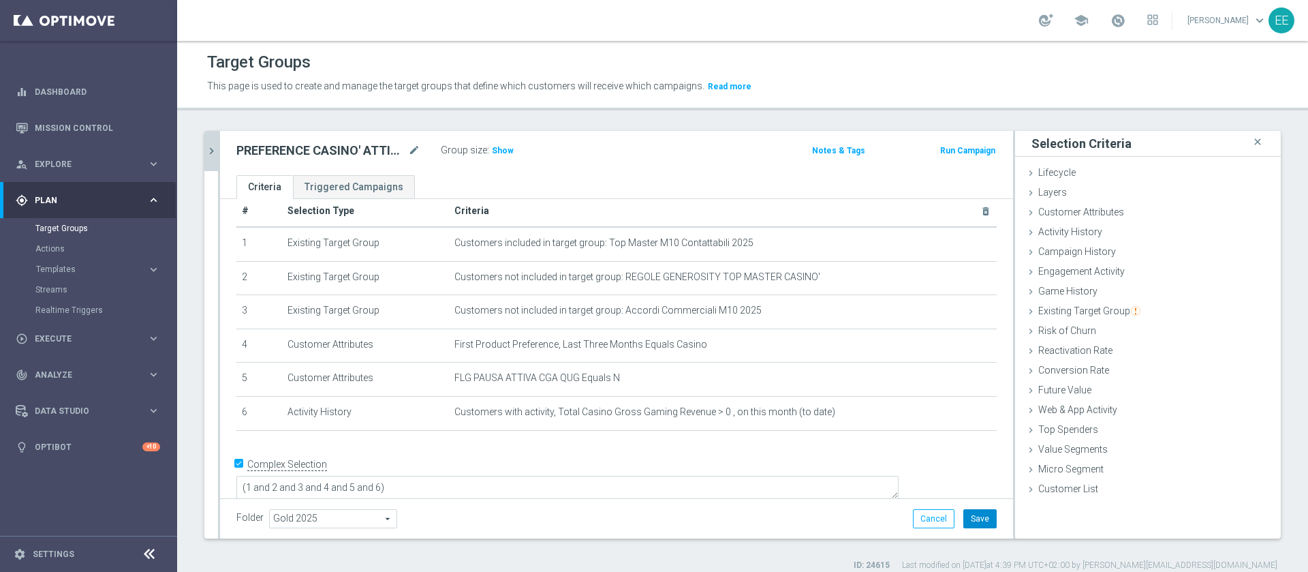
click at [974, 520] on button "Save" at bounding box center [979, 518] width 33 height 19
click at [507, 155] on span "Show" at bounding box center [503, 151] width 22 height 10
click at [508, 149] on span "7,791" at bounding box center [505, 152] width 24 height 13
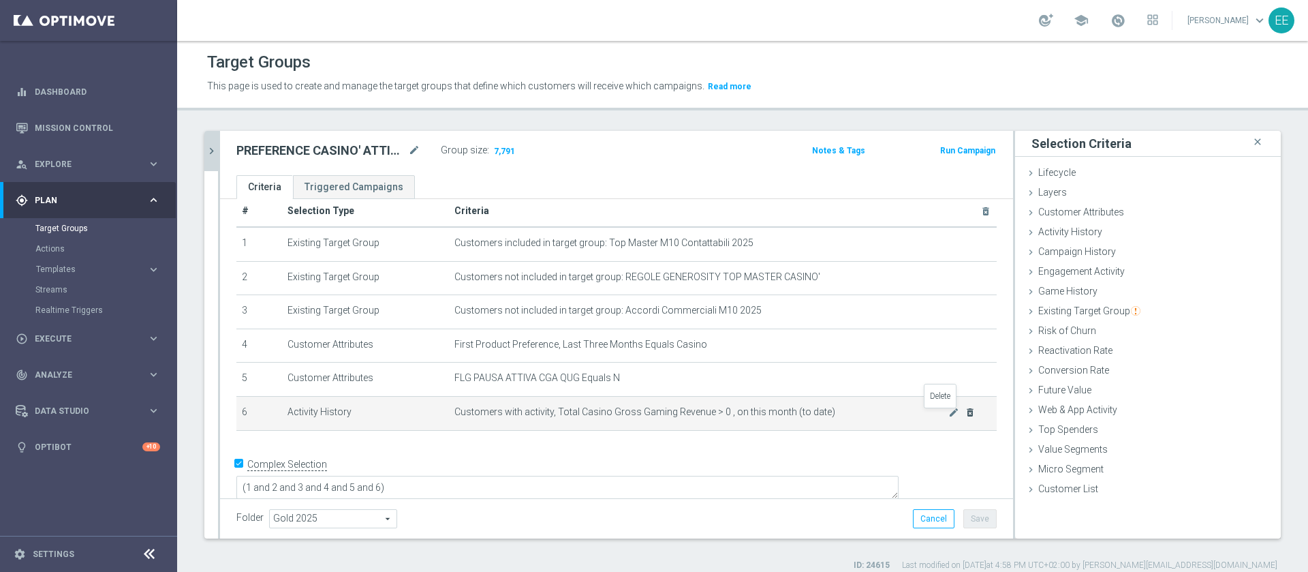
click at [965, 416] on icon "delete_forever" at bounding box center [970, 412] width 11 height 11
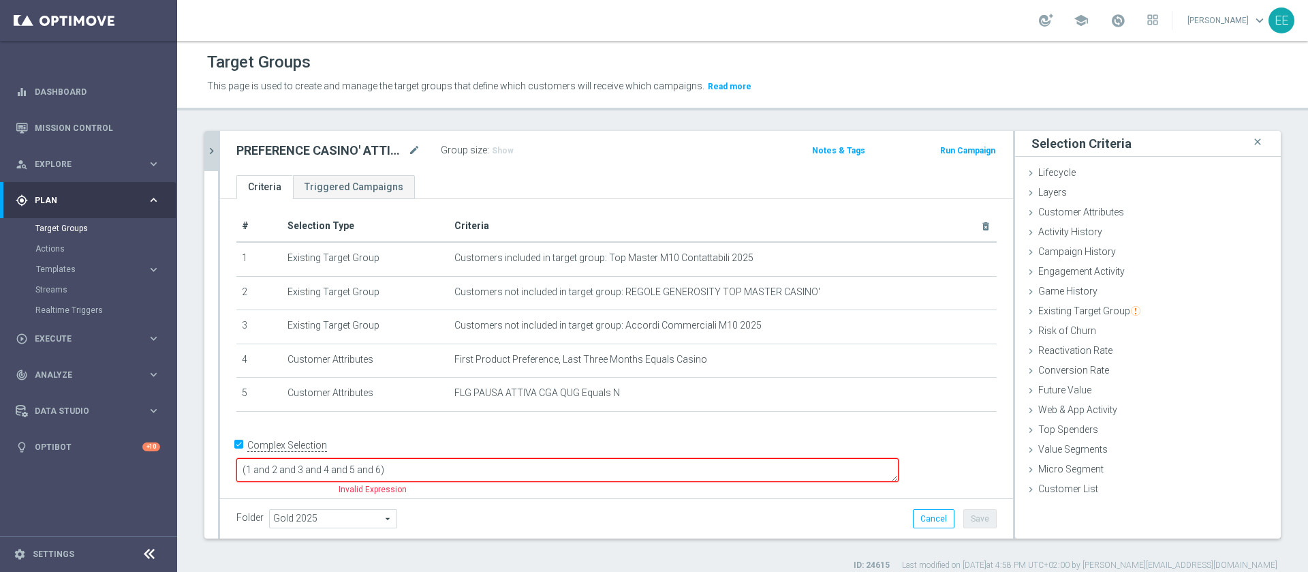
scroll to position [0, 0]
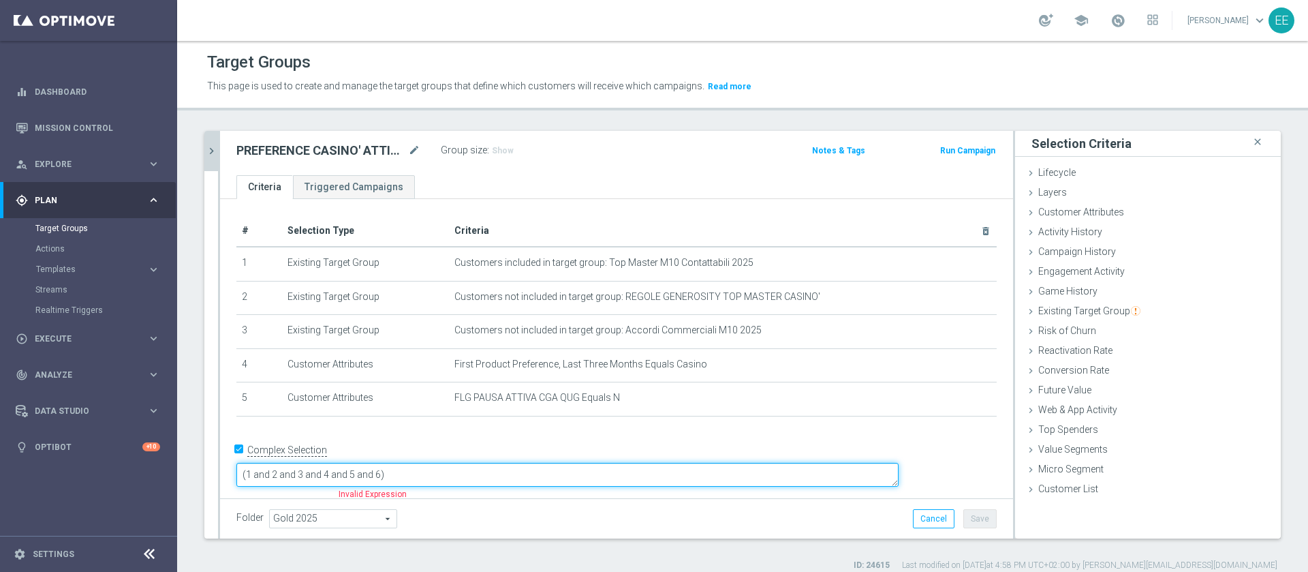
click at [478, 464] on textarea "(1 and 2 and 3 and 4 and 5 and 6)" at bounding box center [567, 475] width 662 height 24
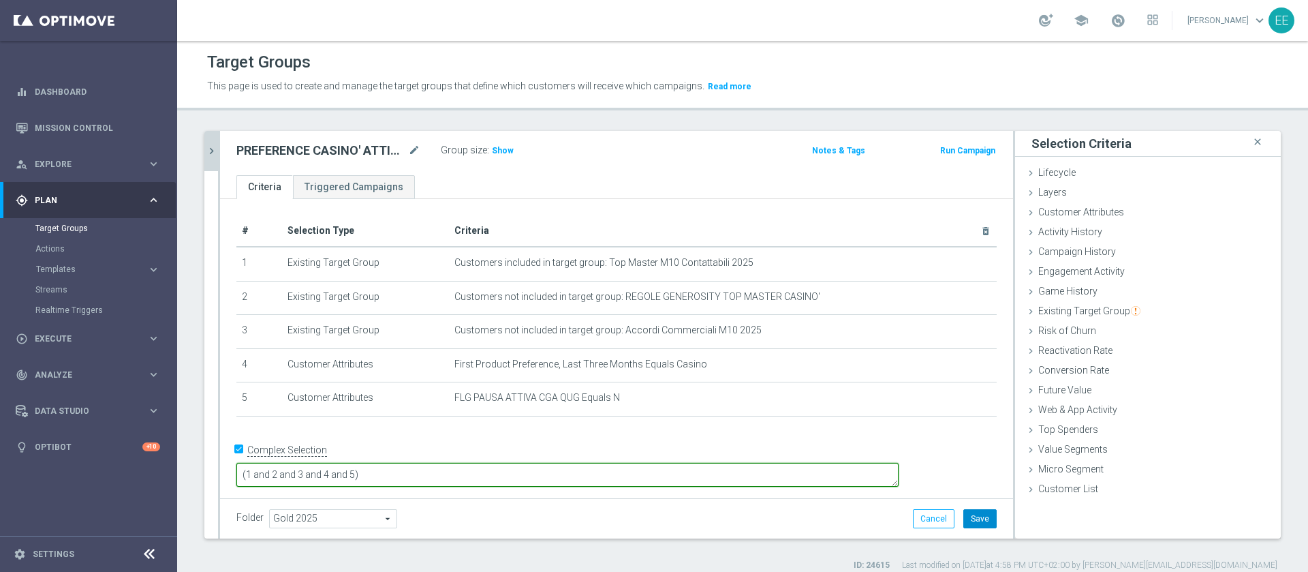
type textarea "(1 and 2 and 3 and 4 and 5)"
click at [976, 521] on button "Save" at bounding box center [979, 518] width 33 height 19
click at [500, 150] on span "Show" at bounding box center [503, 151] width 22 height 10
click at [501, 150] on span "8,876" at bounding box center [505, 152] width 24 height 13
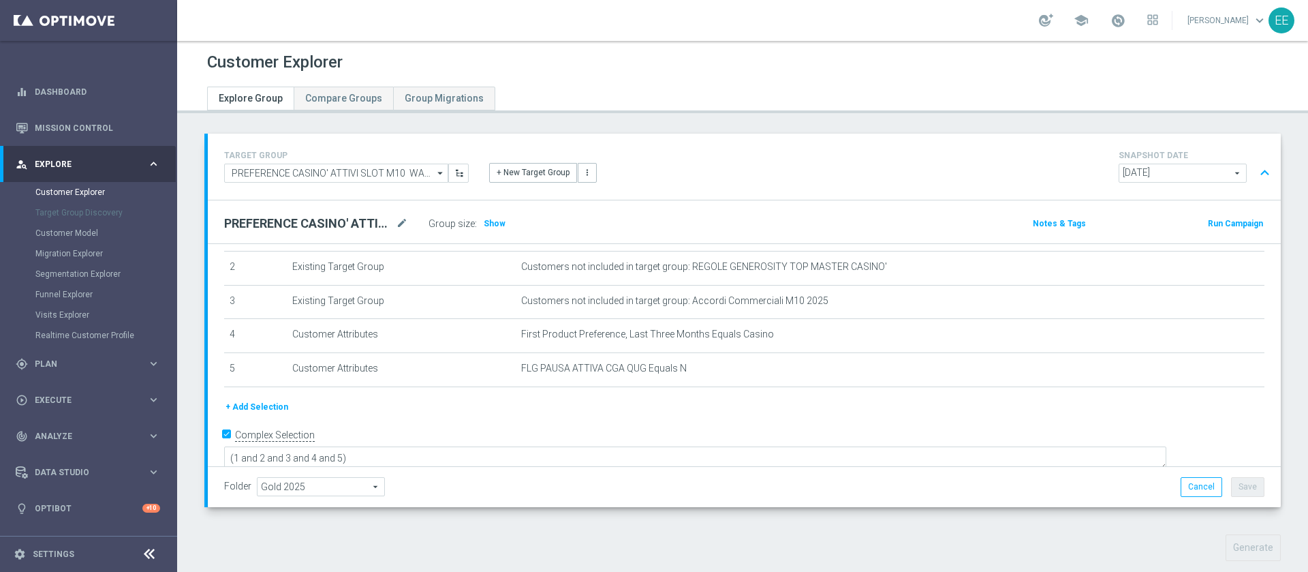
scroll to position [418, 0]
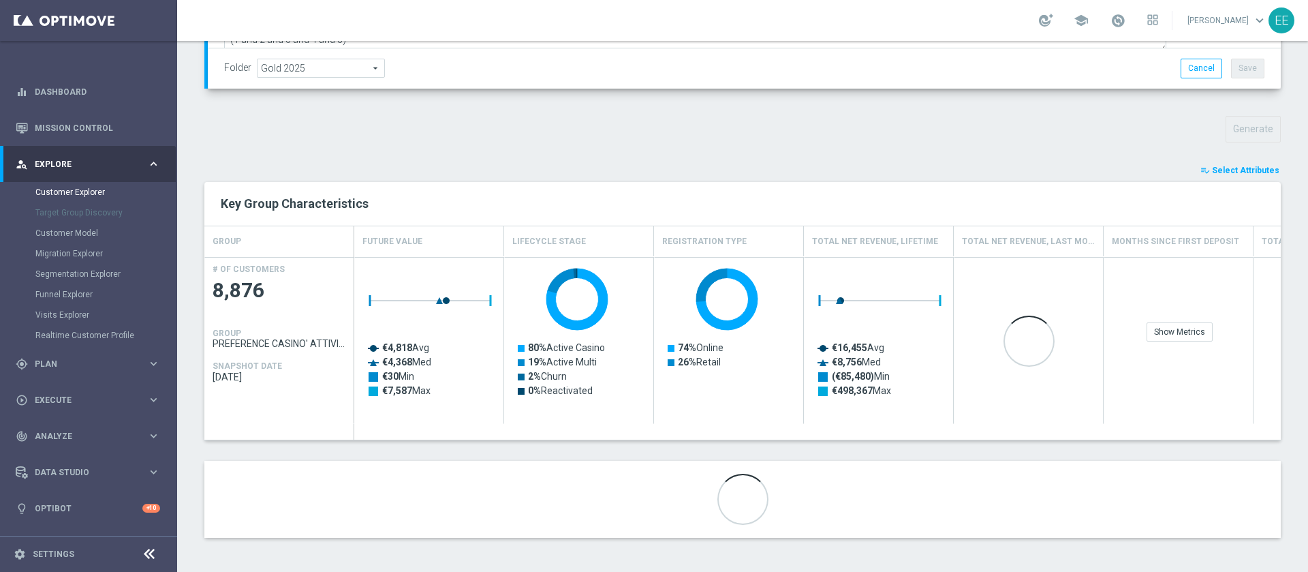
click at [1215, 166] on span "Select Attributes" at bounding box center [1245, 171] width 67 height 10
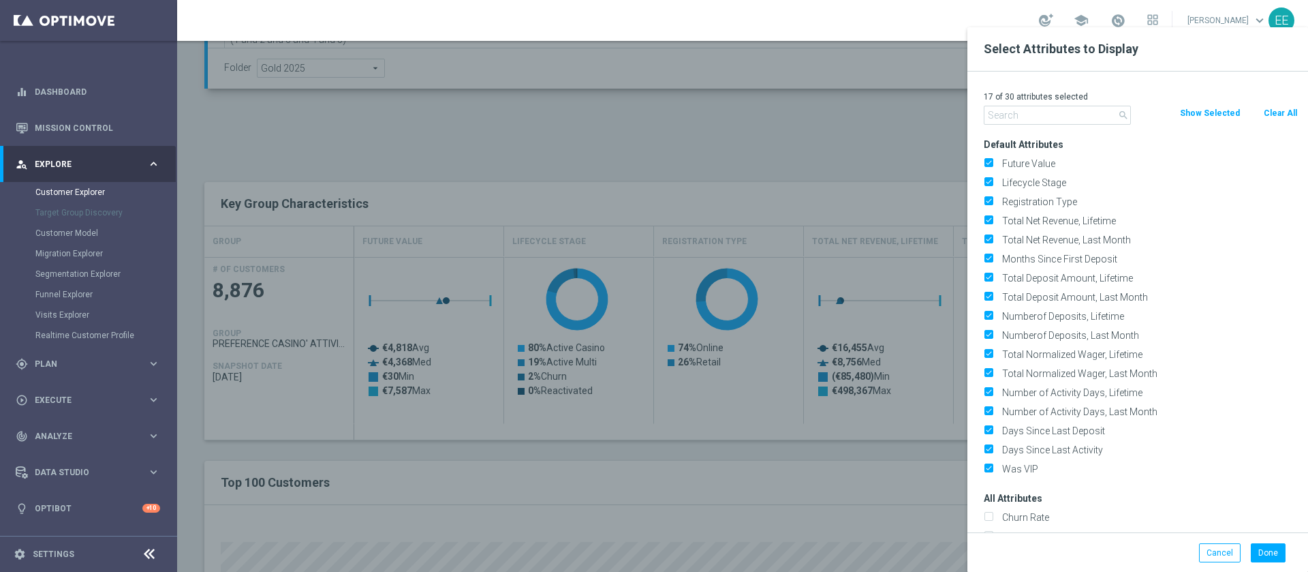
click at [1287, 108] on button "Clear All" at bounding box center [1280, 113] width 36 height 15
checkbox input "false"
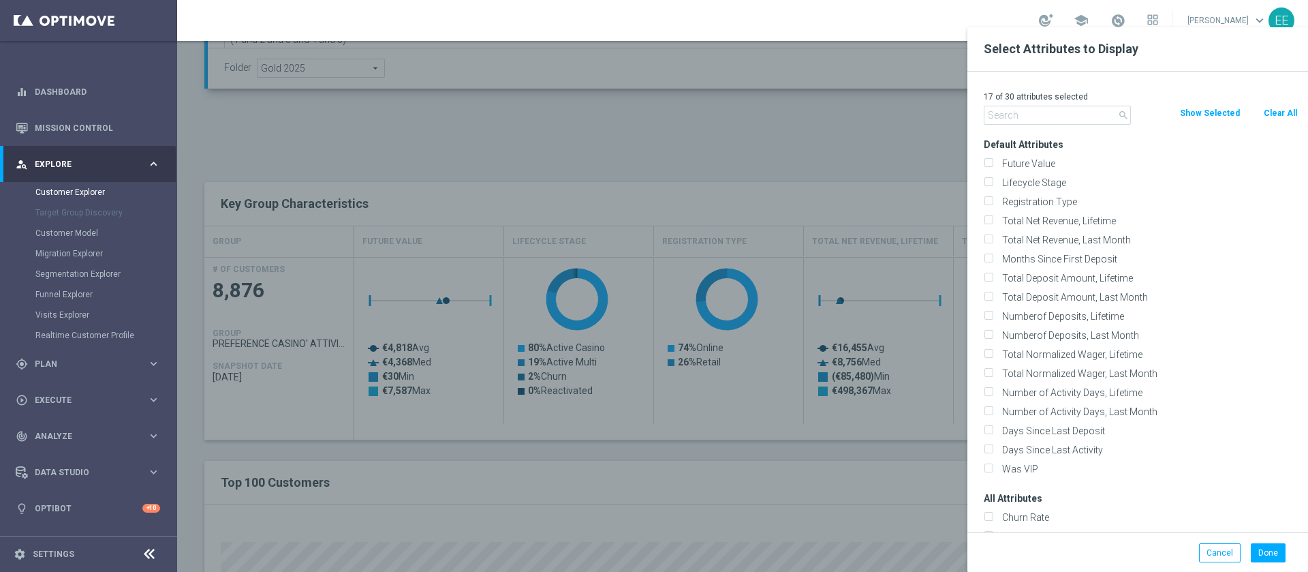
checkbox input "false"
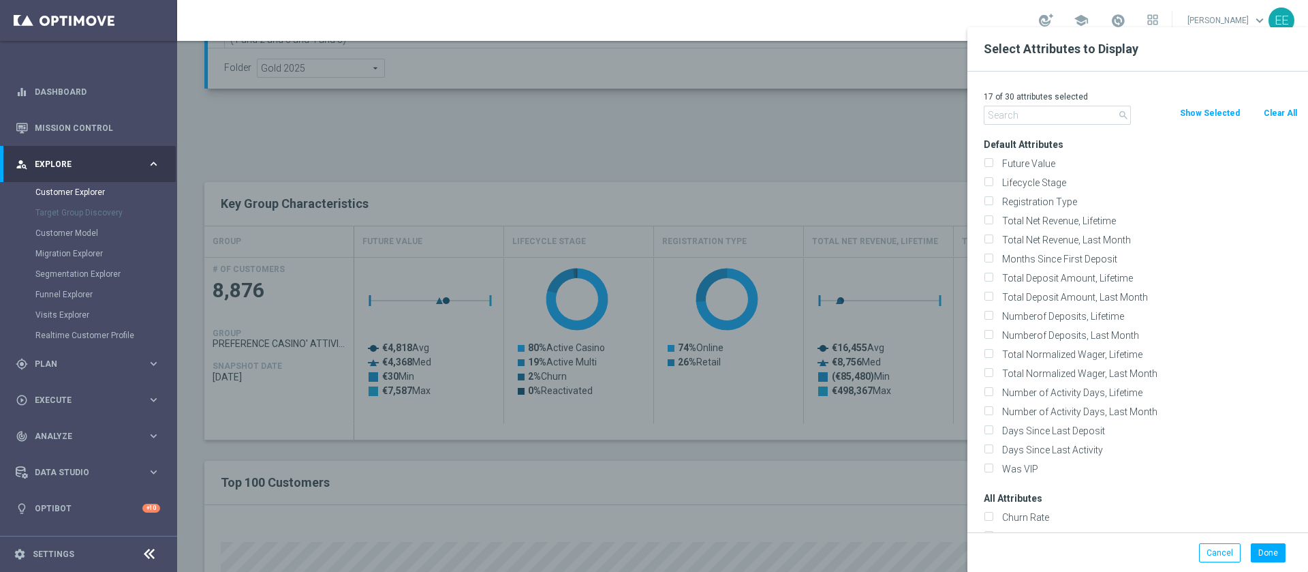
checkbox input "false"
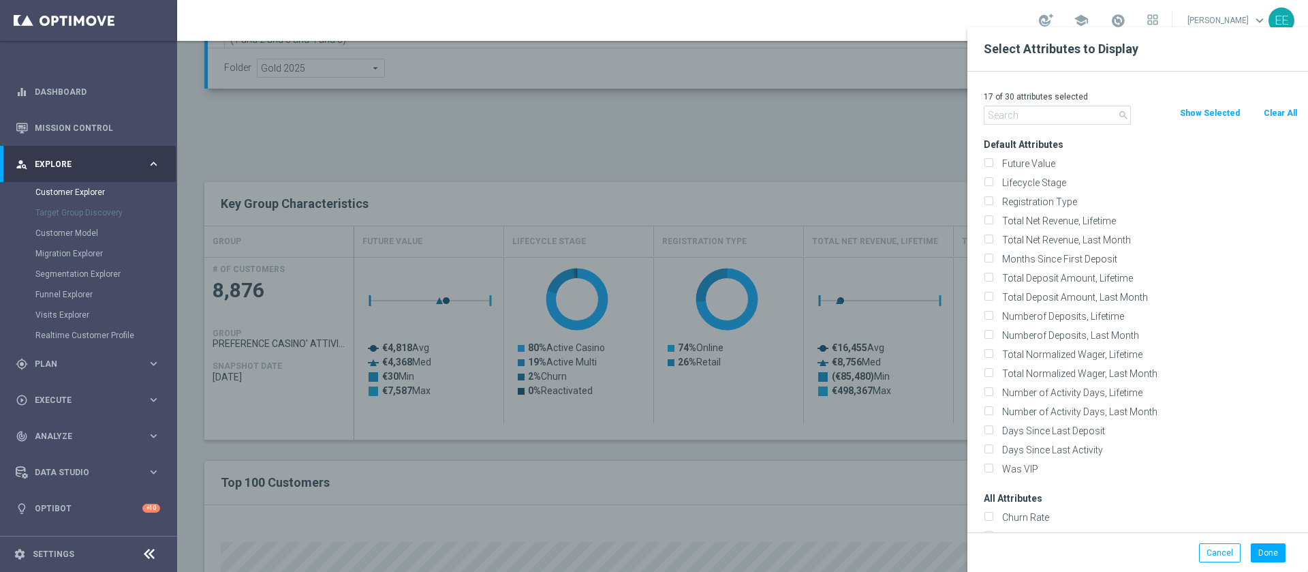
checkbox input "false"
click at [1047, 114] on input "text" at bounding box center [1057, 115] width 147 height 19
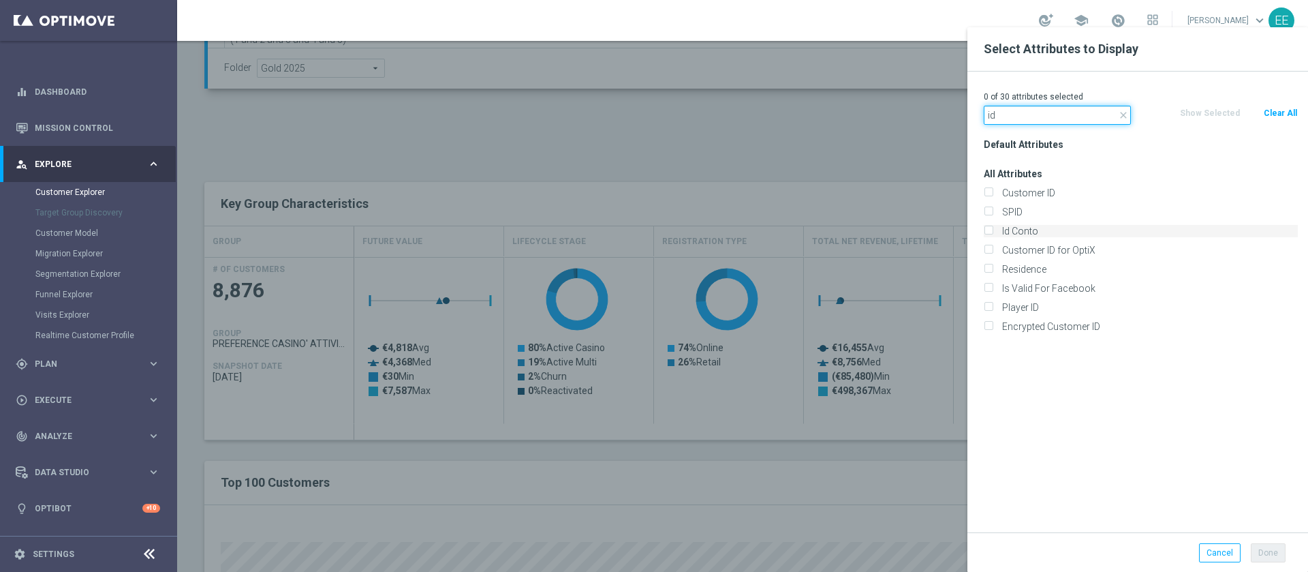
type input "id"
click at [1027, 225] on label "Id Conto" at bounding box center [1147, 231] width 300 height 12
click at [993, 228] on input "Id Conto" at bounding box center [988, 232] width 9 height 9
checkbox input "true"
click at [1276, 550] on button "Done" at bounding box center [1268, 552] width 35 height 19
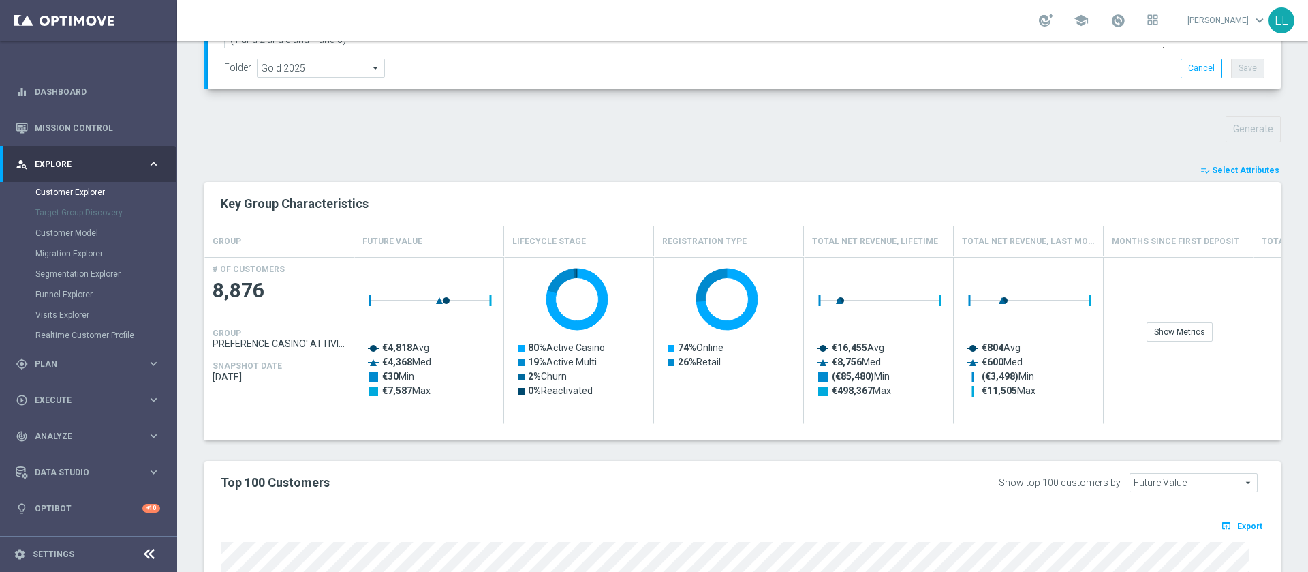
type input "Search"
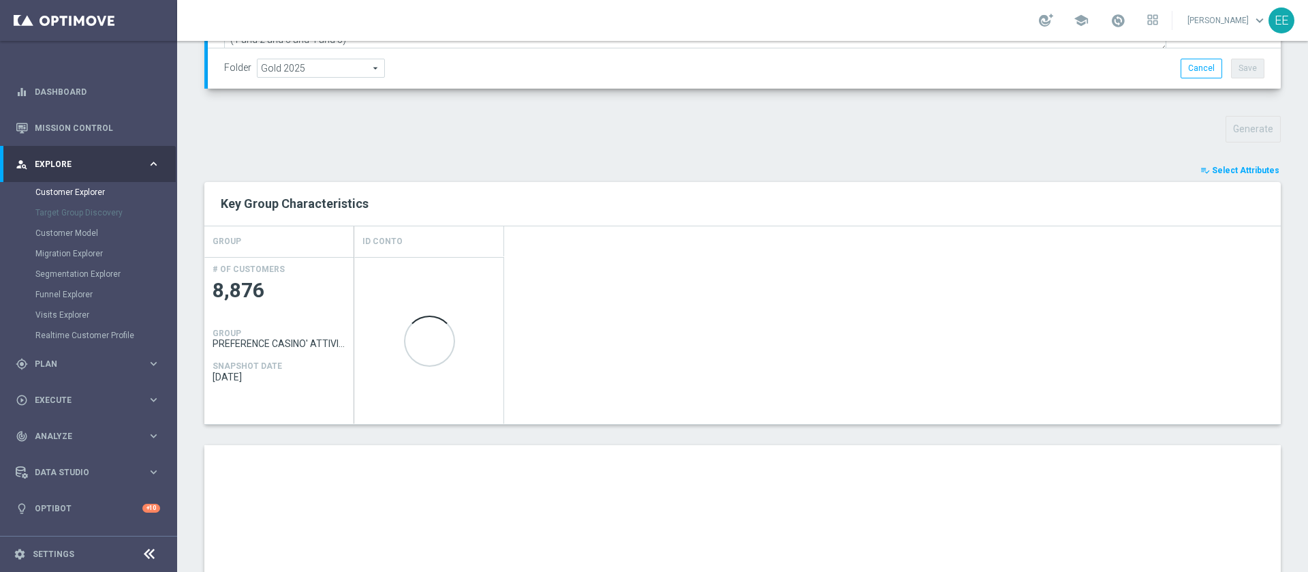
scroll to position [702, 0]
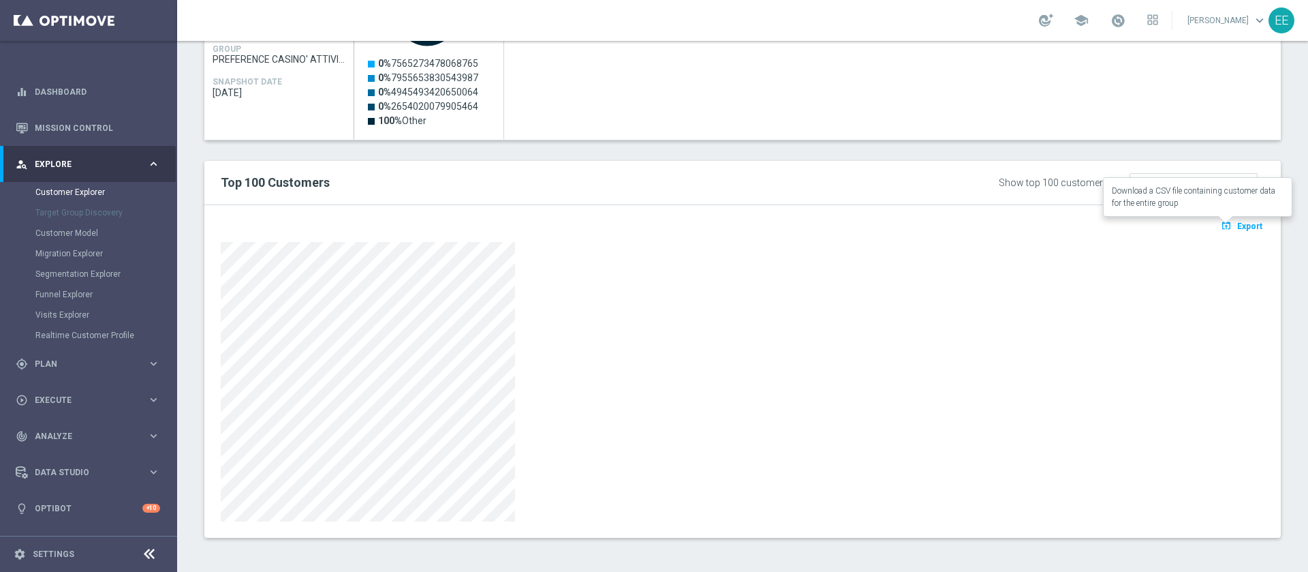
click at [1238, 223] on span "Export" at bounding box center [1249, 226] width 25 height 10
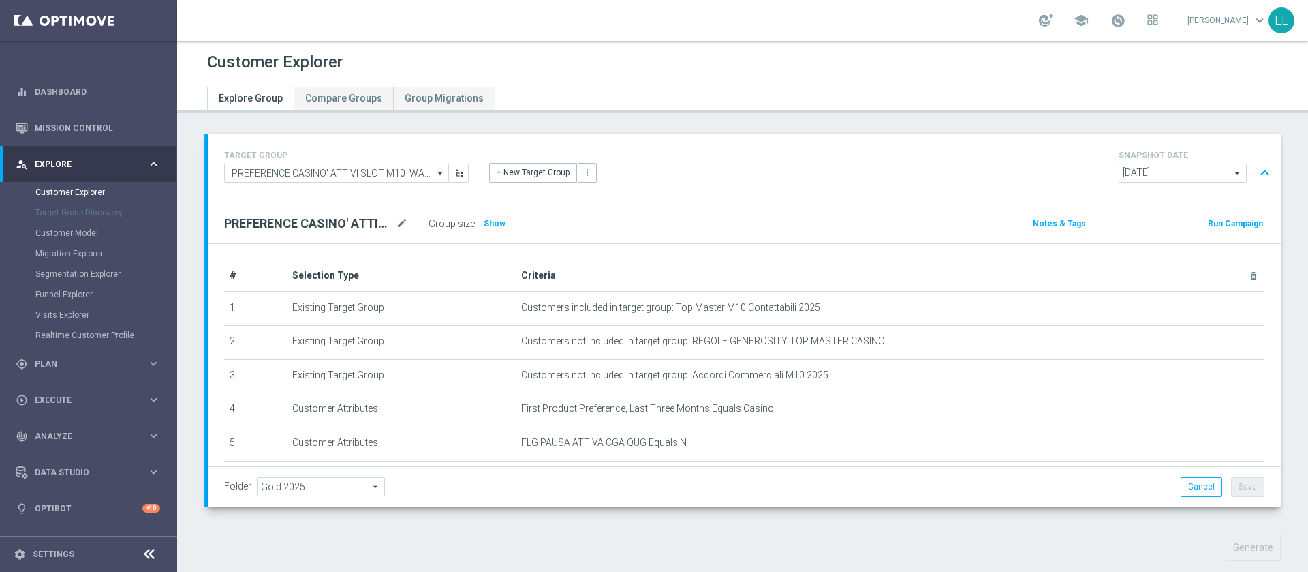
scroll to position [74, 0]
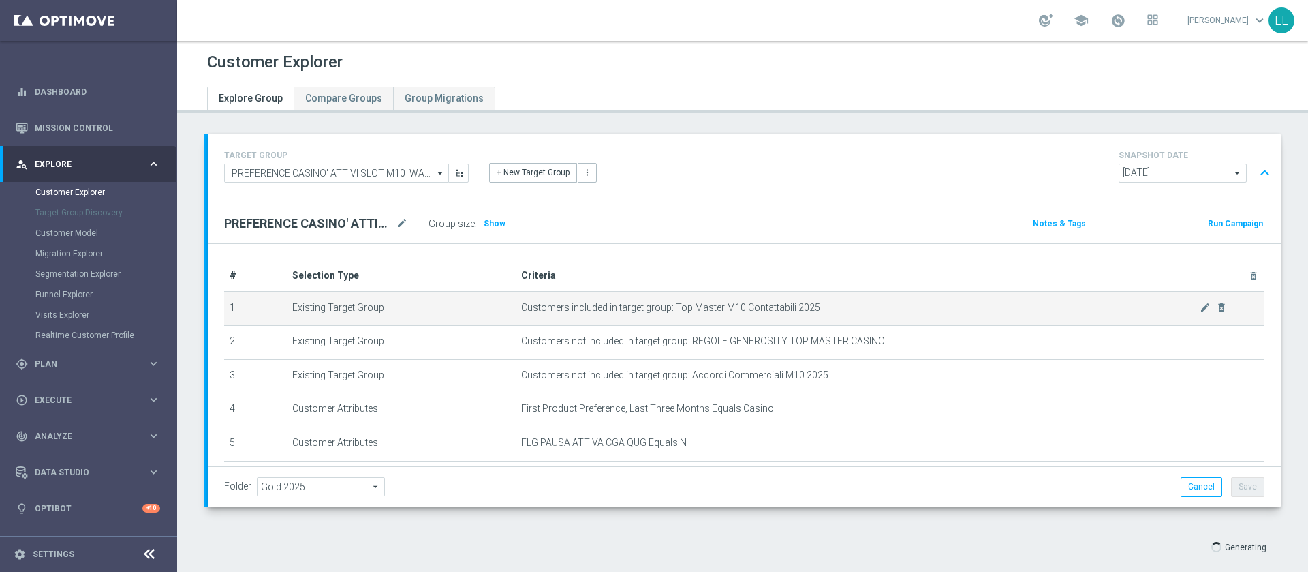
scroll to position [108, 0]
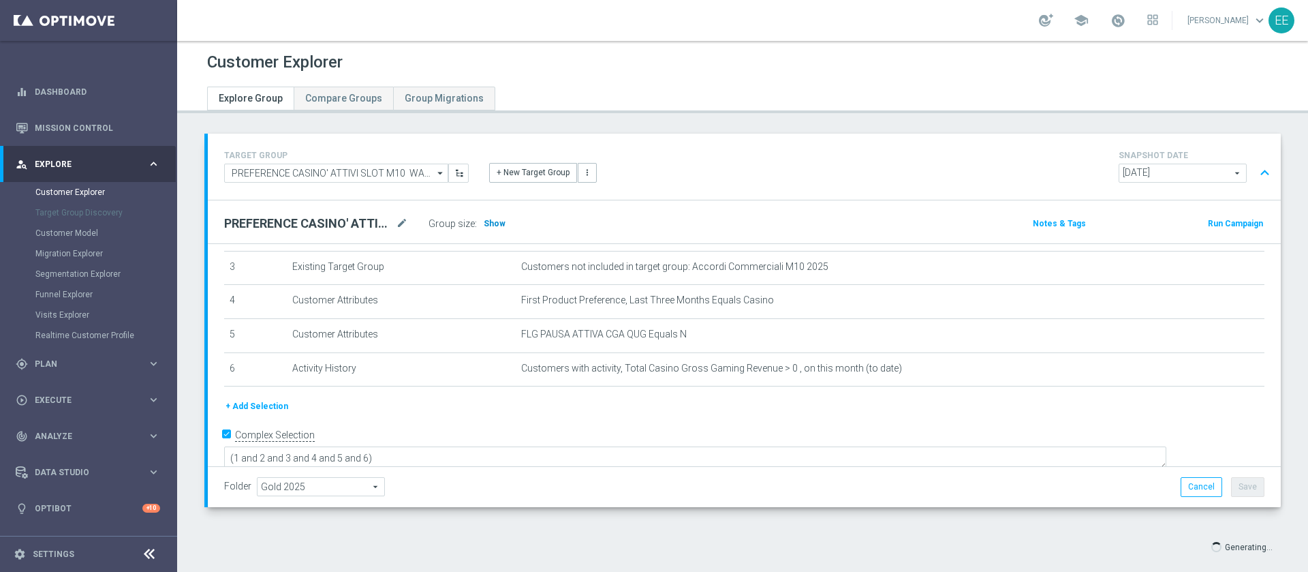
click at [497, 224] on span "Show" at bounding box center [495, 224] width 22 height 10
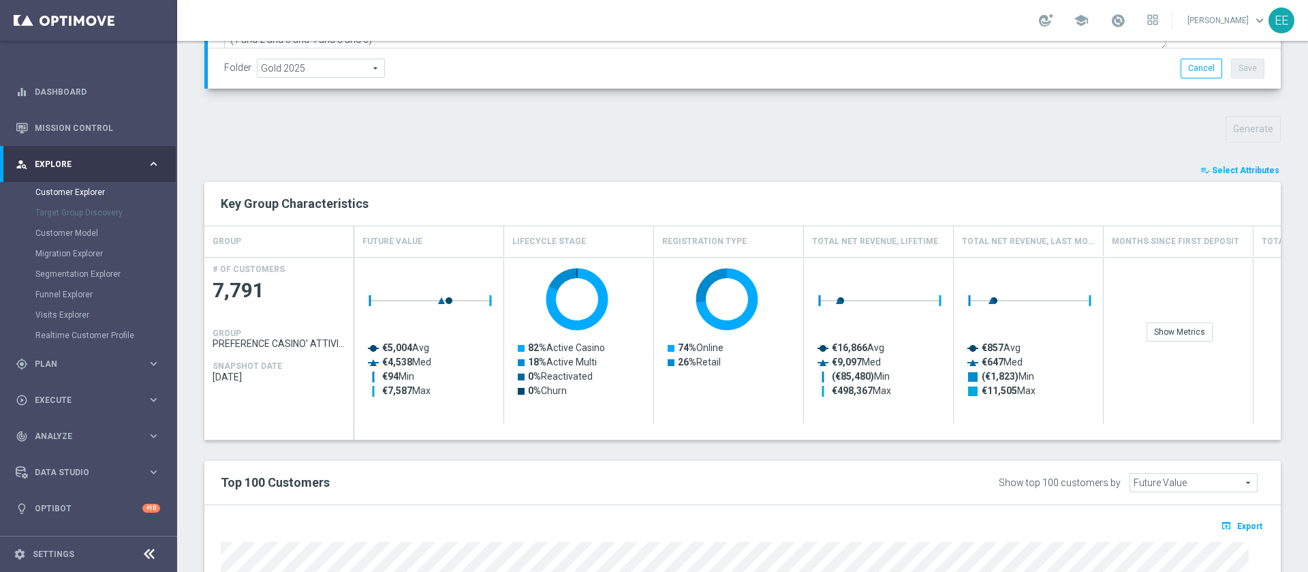
scroll to position [0, 0]
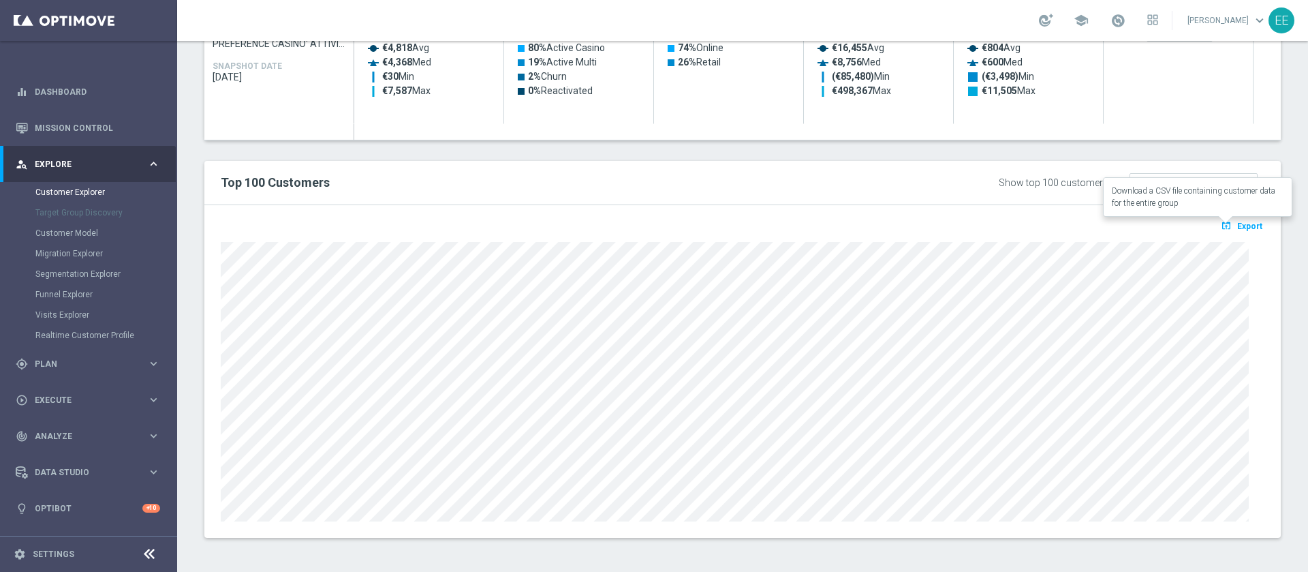
click at [1237, 223] on span "Export" at bounding box center [1249, 226] width 25 height 10
